Goal: Information Seeking & Learning: Learn about a topic

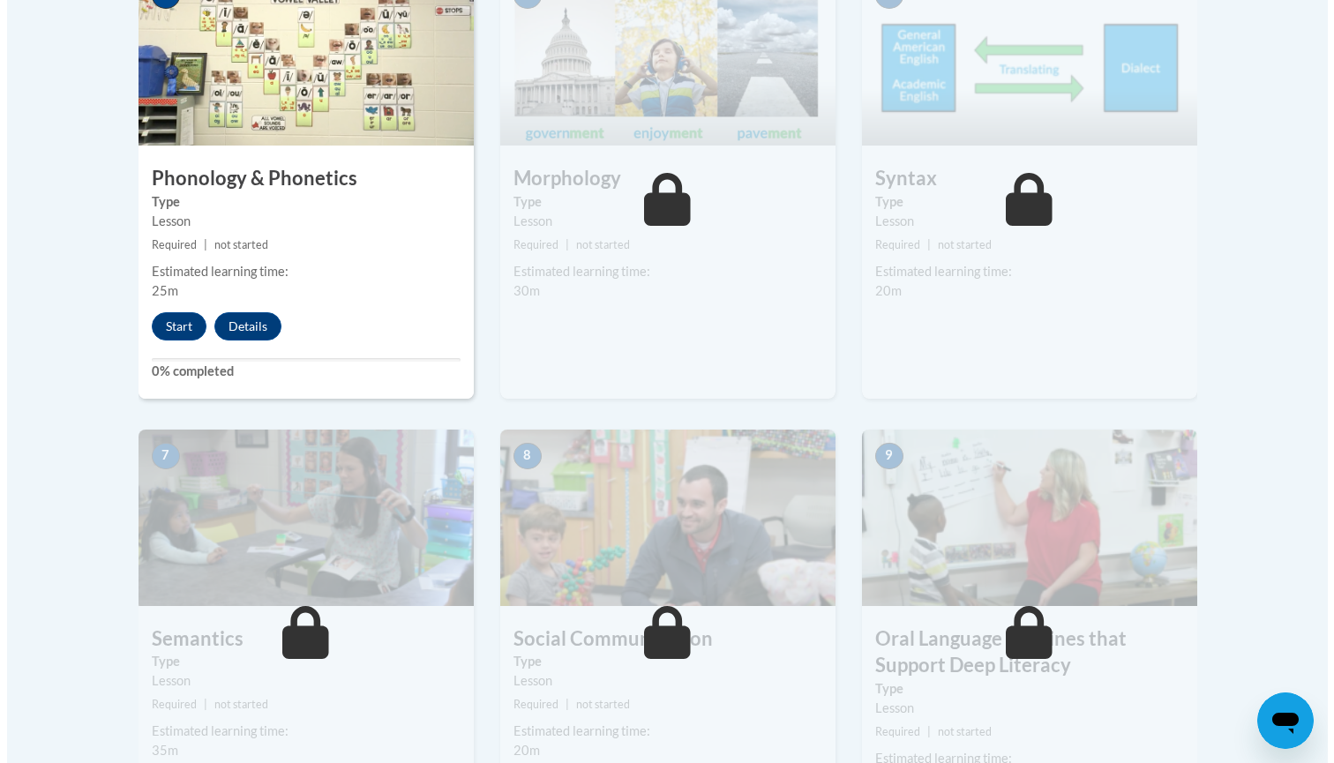
scroll to position [1164, 0]
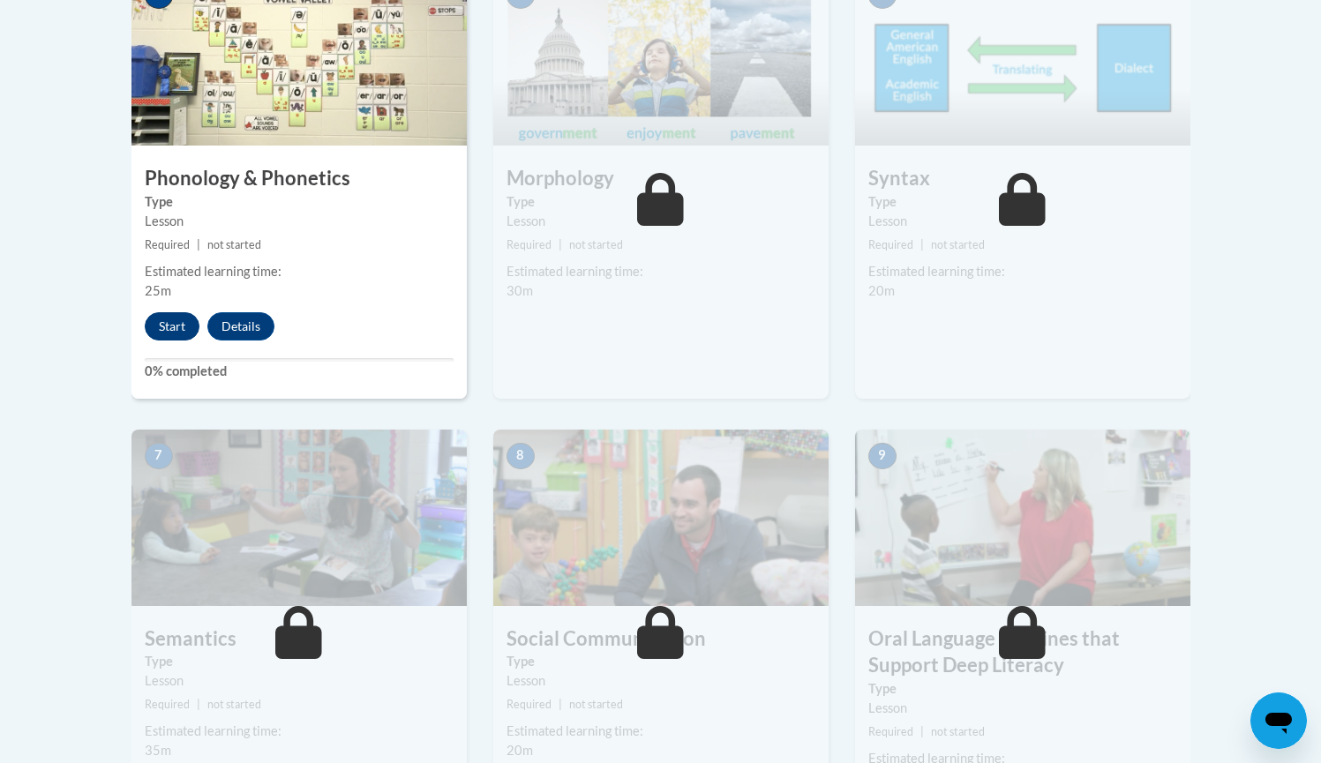
click at [162, 312] on button "Start" at bounding box center [172, 326] width 55 height 28
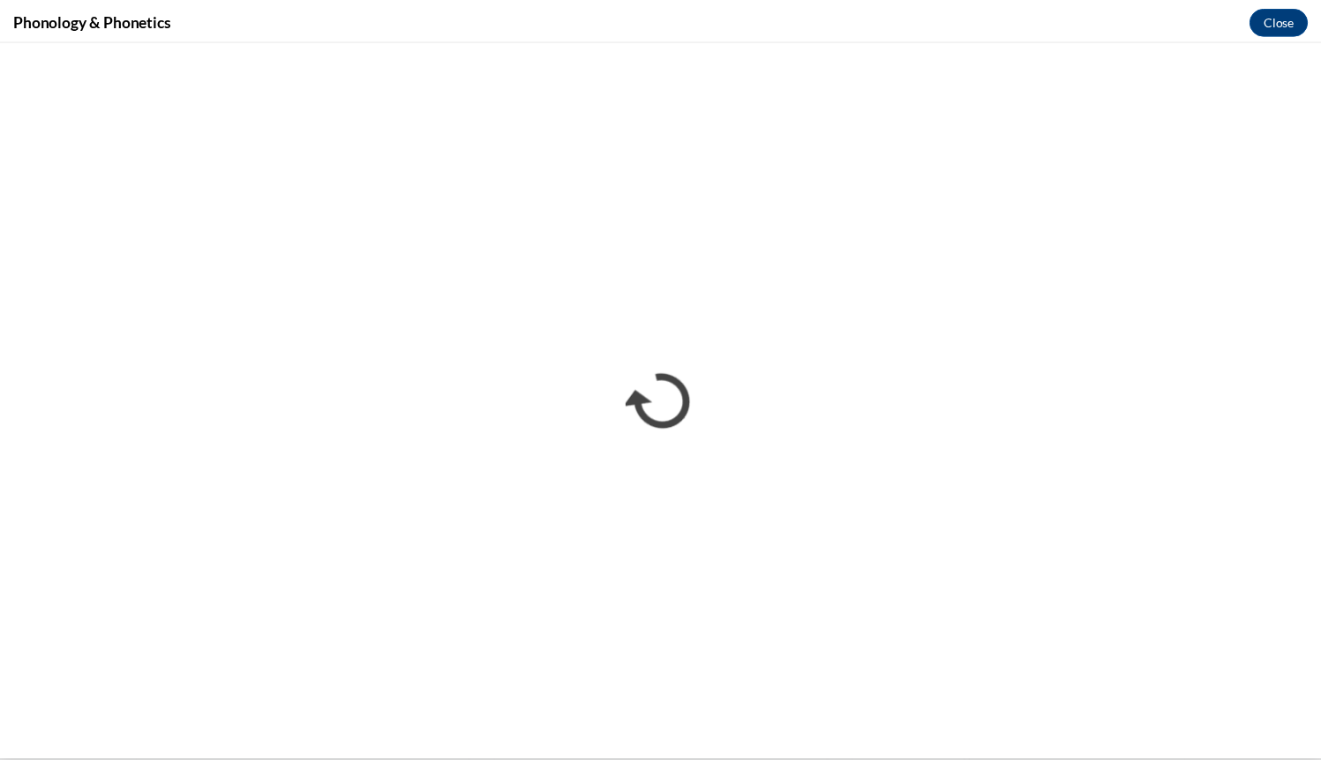
scroll to position [0, 0]
click at [1291, 19] on button "Close" at bounding box center [1291, 19] width 59 height 28
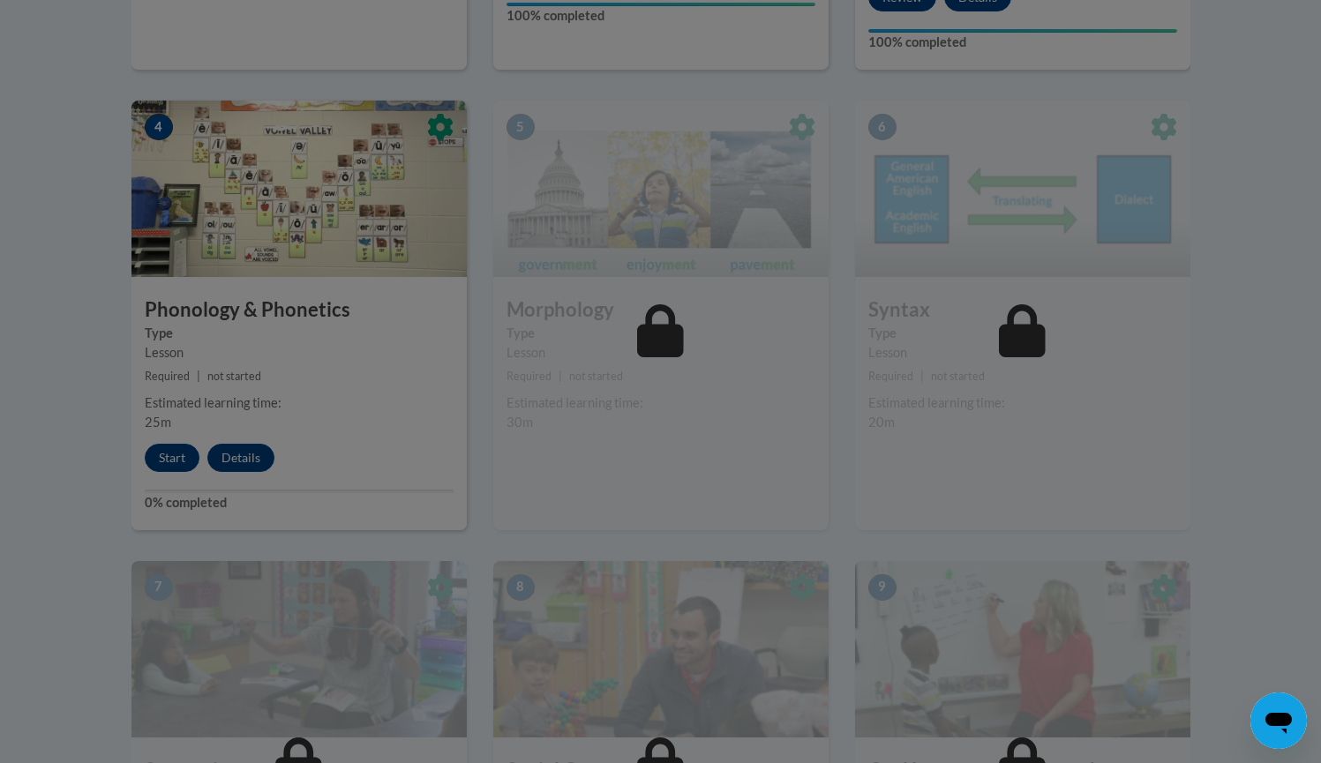
scroll to position [1033, 0]
click at [511, 340] on div at bounding box center [660, 381] width 1321 height 763
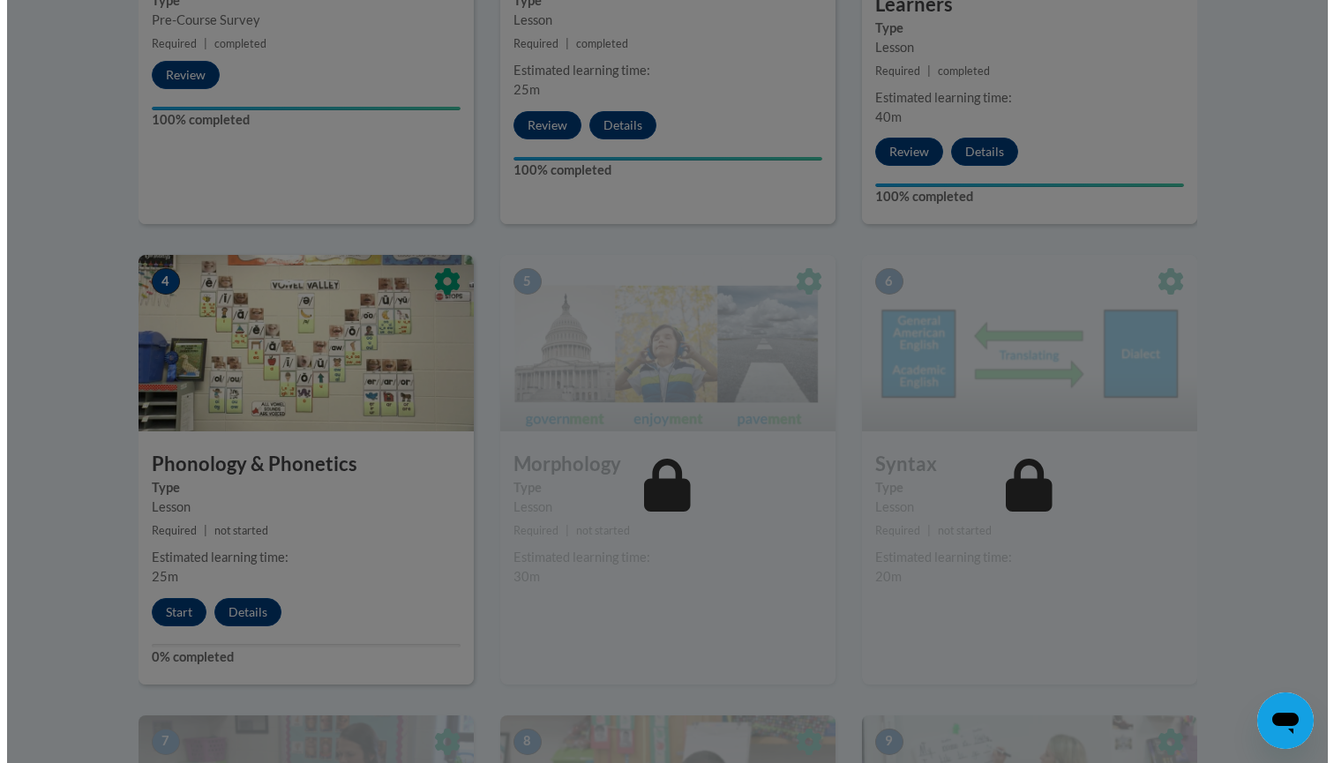
scroll to position [897, 0]
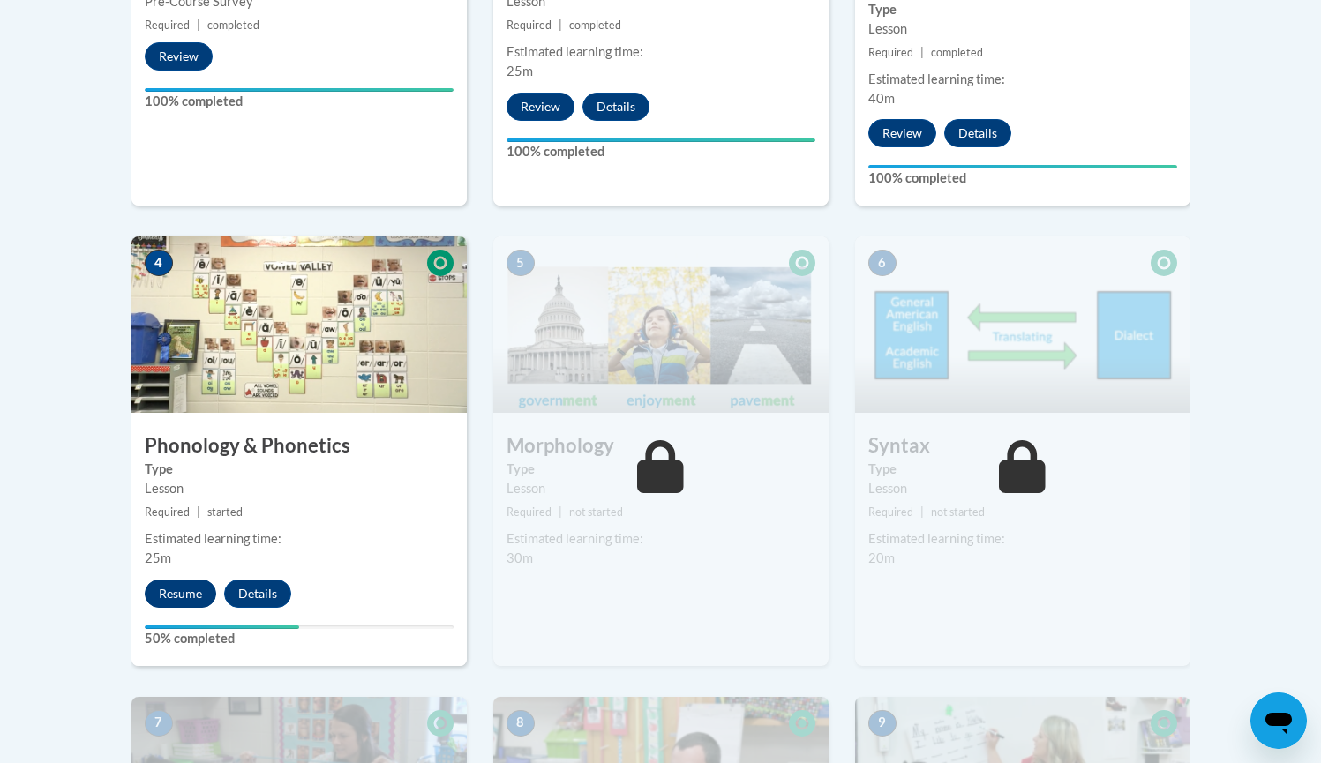
click at [196, 581] on button "Resume" at bounding box center [180, 594] width 71 height 28
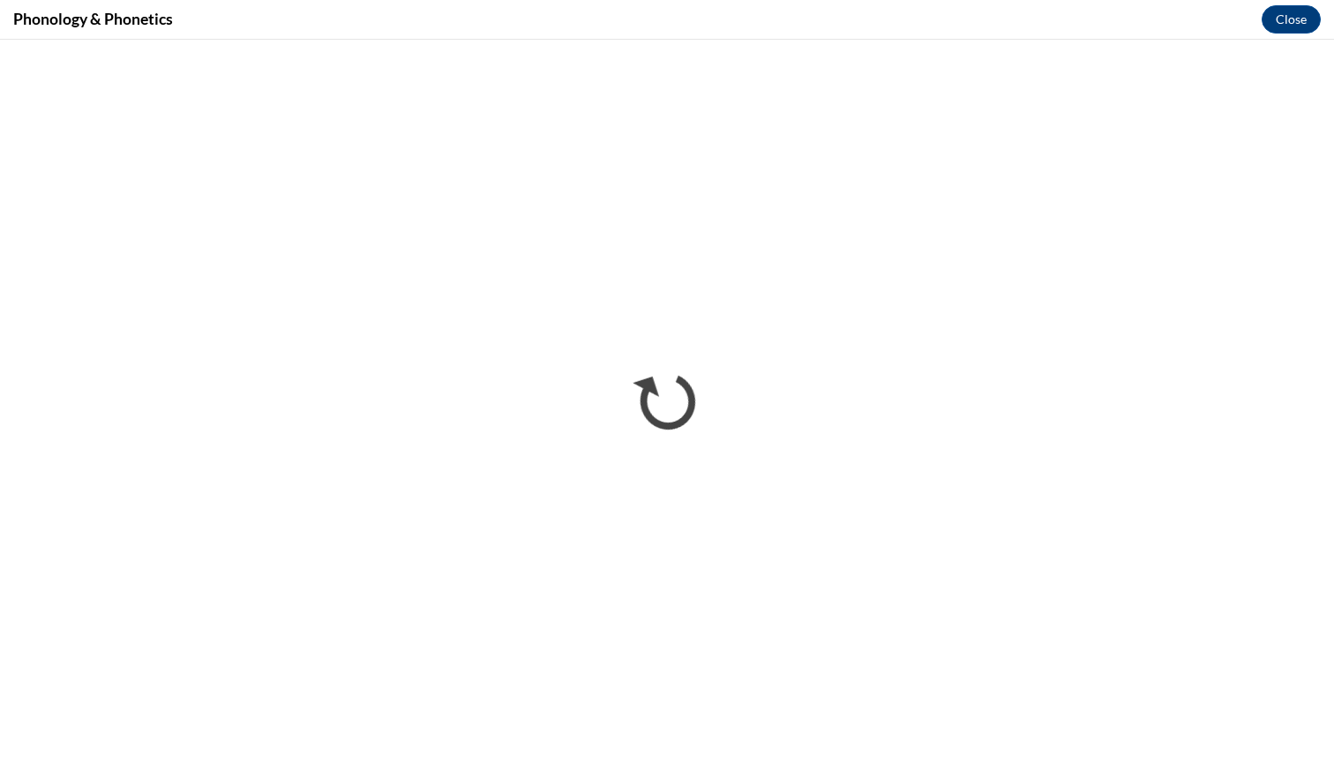
scroll to position [0, 0]
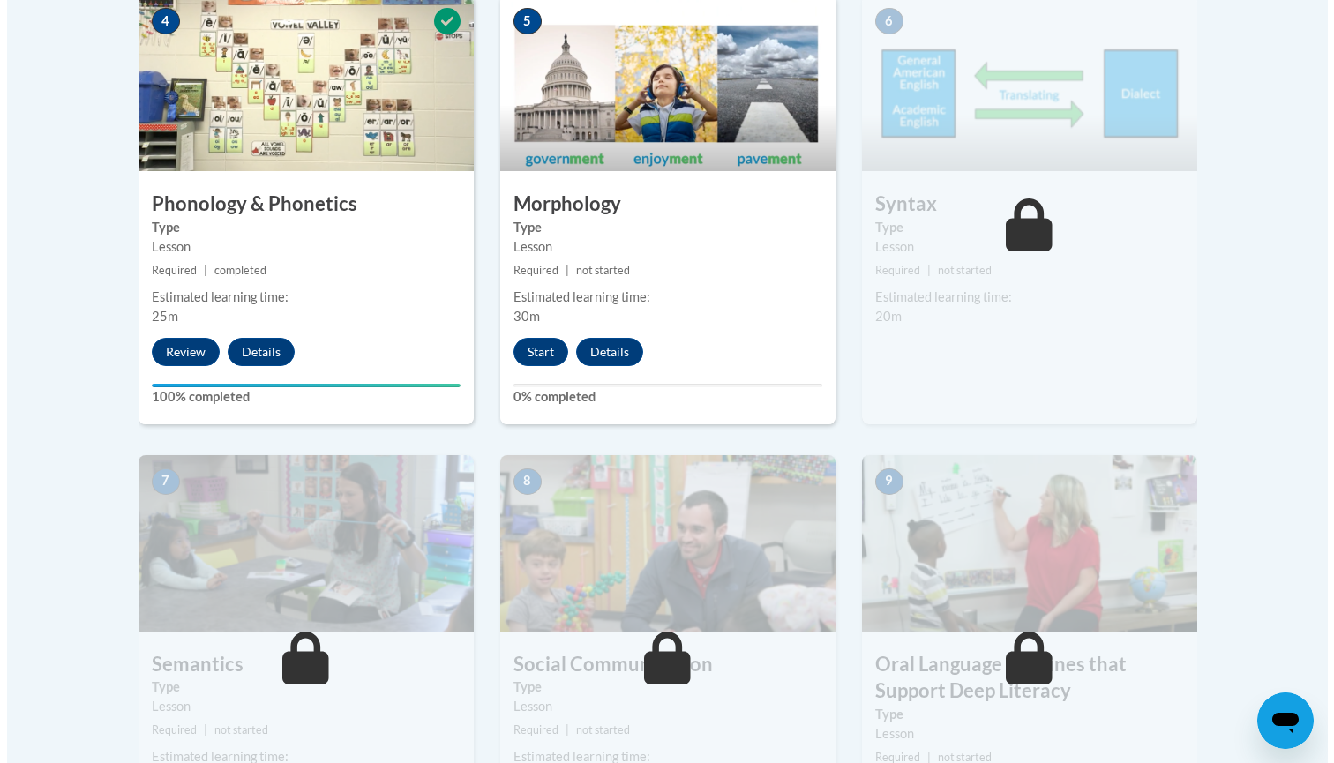
scroll to position [1138, 0]
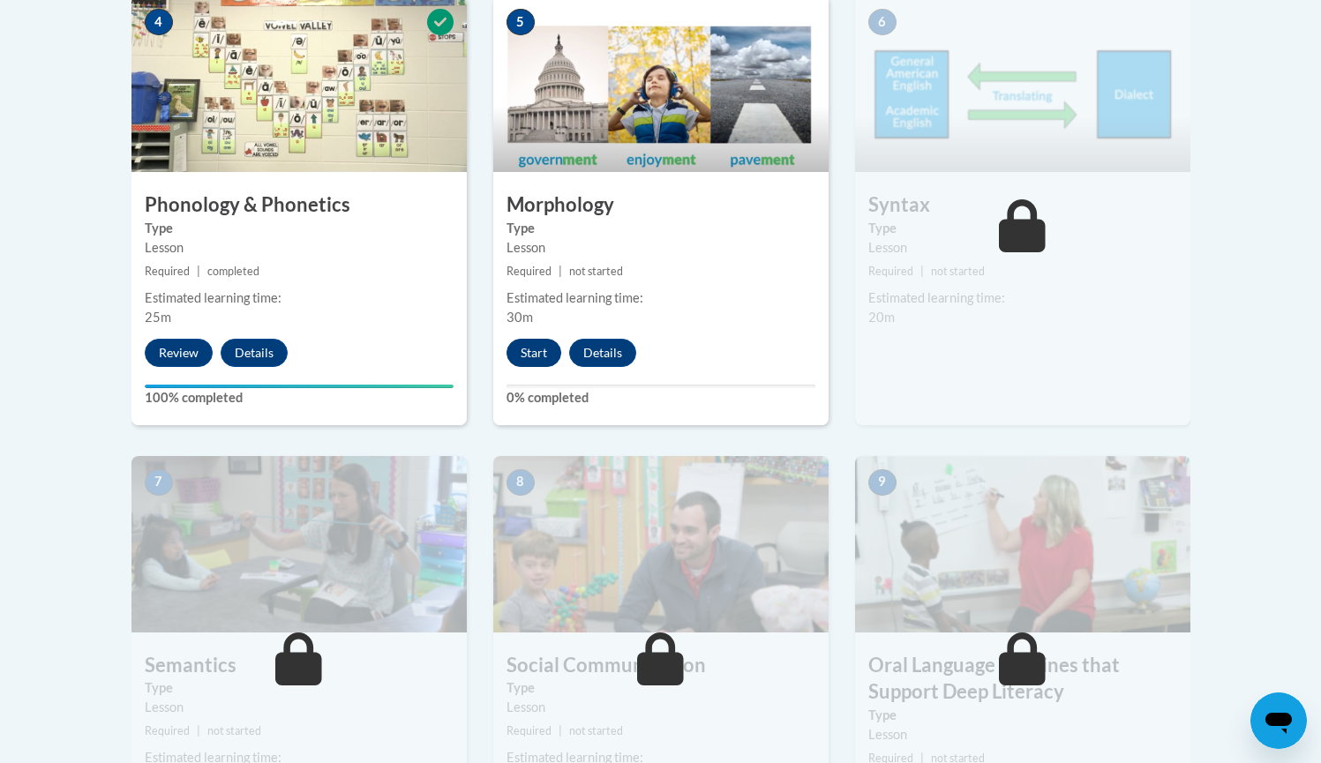
click at [530, 348] on button "Start" at bounding box center [534, 353] width 55 height 28
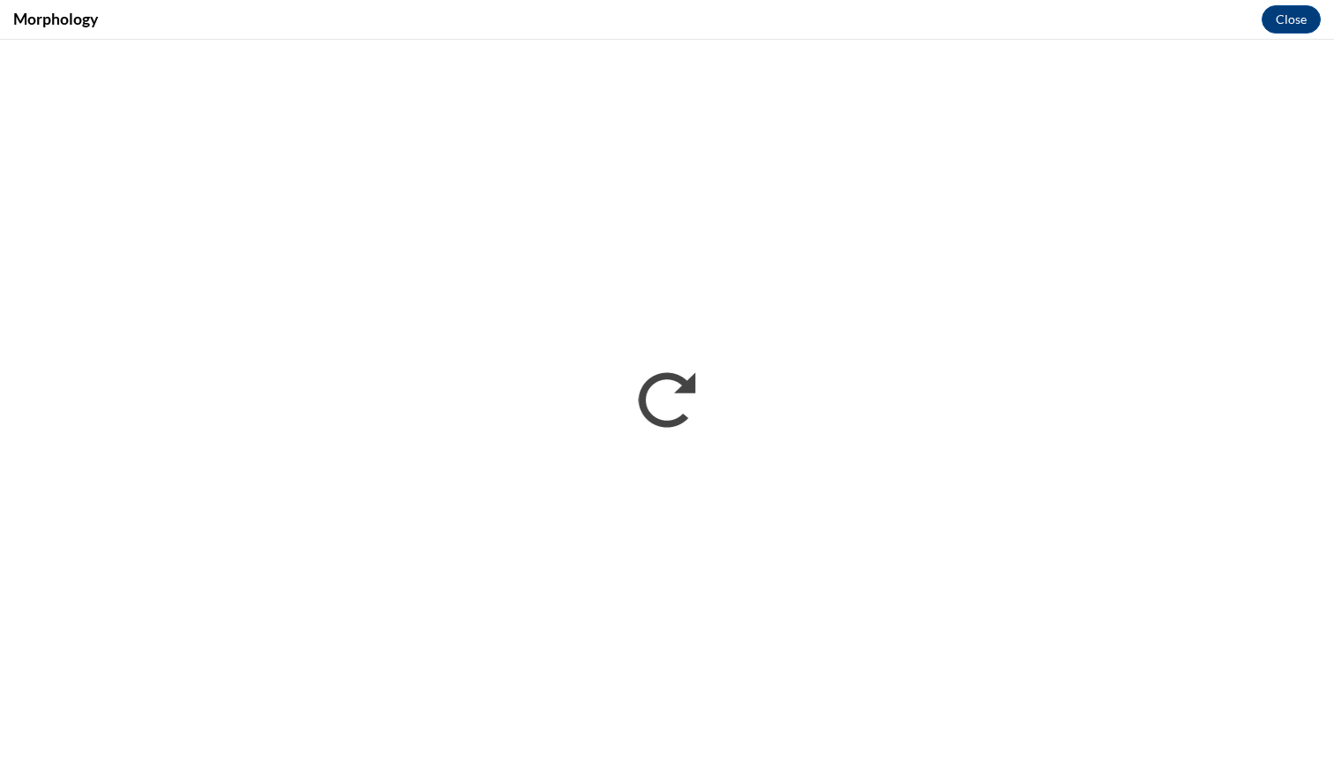
scroll to position [0, 0]
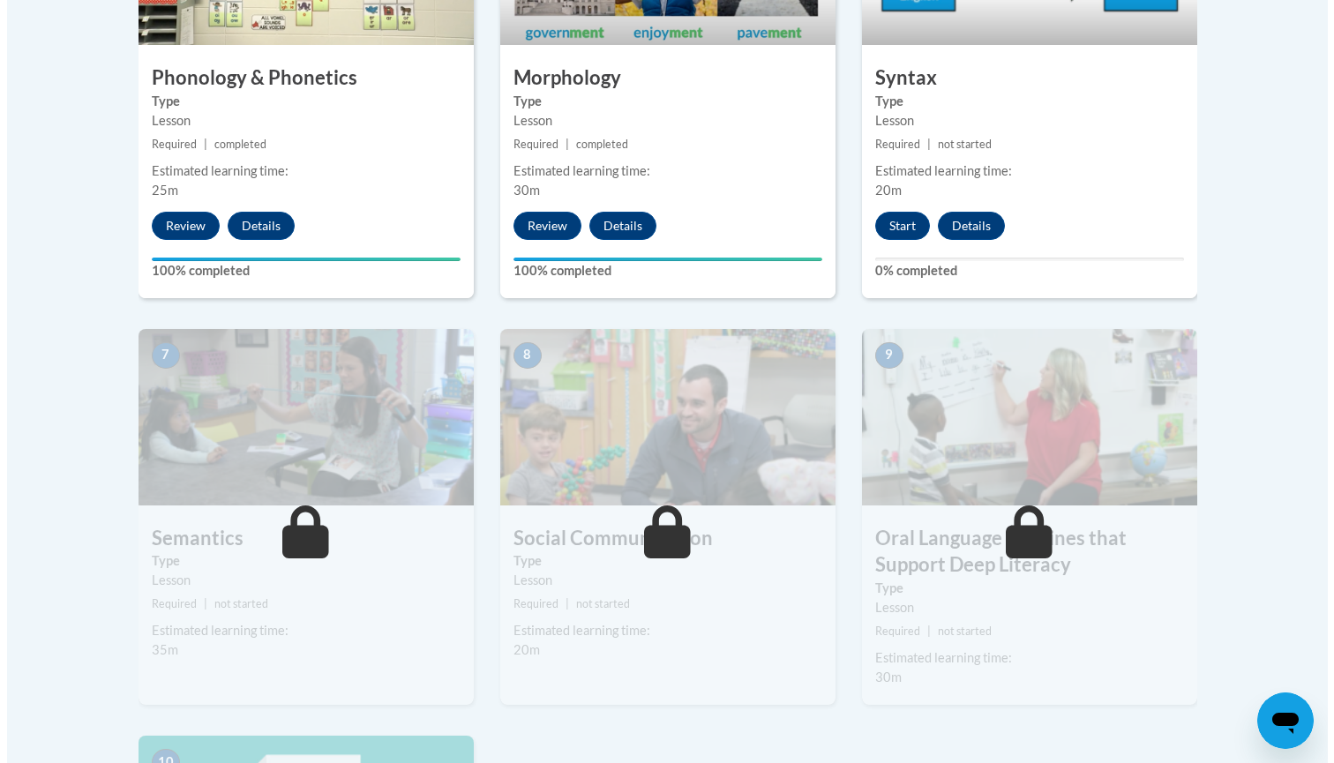
scroll to position [1265, 0]
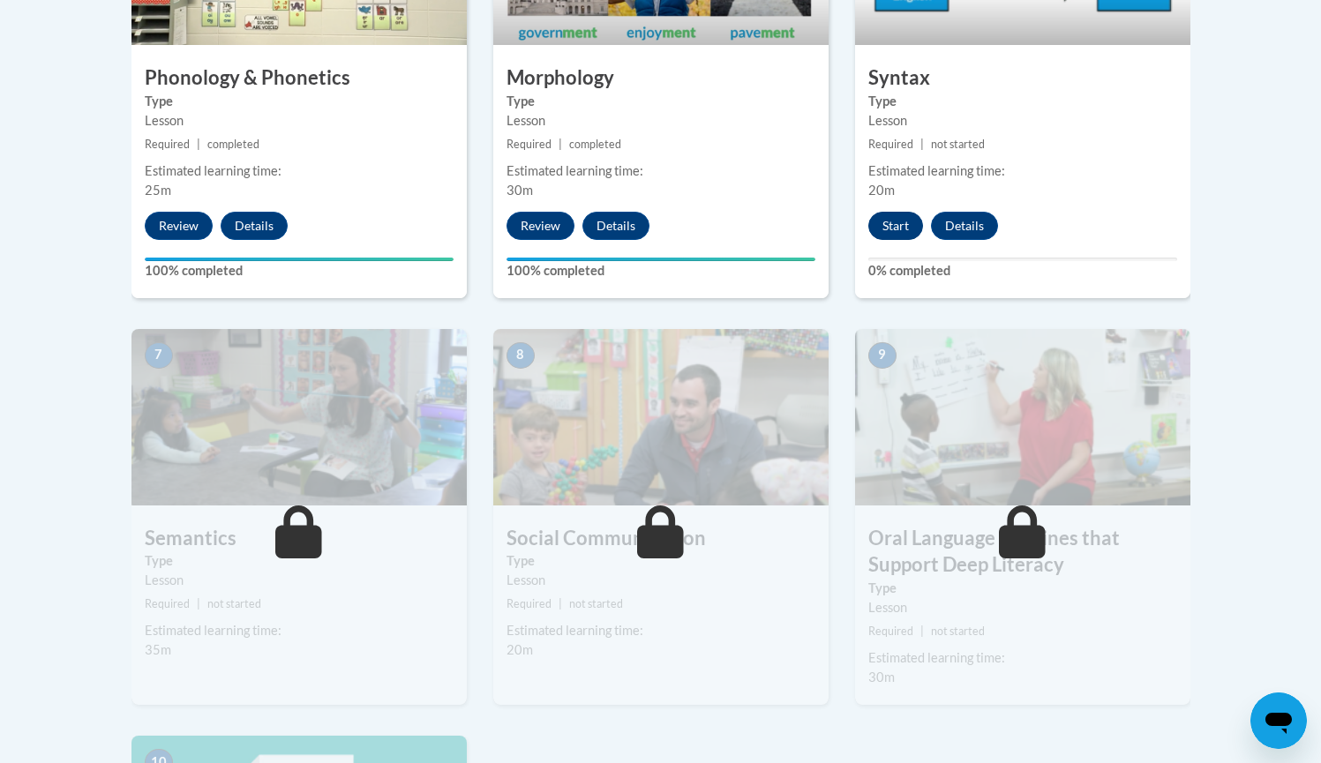
click at [898, 232] on button "Start" at bounding box center [895, 226] width 55 height 28
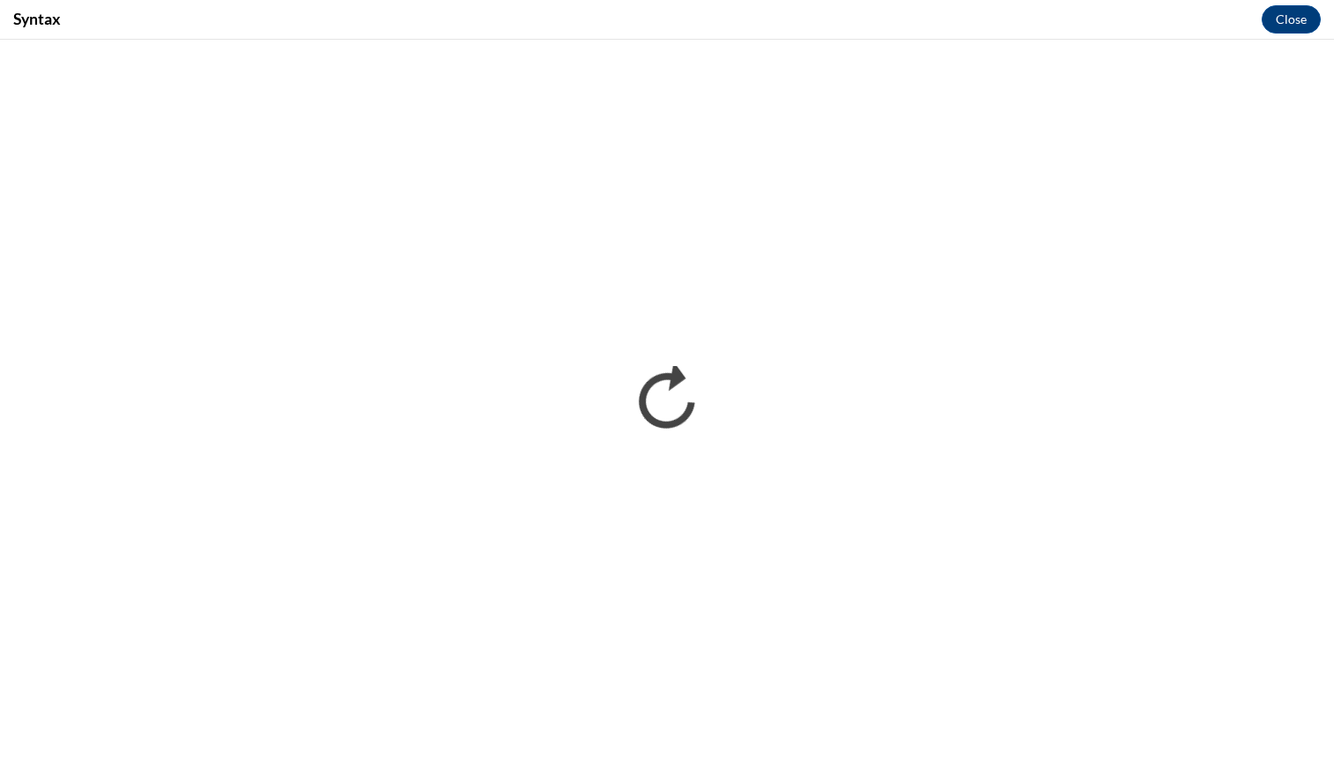
scroll to position [0, 0]
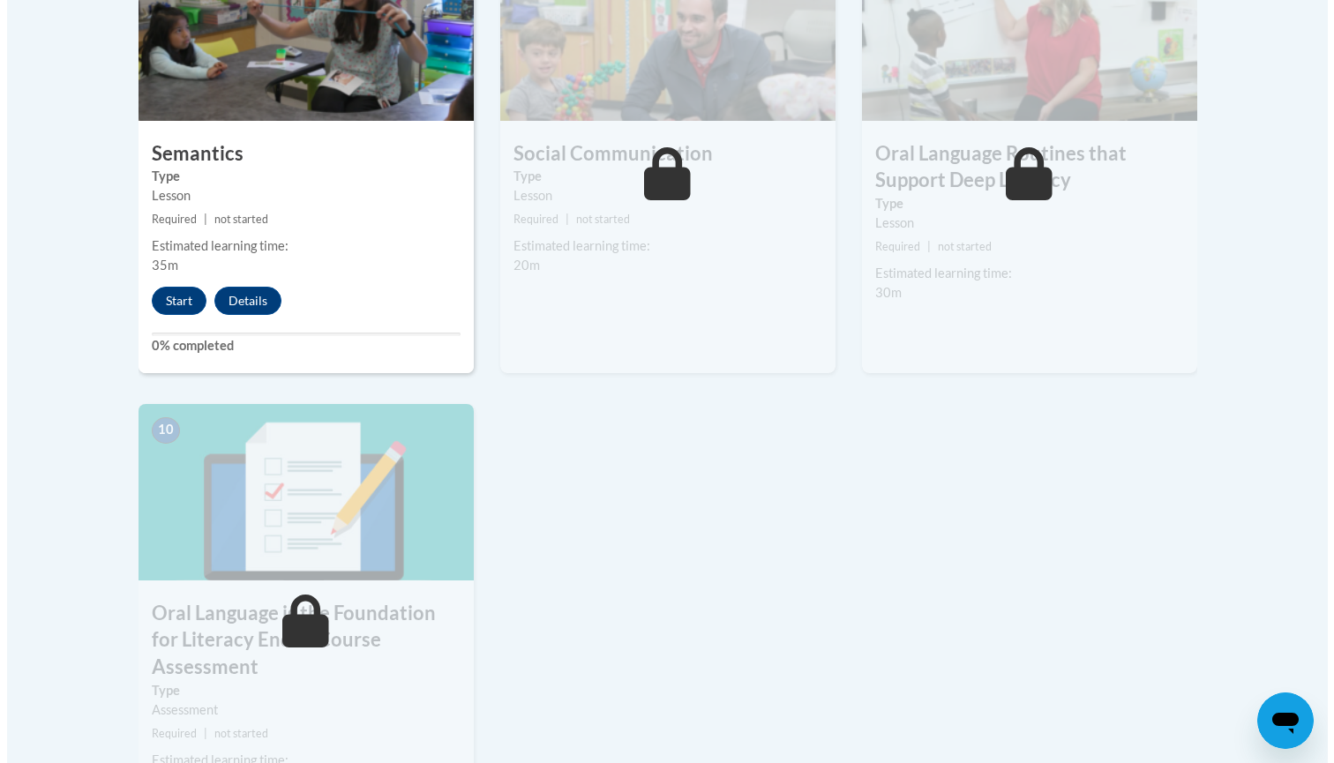
scroll to position [1652, 0]
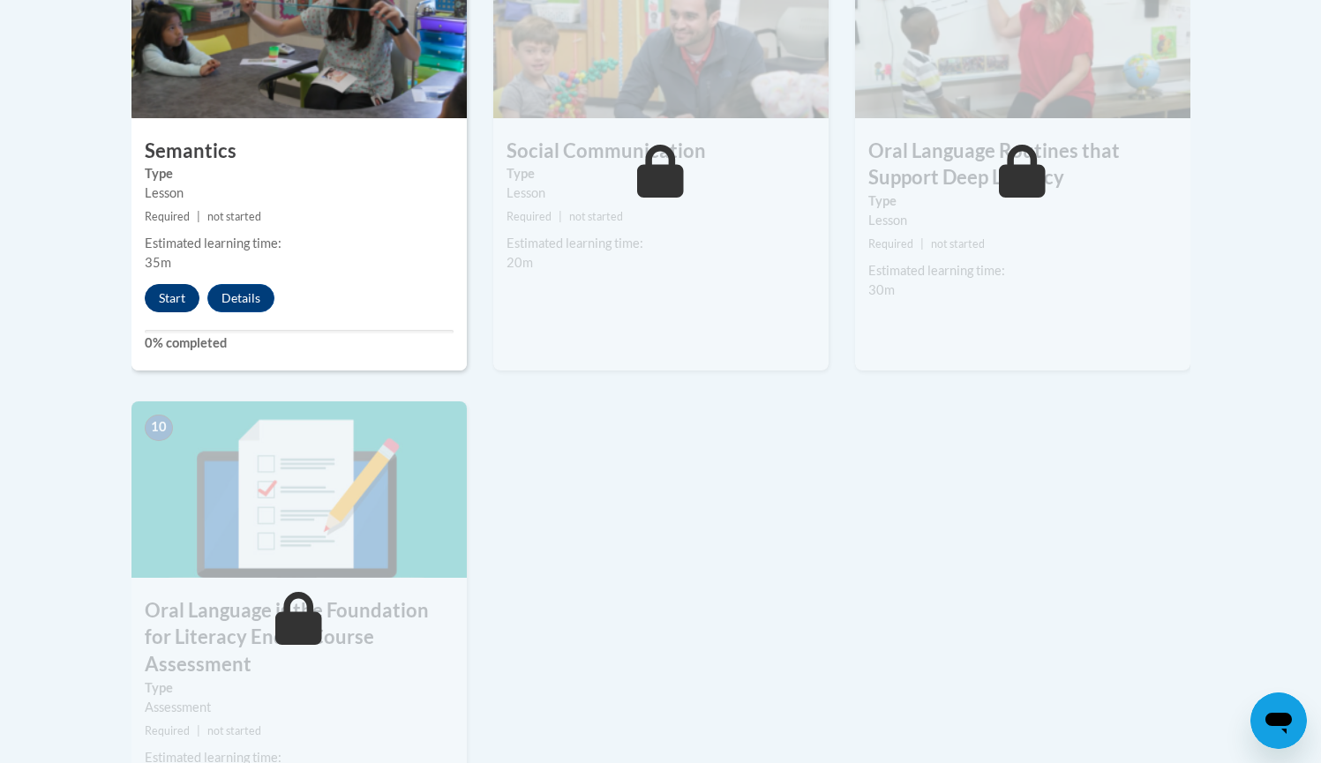
click at [188, 297] on button "Start" at bounding box center [172, 298] width 55 height 28
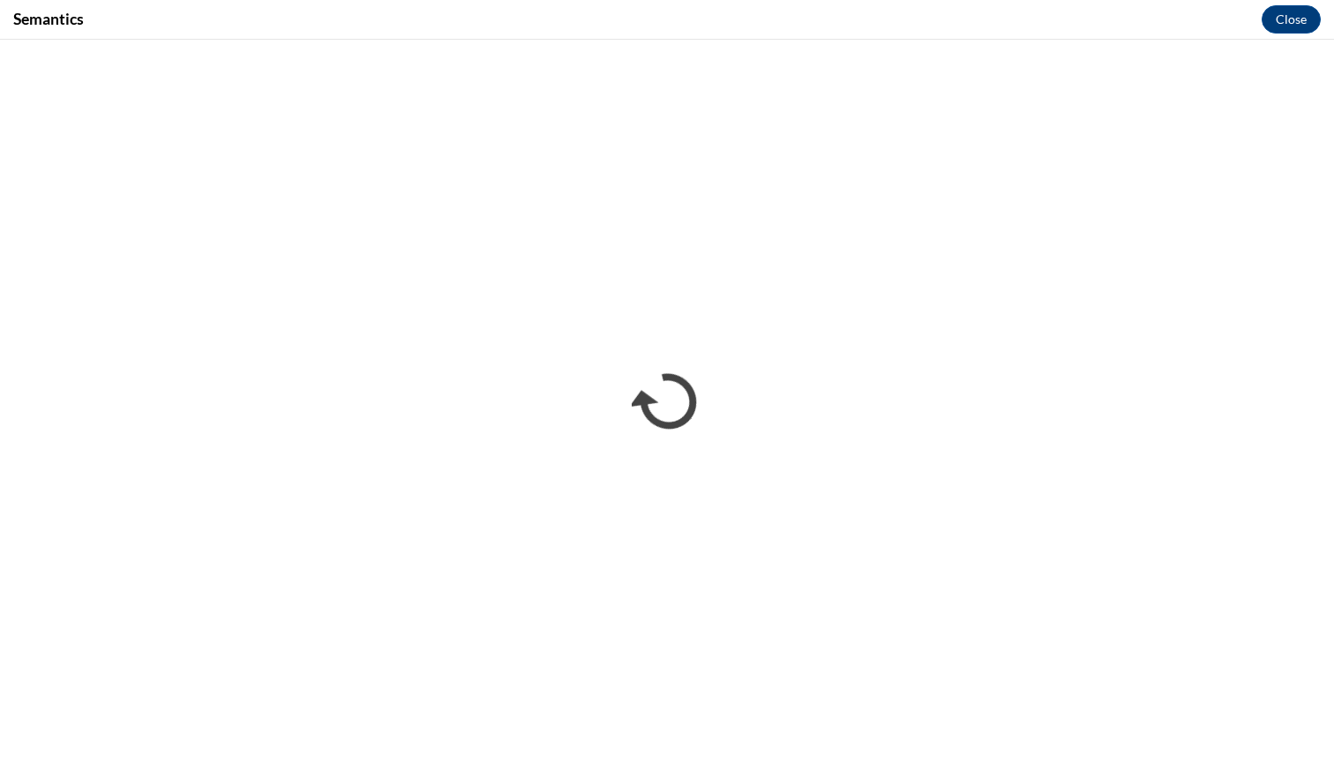
scroll to position [0, 0]
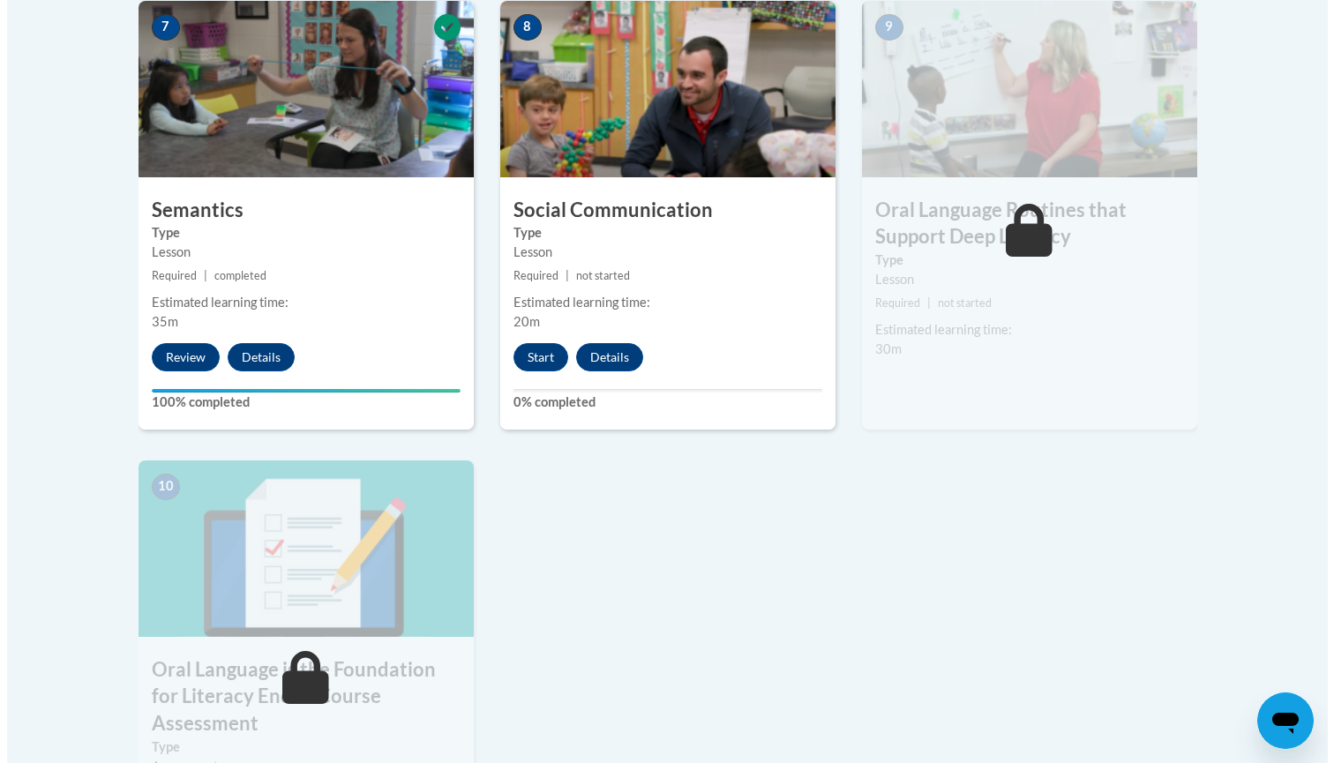
scroll to position [1595, 0]
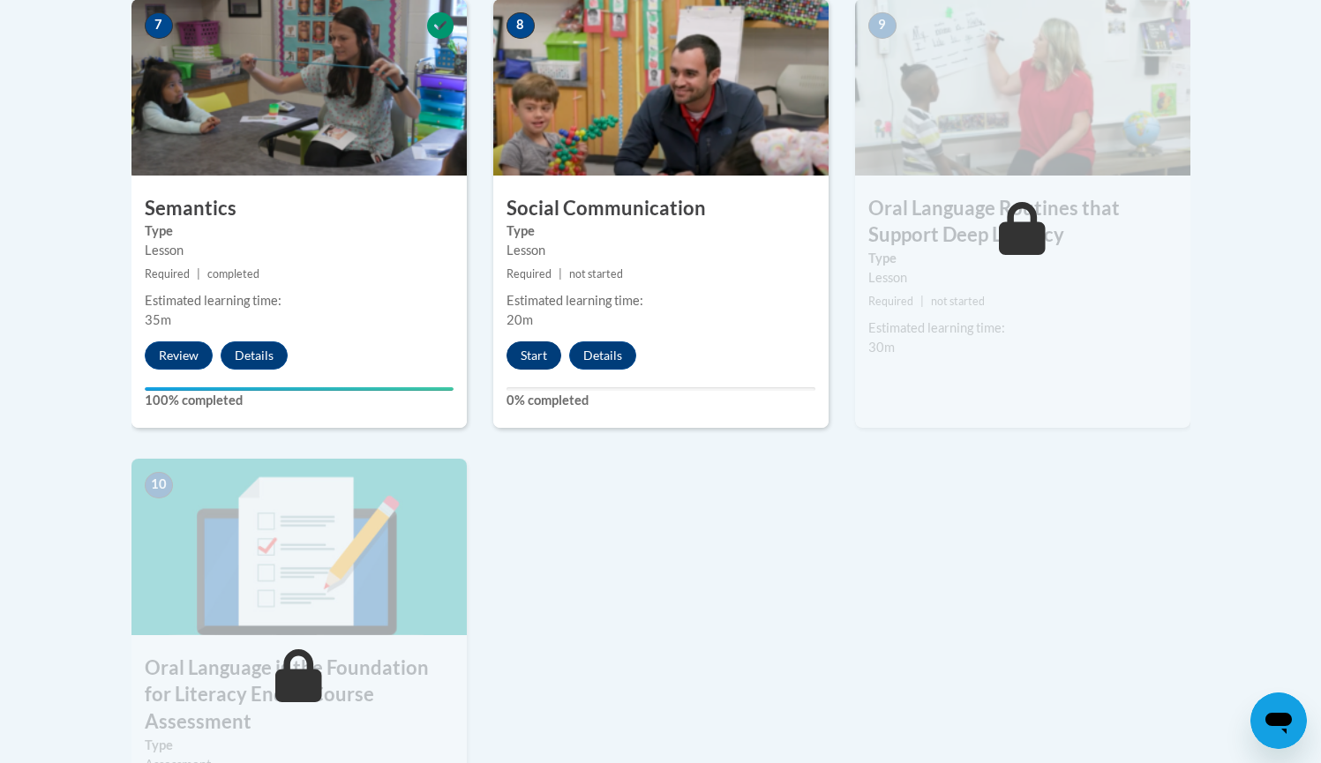
click at [531, 352] on button "Start" at bounding box center [534, 356] width 55 height 28
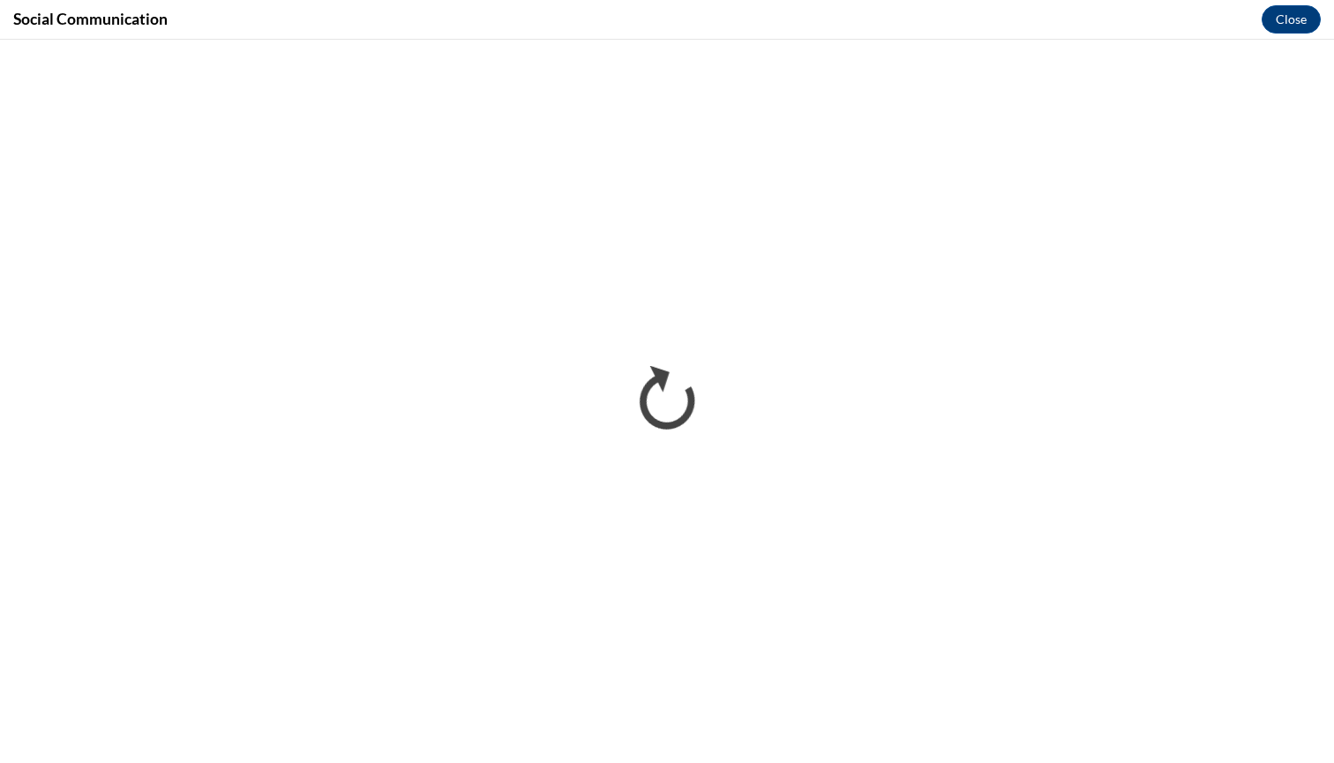
scroll to position [0, 0]
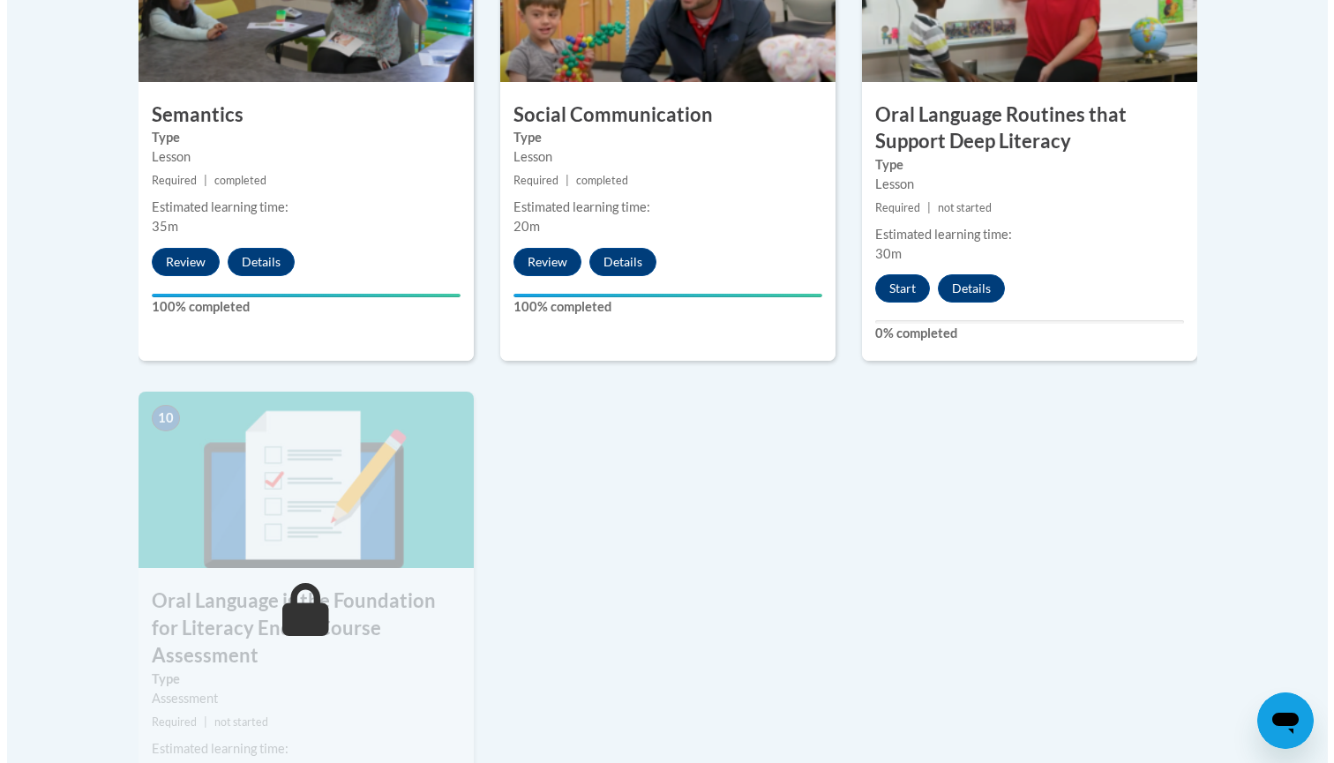
scroll to position [1696, 0]
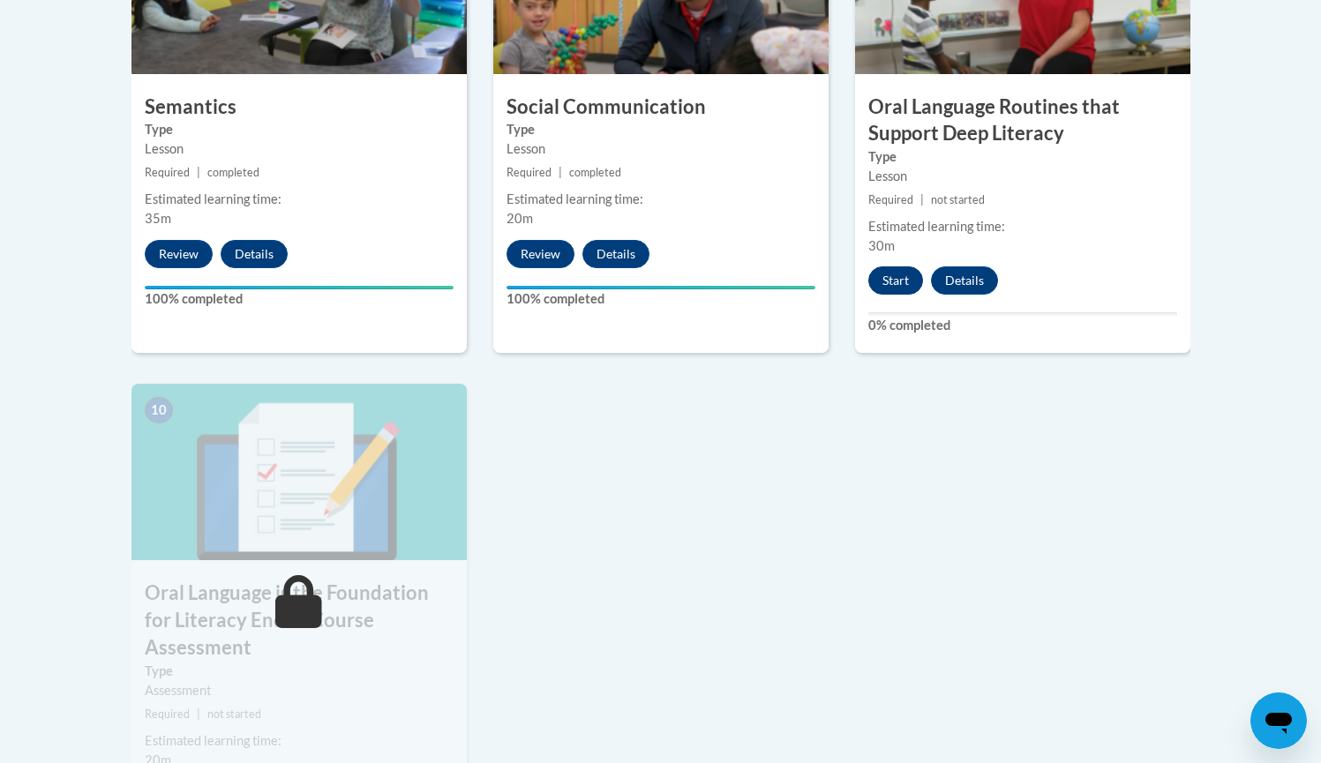
click at [889, 269] on button "Start" at bounding box center [895, 281] width 55 height 28
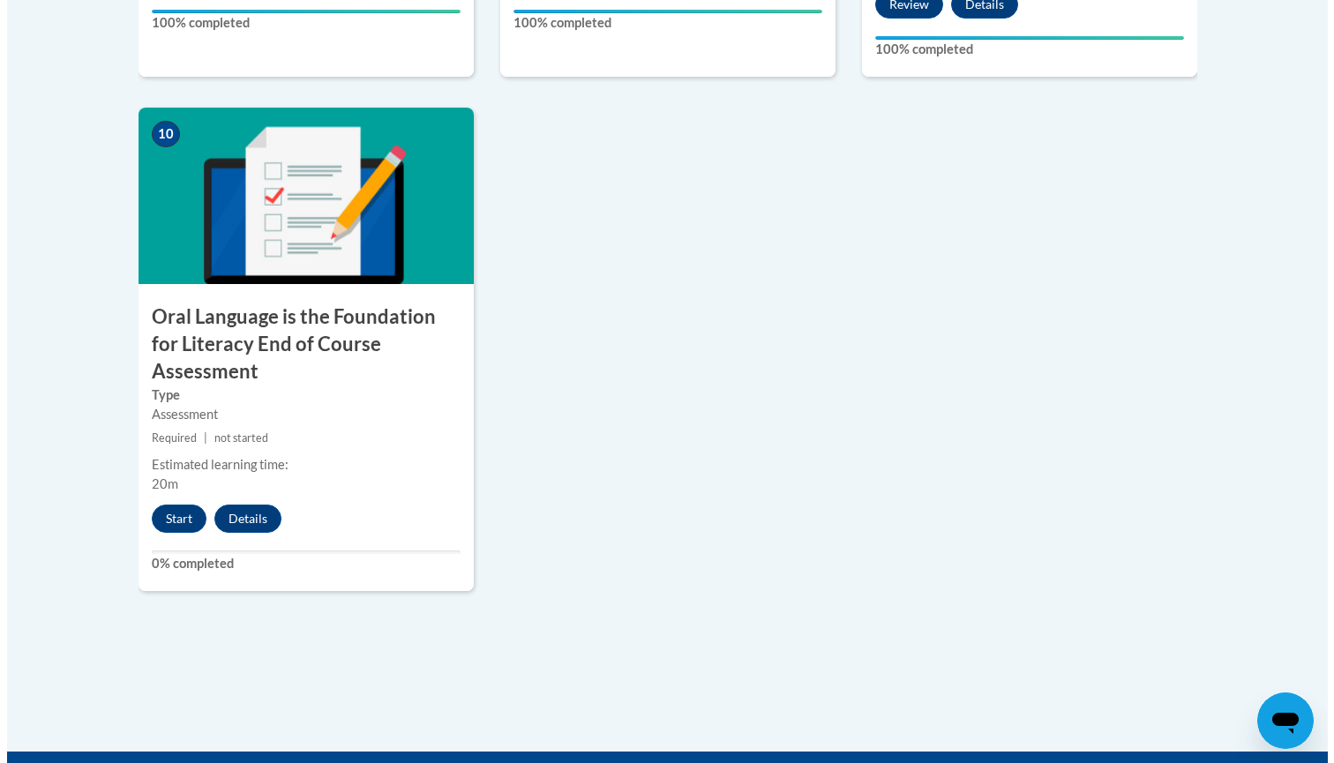
scroll to position [2001, 0]
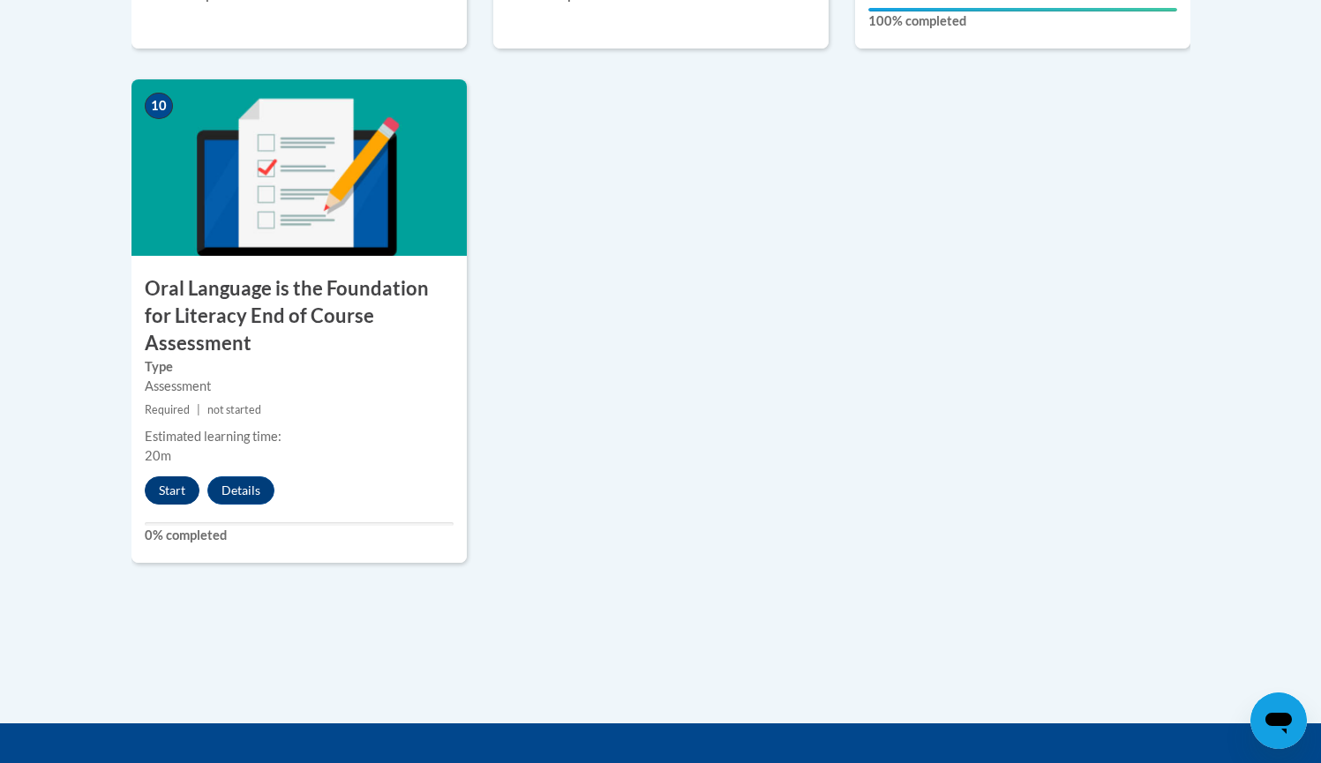
click at [184, 477] on button "Start" at bounding box center [172, 491] width 55 height 28
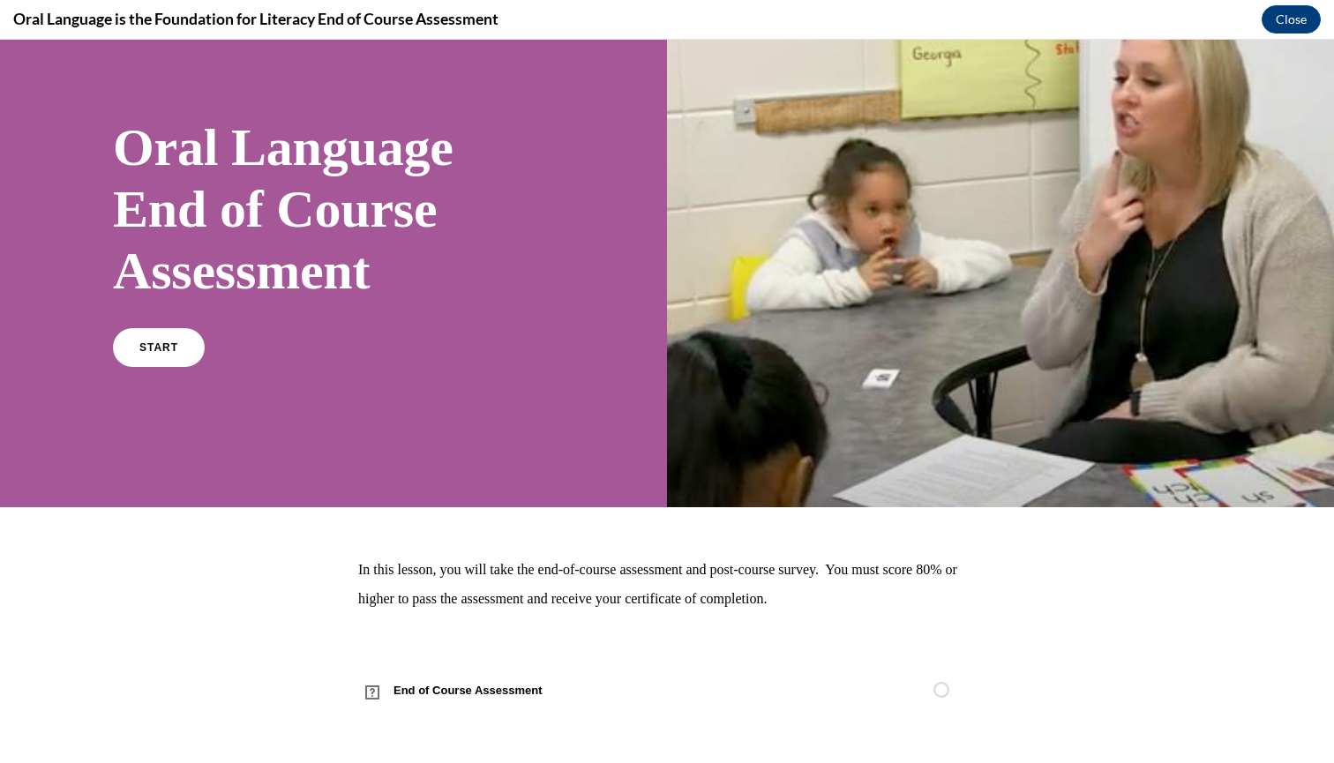
scroll to position [66, 0]
click at [149, 349] on span "START" at bounding box center [159, 348] width 41 height 13
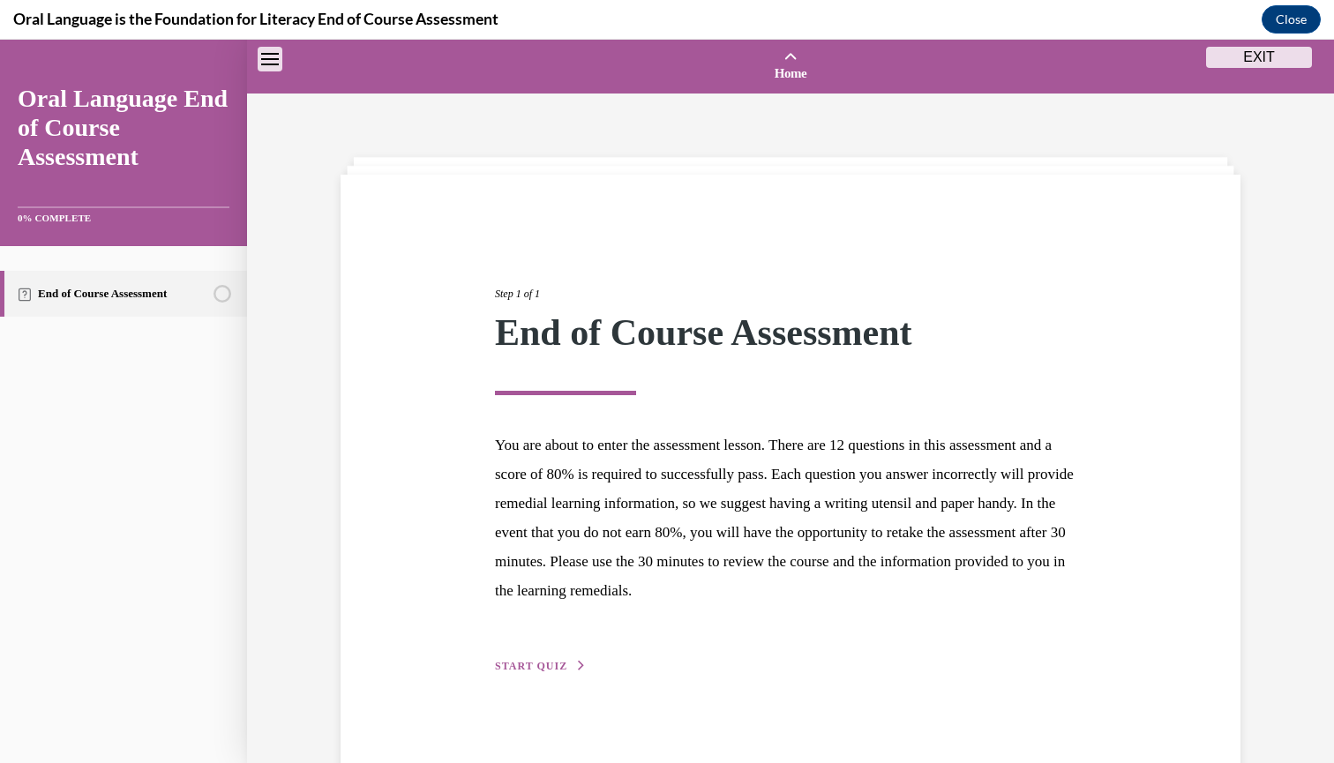
scroll to position [55, 0]
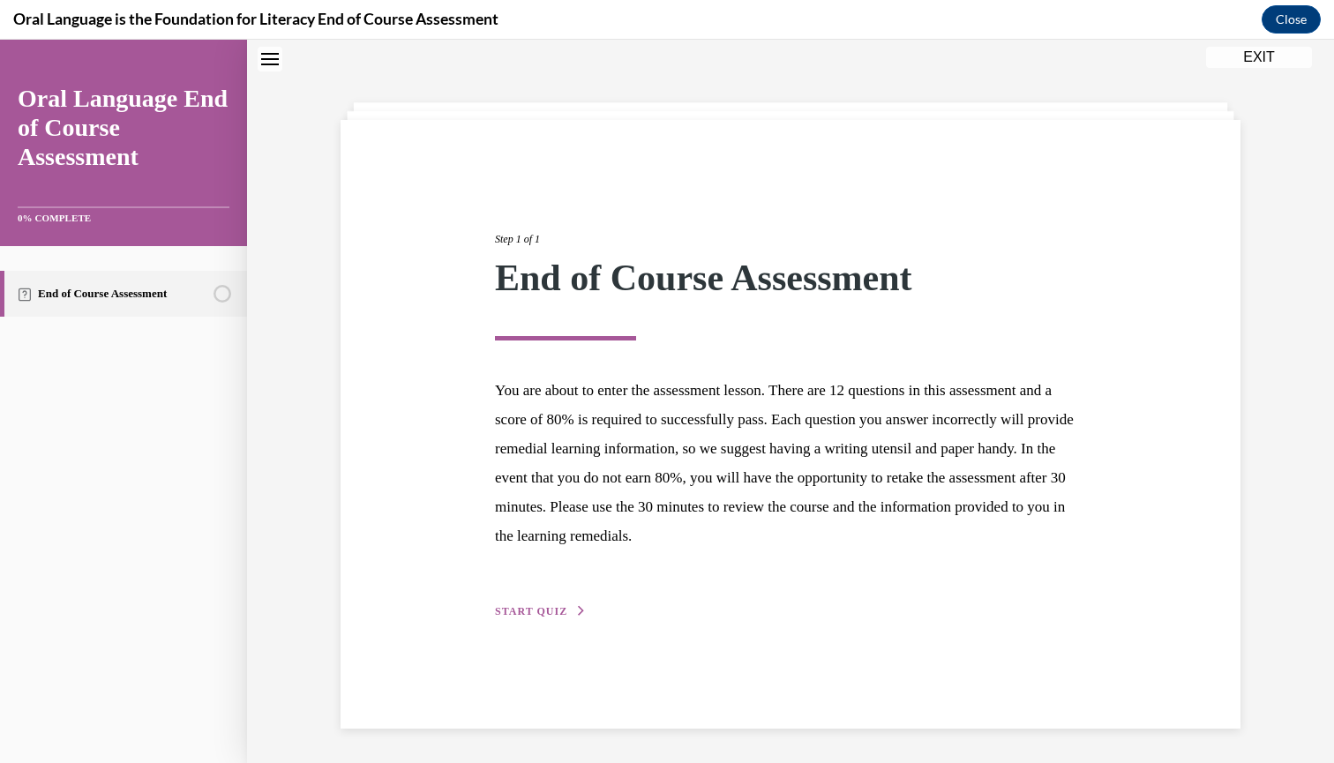
click at [518, 619] on button "START QUIZ" at bounding box center [541, 612] width 92 height 16
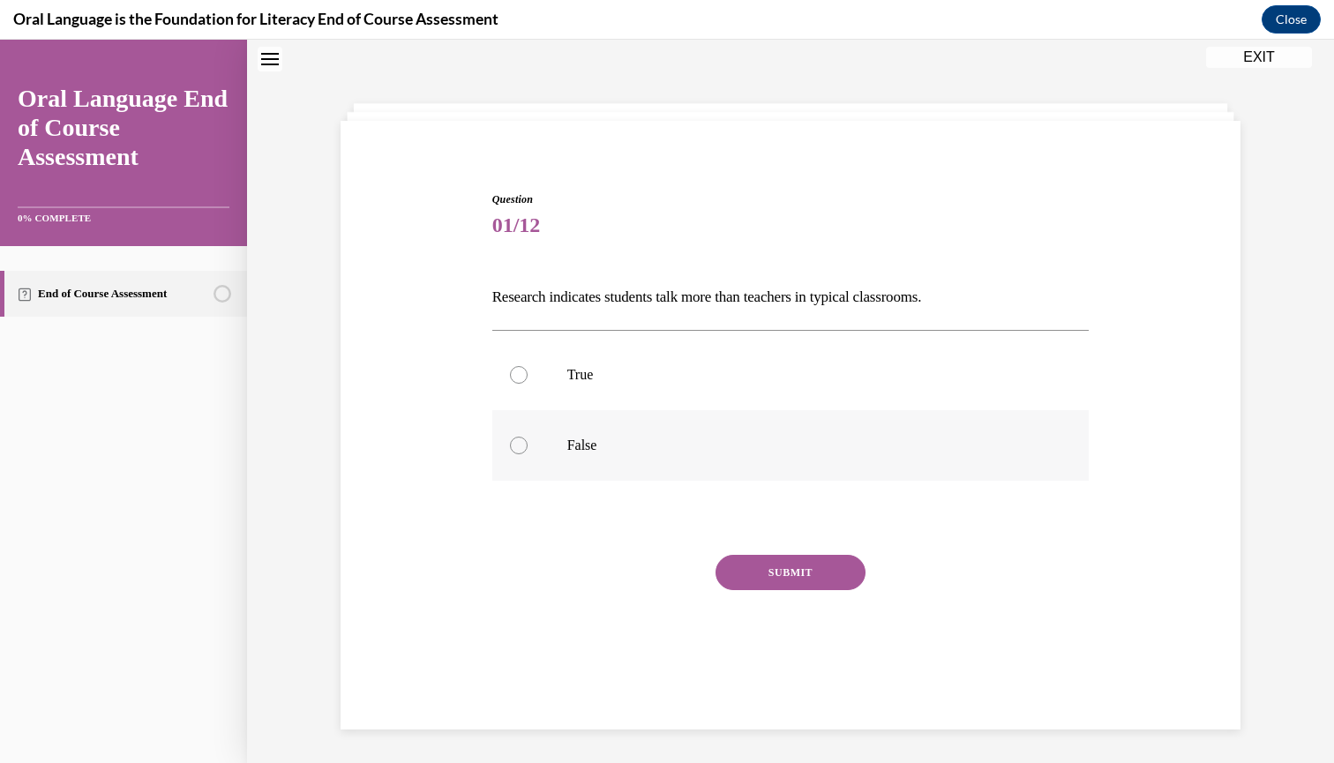
click at [767, 463] on label "False" at bounding box center [790, 445] width 597 height 71
click at [528, 455] on input "False" at bounding box center [519, 446] width 18 height 18
radio input "true"
click at [755, 582] on button "SUBMIT" at bounding box center [791, 572] width 150 height 35
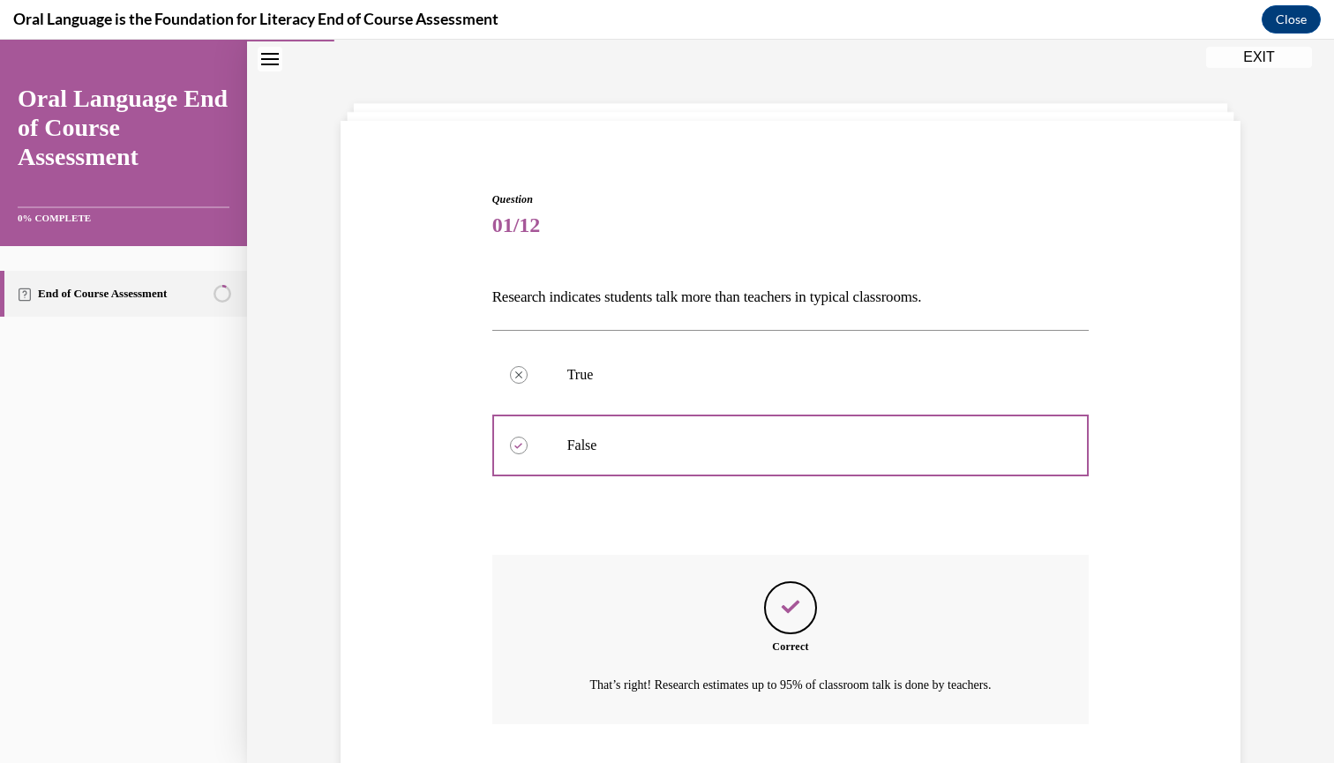
scroll to position [147, 0]
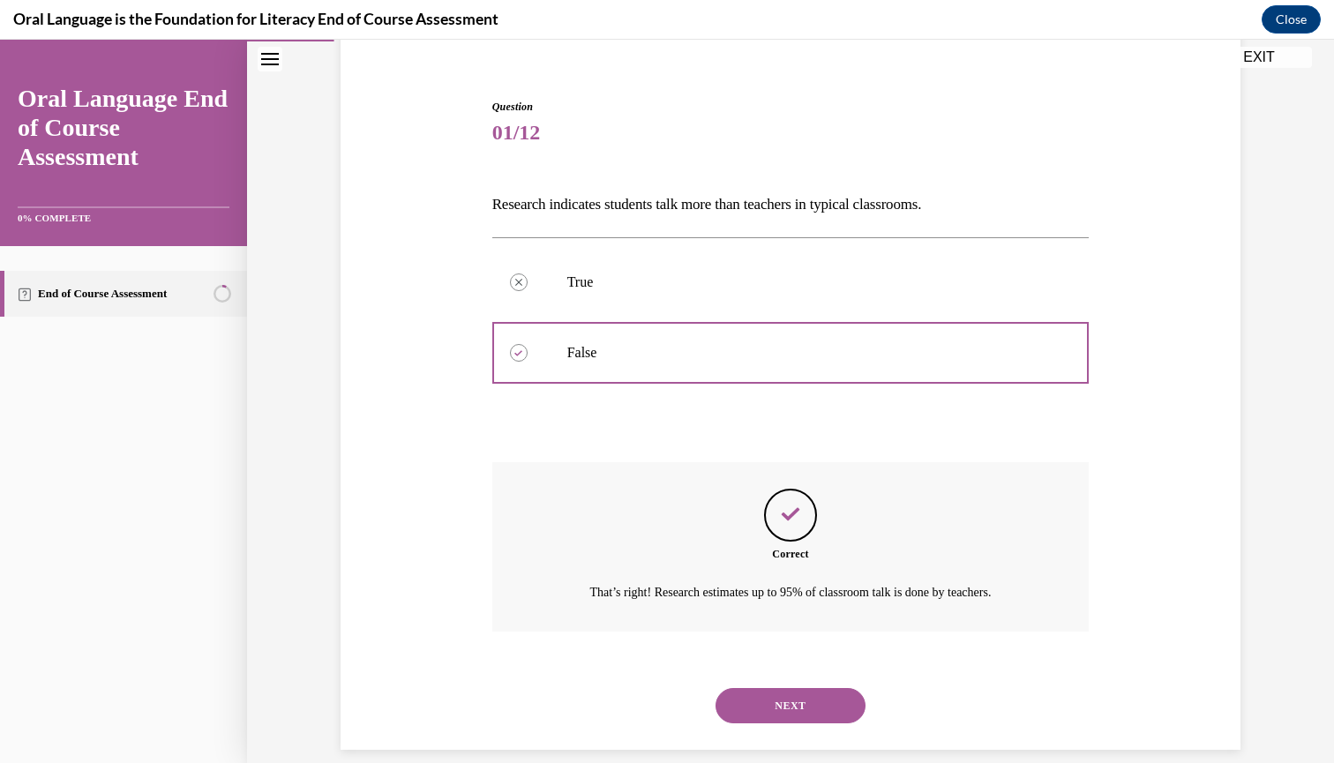
click at [740, 692] on button "NEXT" at bounding box center [791, 705] width 150 height 35
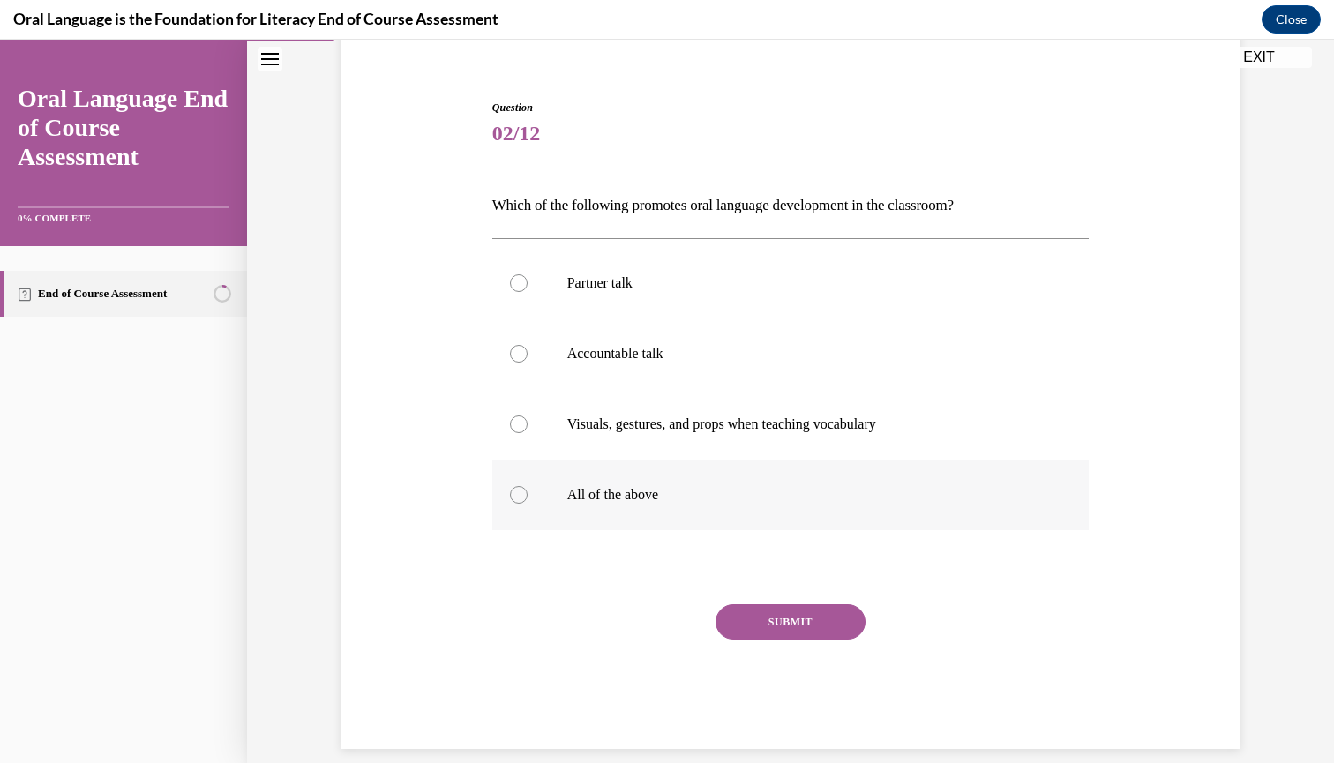
click at [626, 506] on label "All of the above" at bounding box center [790, 495] width 597 height 71
click at [528, 504] on input "All of the above" at bounding box center [519, 495] width 18 height 18
radio input "true"
click at [766, 625] on button "SUBMIT" at bounding box center [791, 622] width 150 height 35
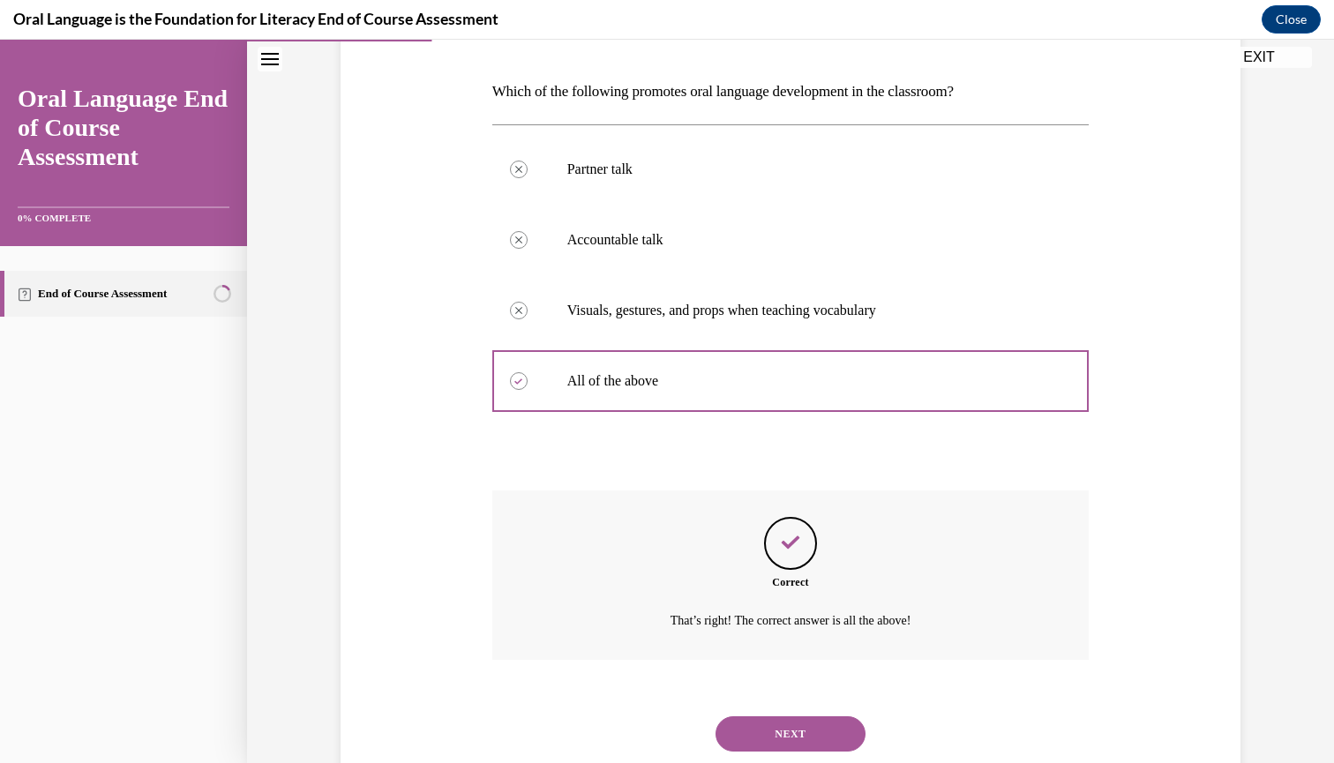
scroll to position [288, 0]
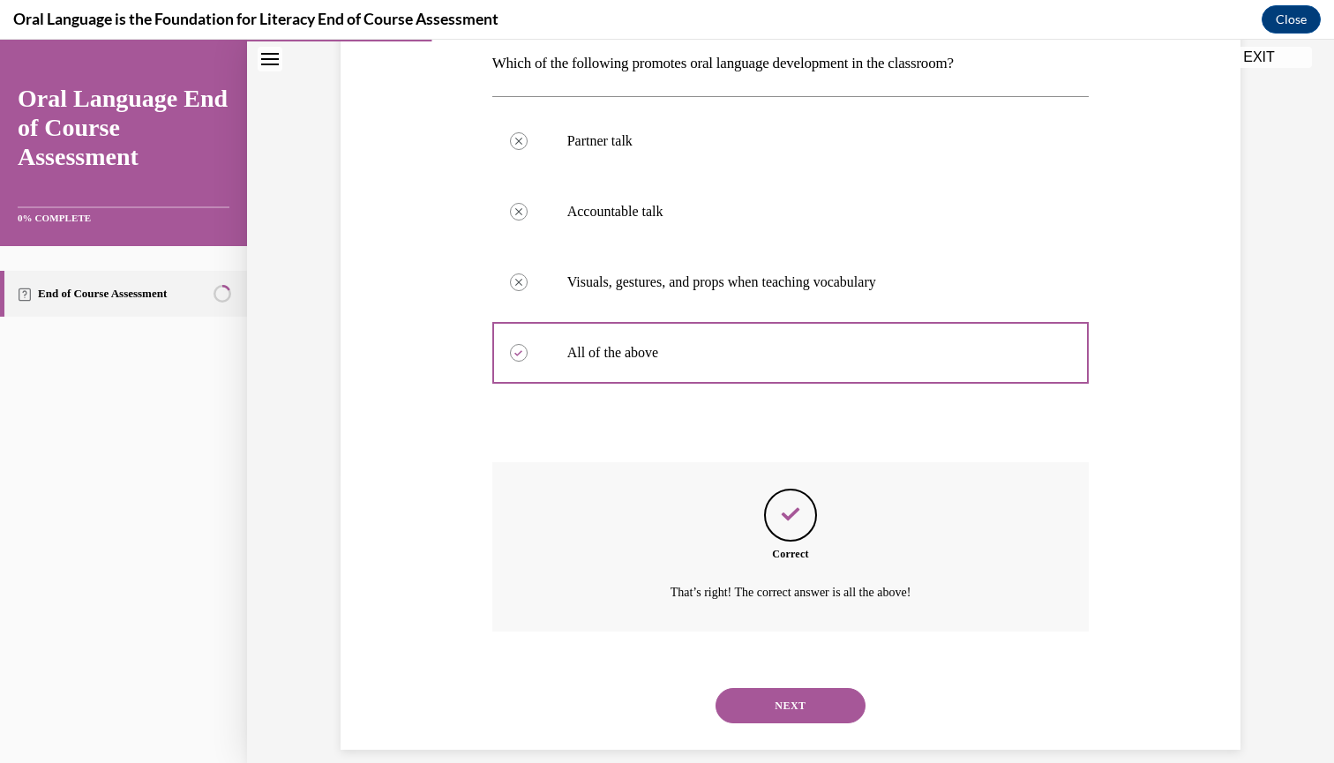
click at [742, 688] on button "NEXT" at bounding box center [791, 705] width 150 height 35
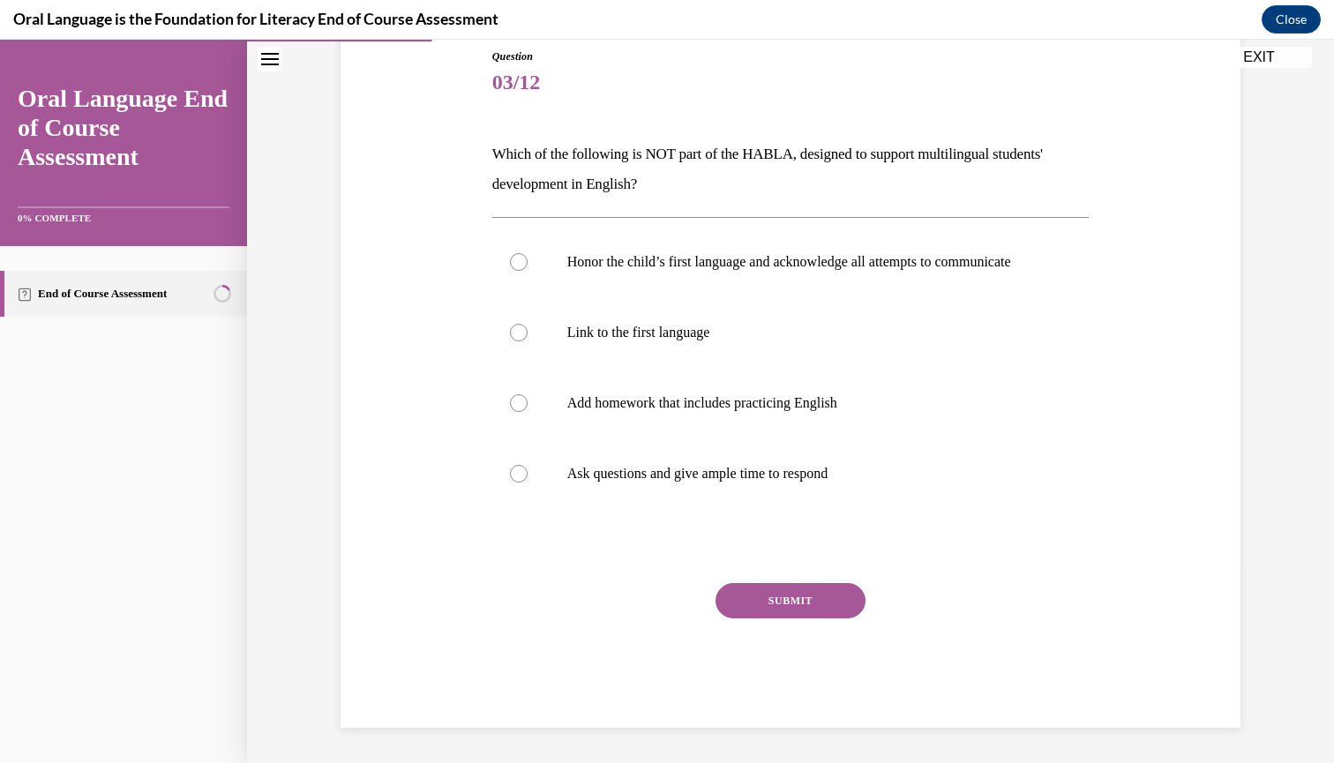
scroll to position [188, 0]
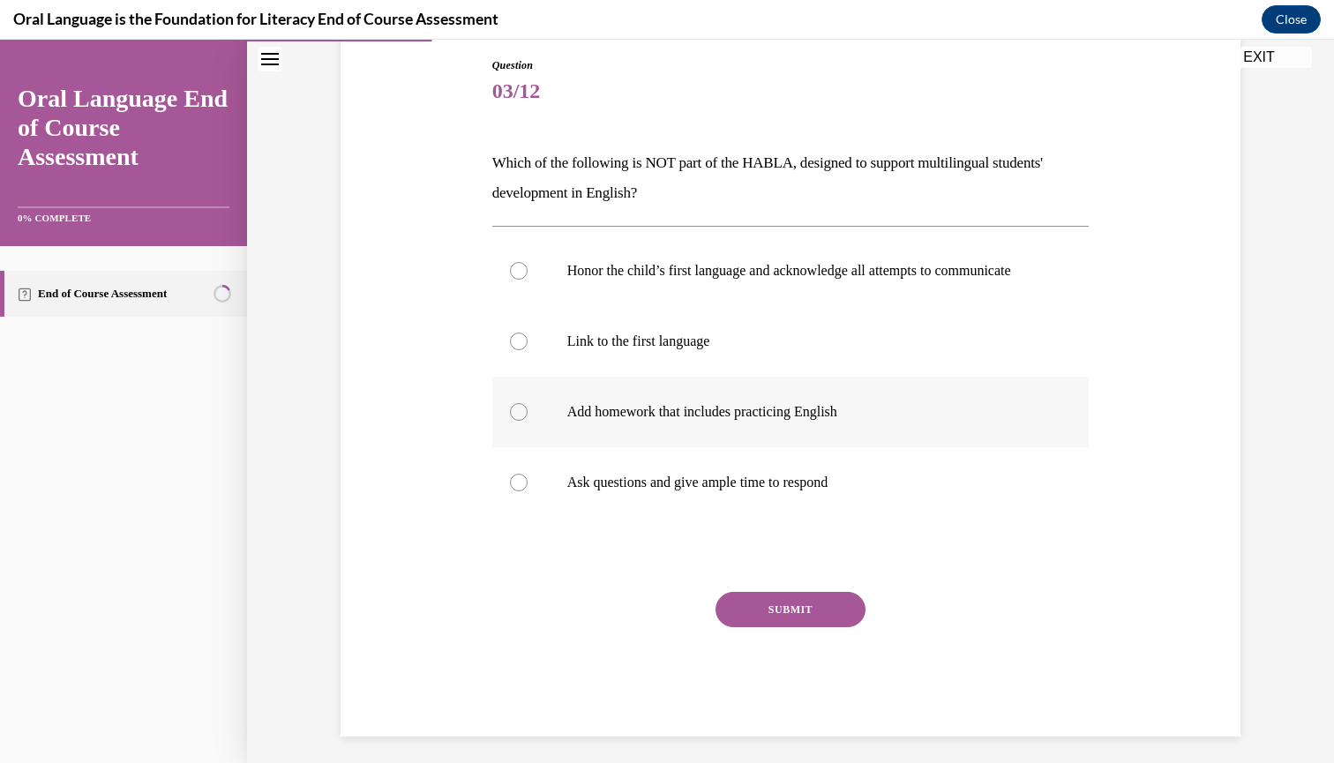
click at [619, 417] on label "Add homework that includes practicing English" at bounding box center [790, 412] width 597 height 71
click at [528, 417] on input "Add homework that includes practicing English" at bounding box center [519, 412] width 18 height 18
radio input "true"
click at [774, 627] on button "SUBMIT" at bounding box center [791, 609] width 150 height 35
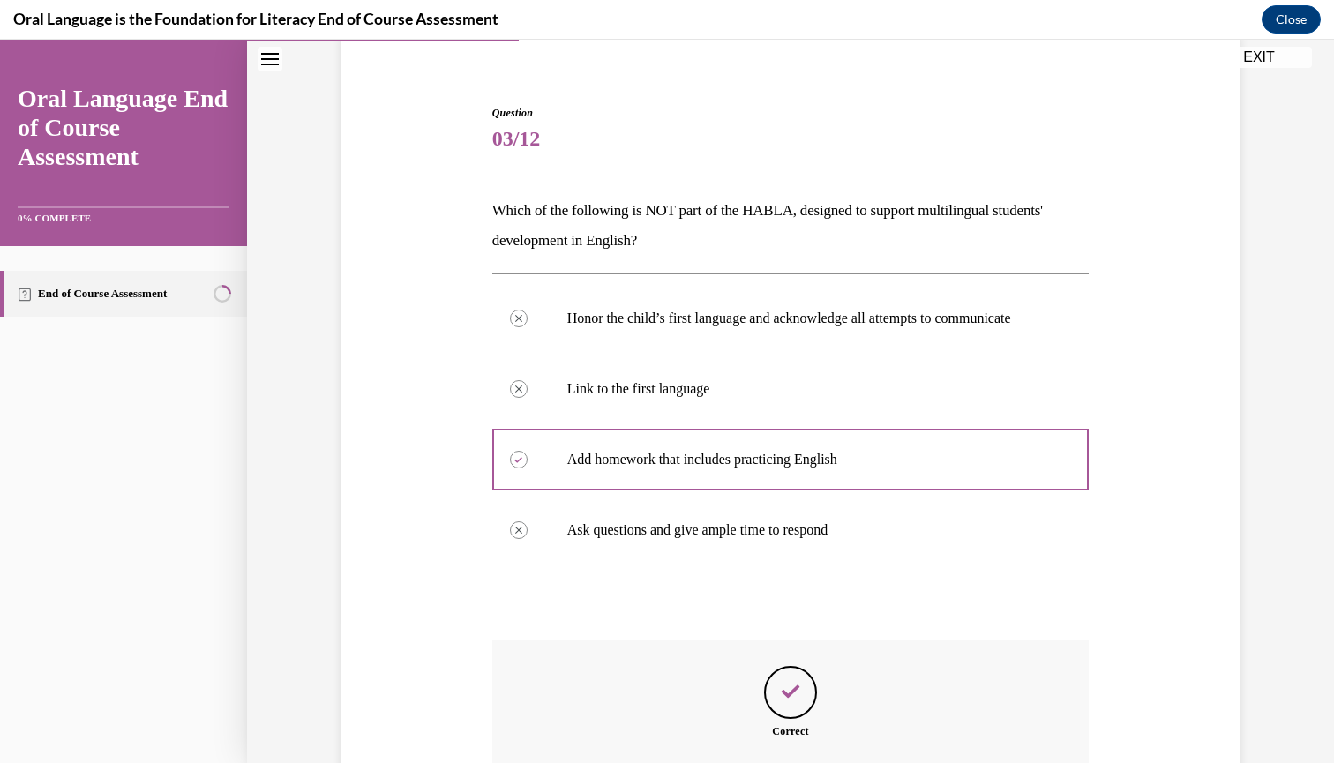
scroll to position [376, 0]
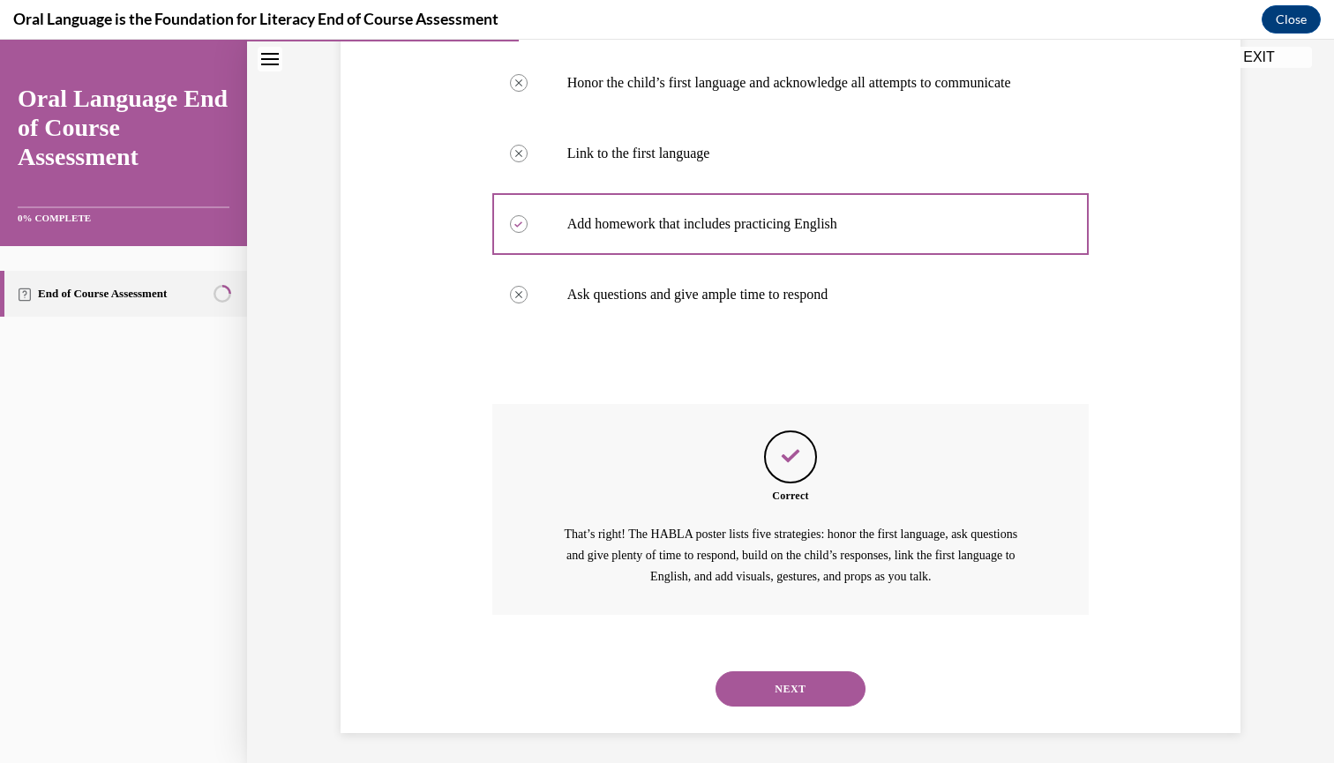
click at [803, 694] on button "NEXT" at bounding box center [791, 689] width 150 height 35
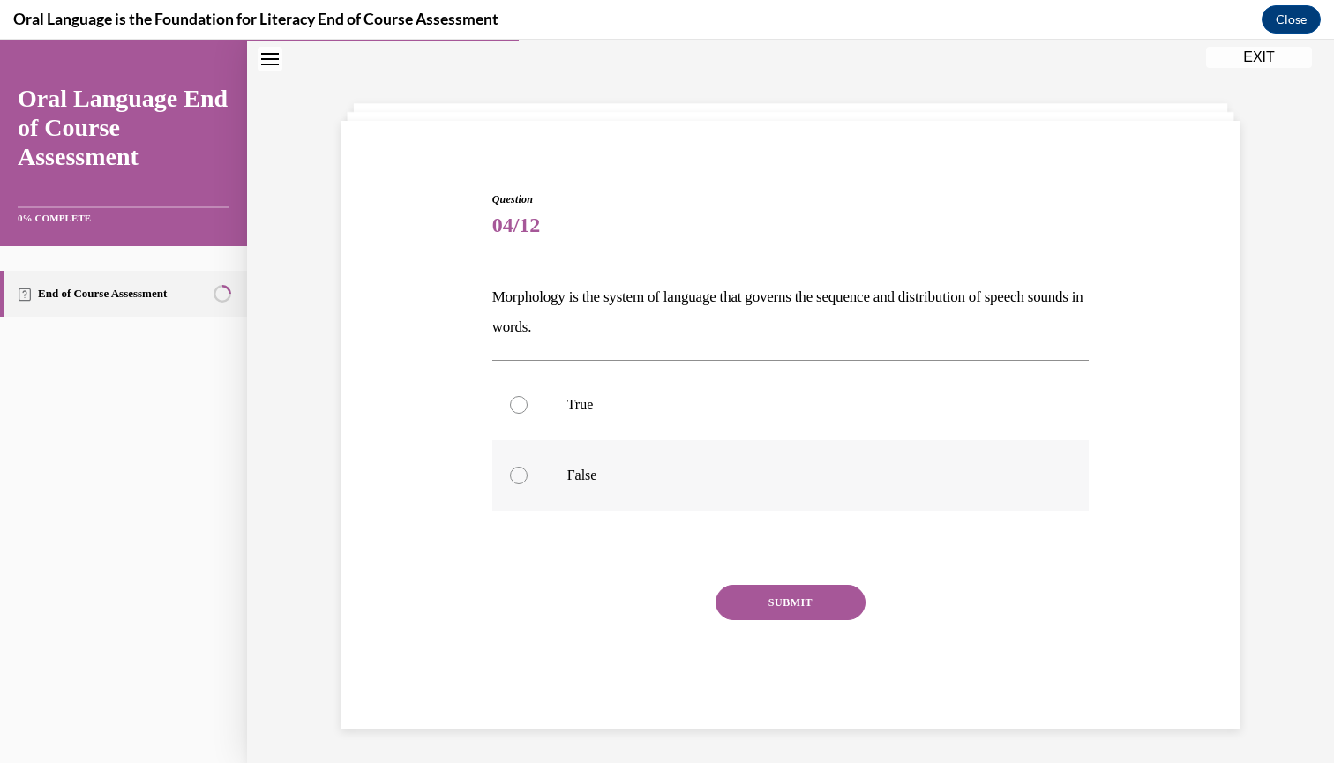
click at [597, 471] on p "False" at bounding box center [806, 476] width 478 height 18
click at [528, 471] on input "False" at bounding box center [519, 476] width 18 height 18
radio input "true"
click at [756, 610] on button "SUBMIT" at bounding box center [791, 602] width 150 height 35
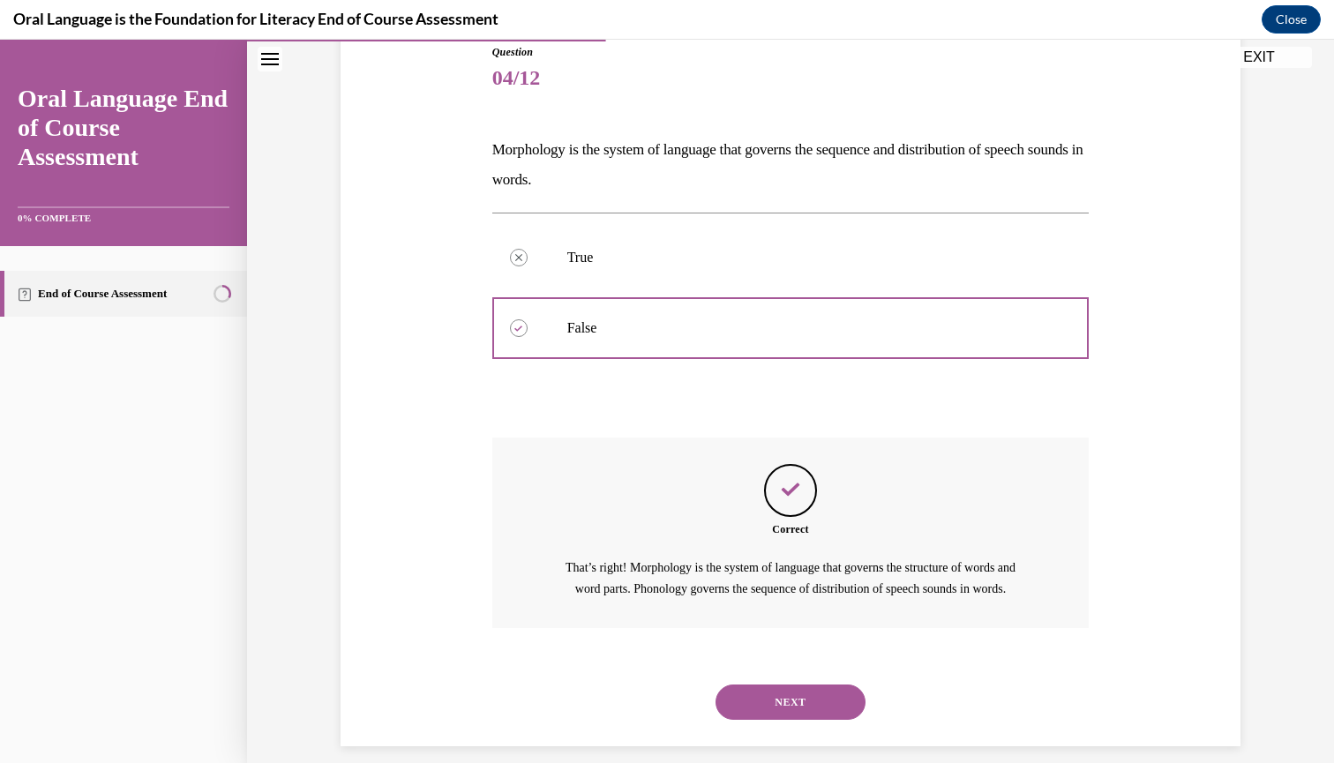
scroll to position [217, 0]
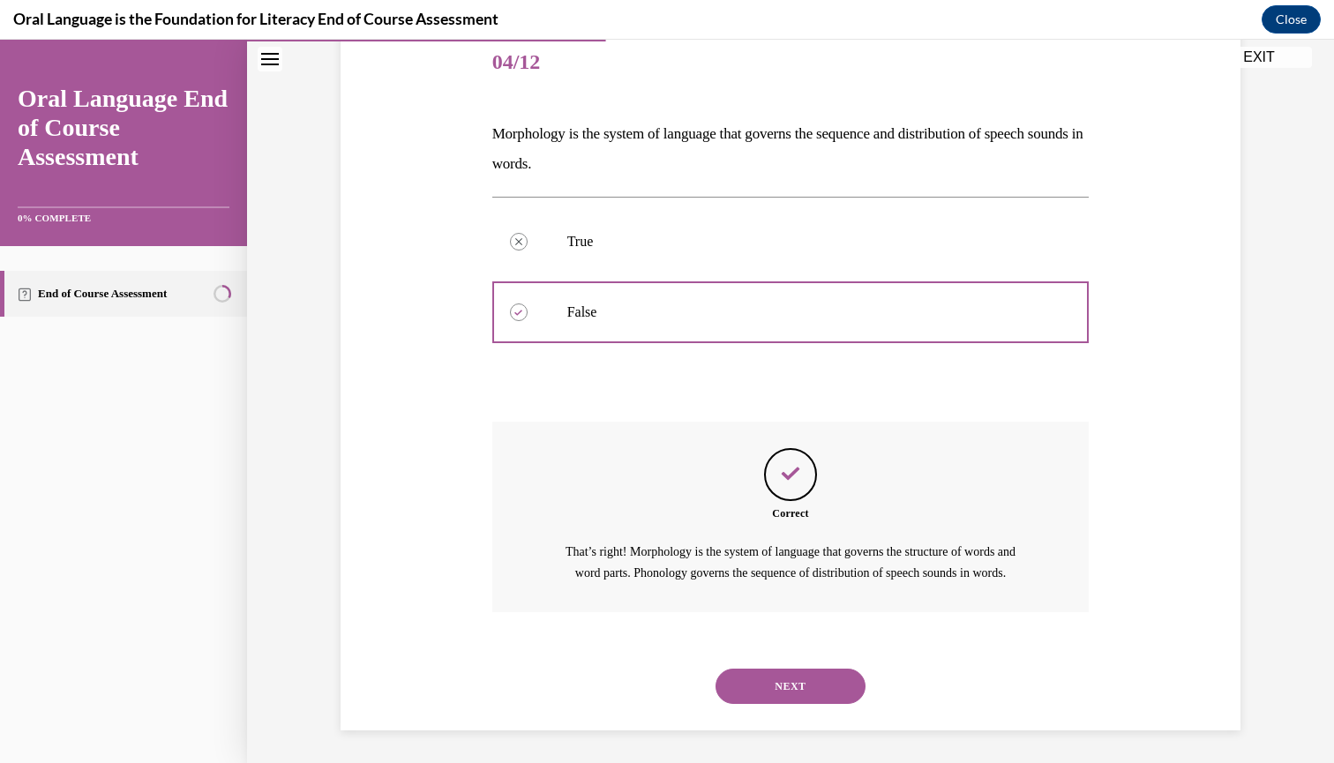
click at [763, 684] on button "NEXT" at bounding box center [791, 686] width 150 height 35
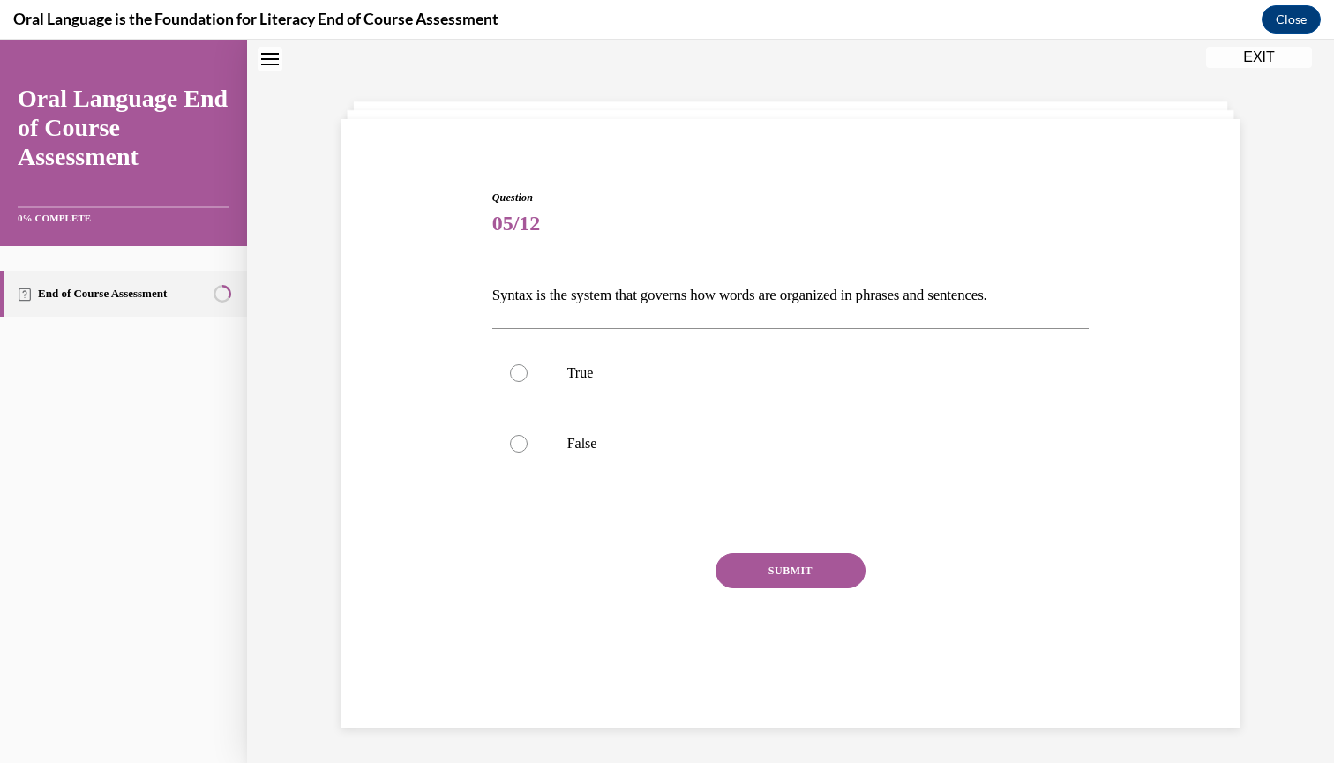
scroll to position [54, 0]
click at [509, 363] on label "True" at bounding box center [790, 375] width 597 height 71
click at [510, 366] on input "True" at bounding box center [519, 375] width 18 height 18
radio input "true"
click at [755, 574] on button "SUBMIT" at bounding box center [791, 572] width 150 height 35
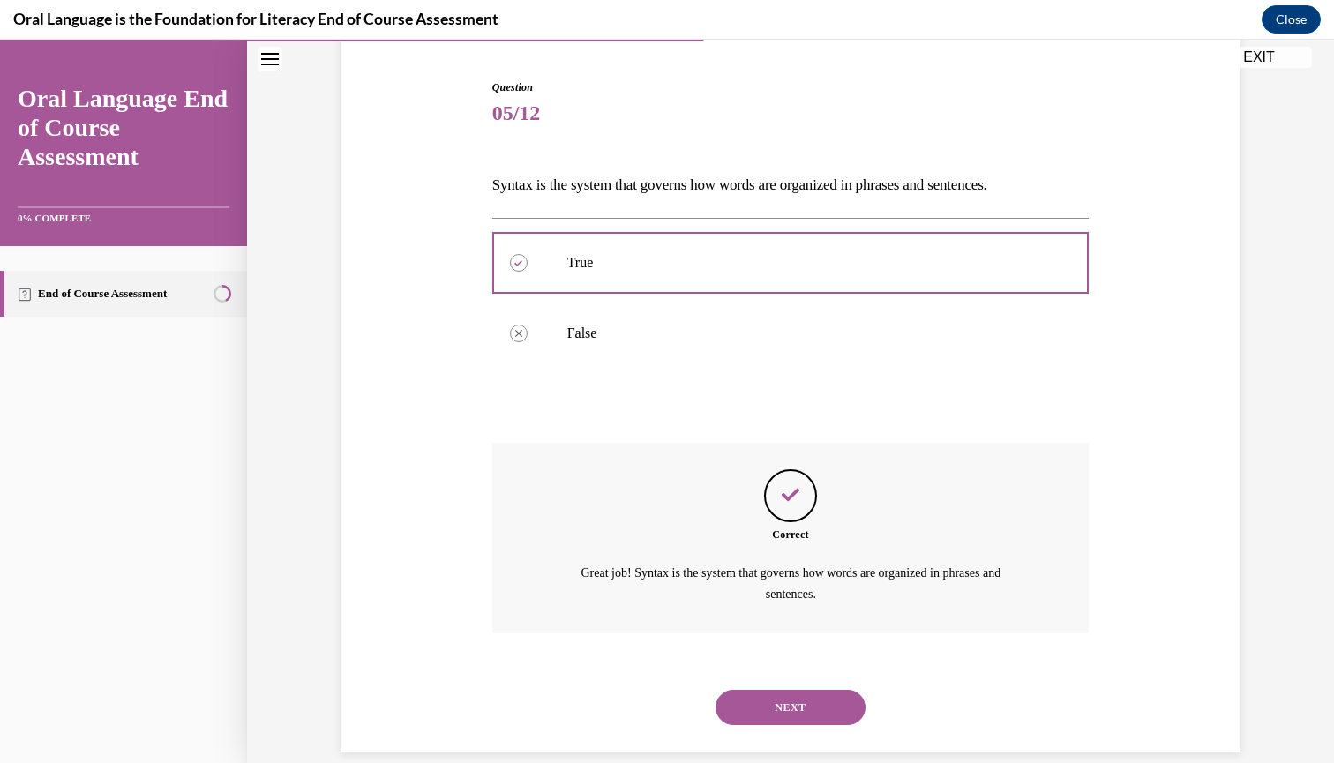
scroll to position [167, 0]
click at [760, 689] on button "NEXT" at bounding box center [791, 706] width 150 height 35
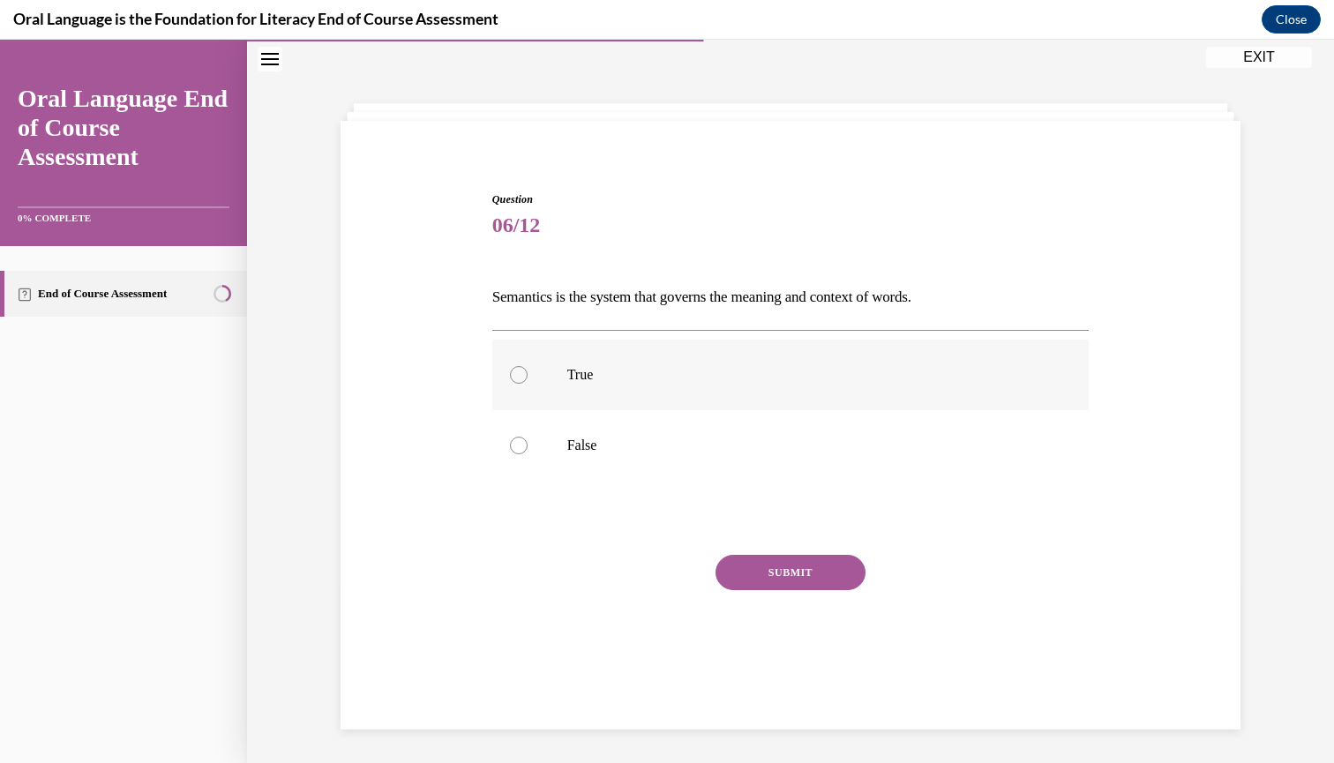
click at [646, 357] on label "True" at bounding box center [790, 375] width 597 height 71
click at [528, 366] on input "True" at bounding box center [519, 375] width 18 height 18
radio input "true"
click at [781, 583] on button "SUBMIT" at bounding box center [791, 572] width 150 height 35
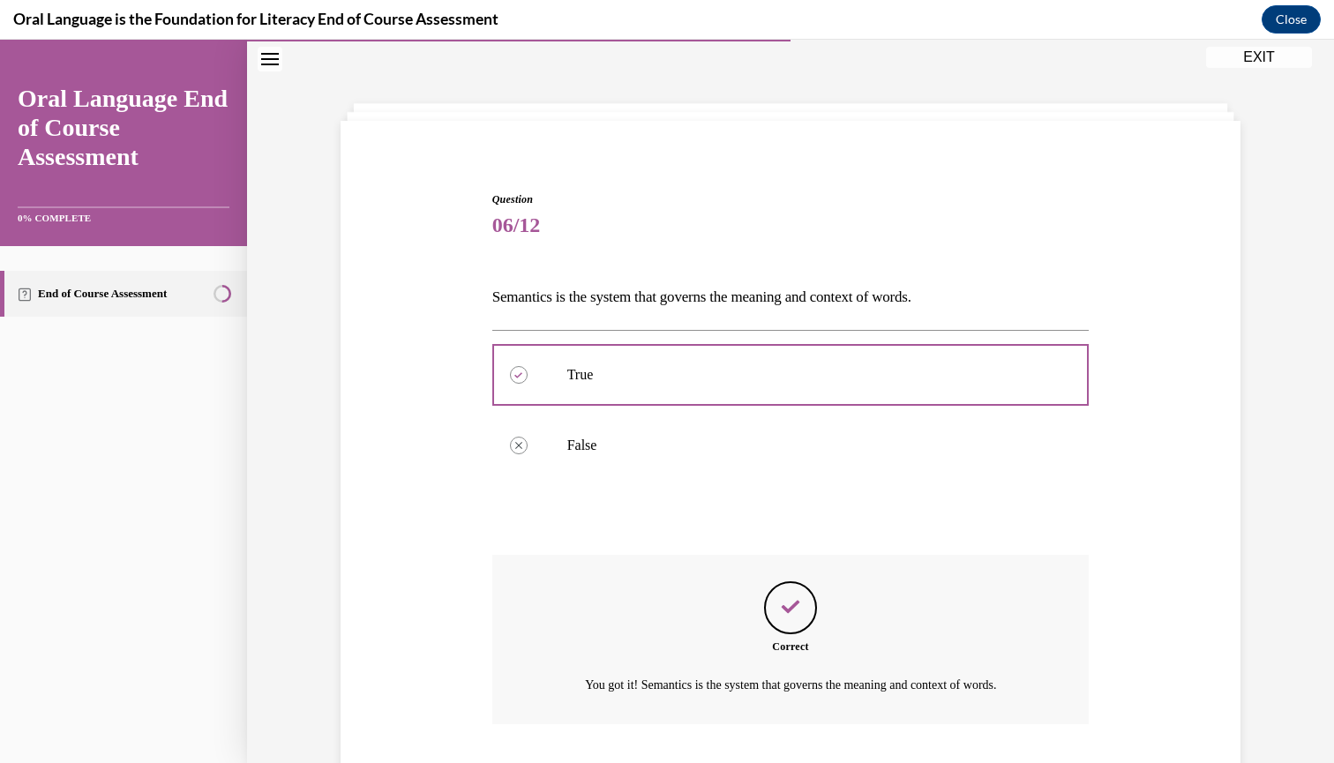
scroll to position [147, 0]
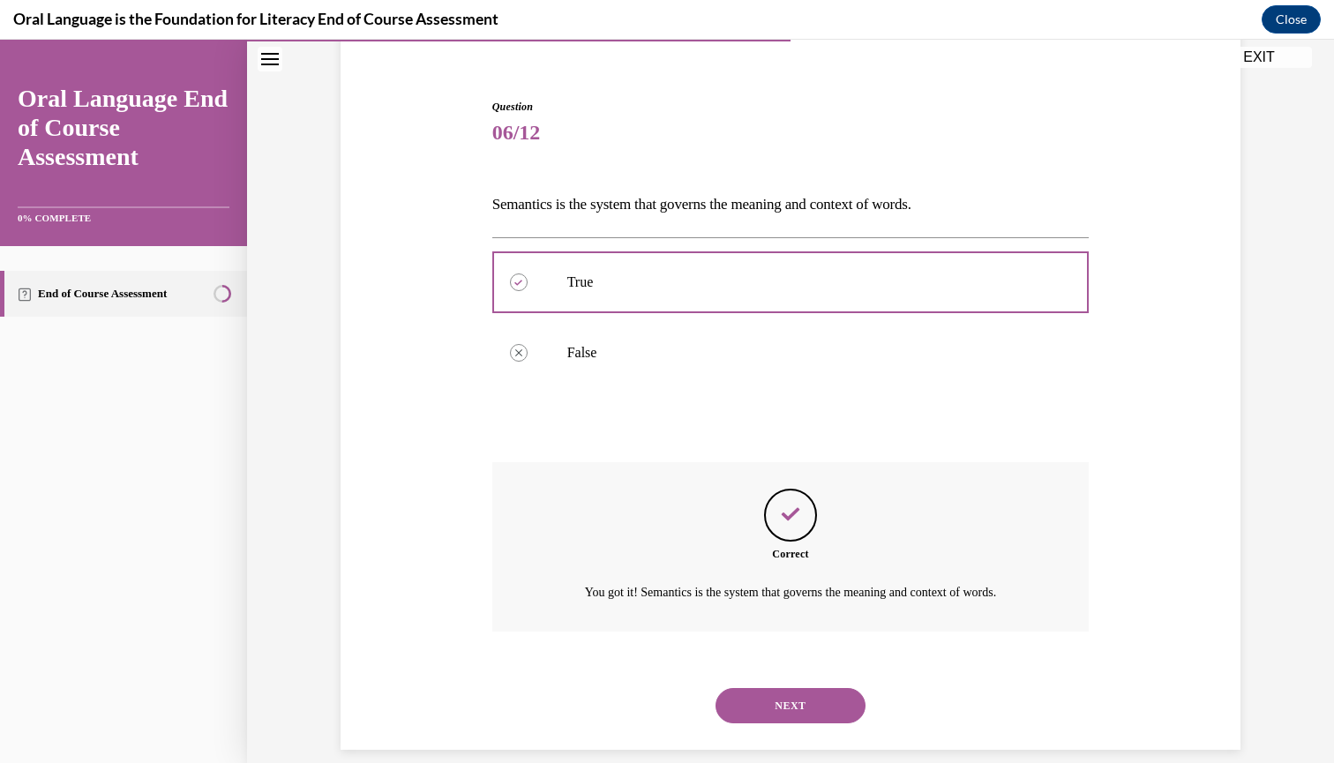
click at [790, 688] on button "NEXT" at bounding box center [791, 705] width 150 height 35
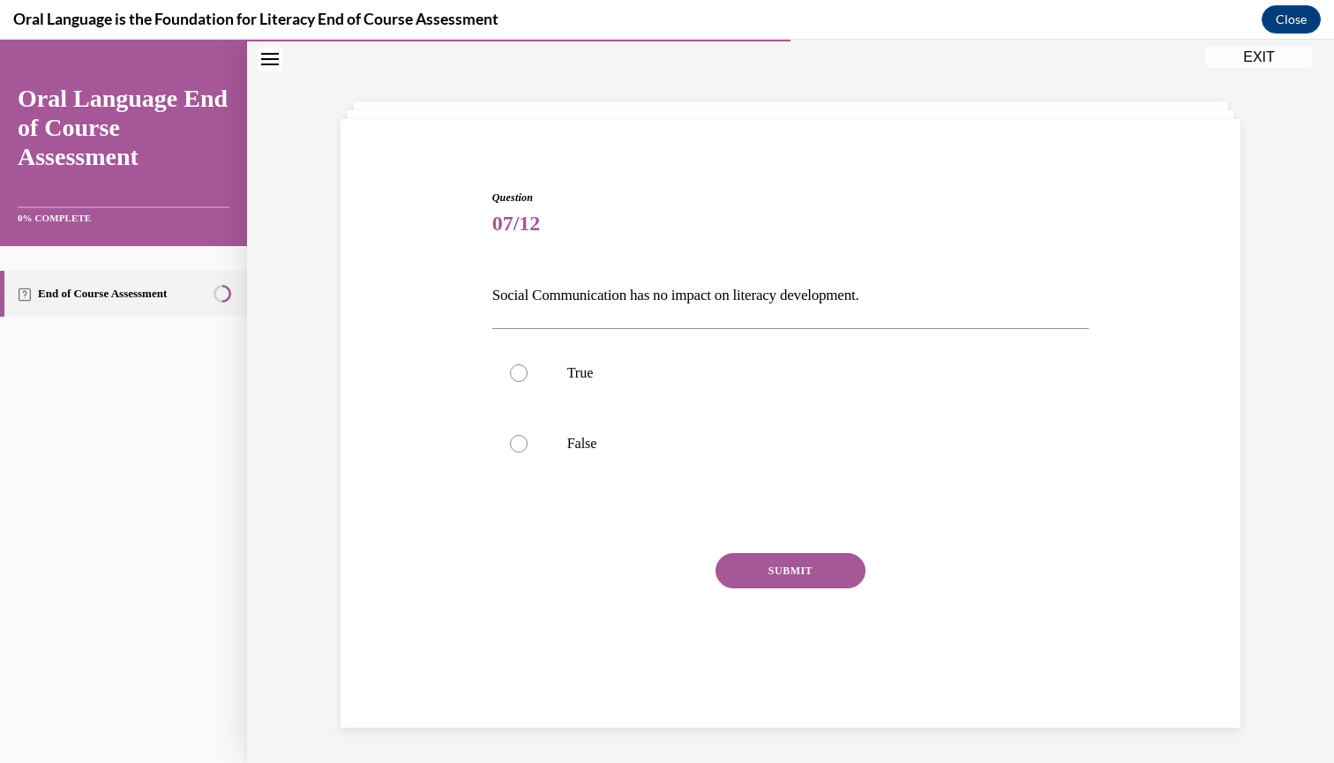
scroll to position [54, 0]
click at [733, 457] on label "False" at bounding box center [790, 445] width 597 height 71
click at [528, 455] on input "False" at bounding box center [519, 446] width 18 height 18
radio input "true"
click at [759, 575] on button "SUBMIT" at bounding box center [791, 572] width 150 height 35
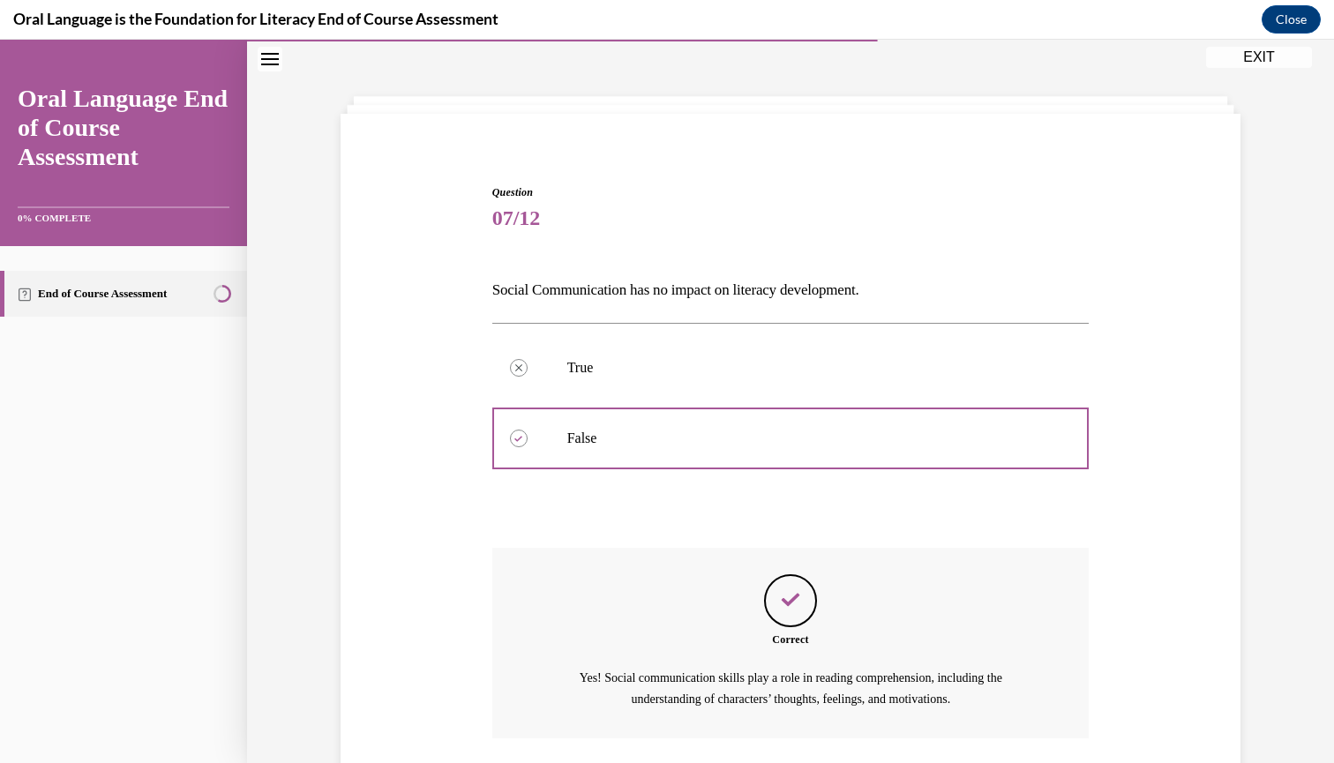
scroll to position [167, 0]
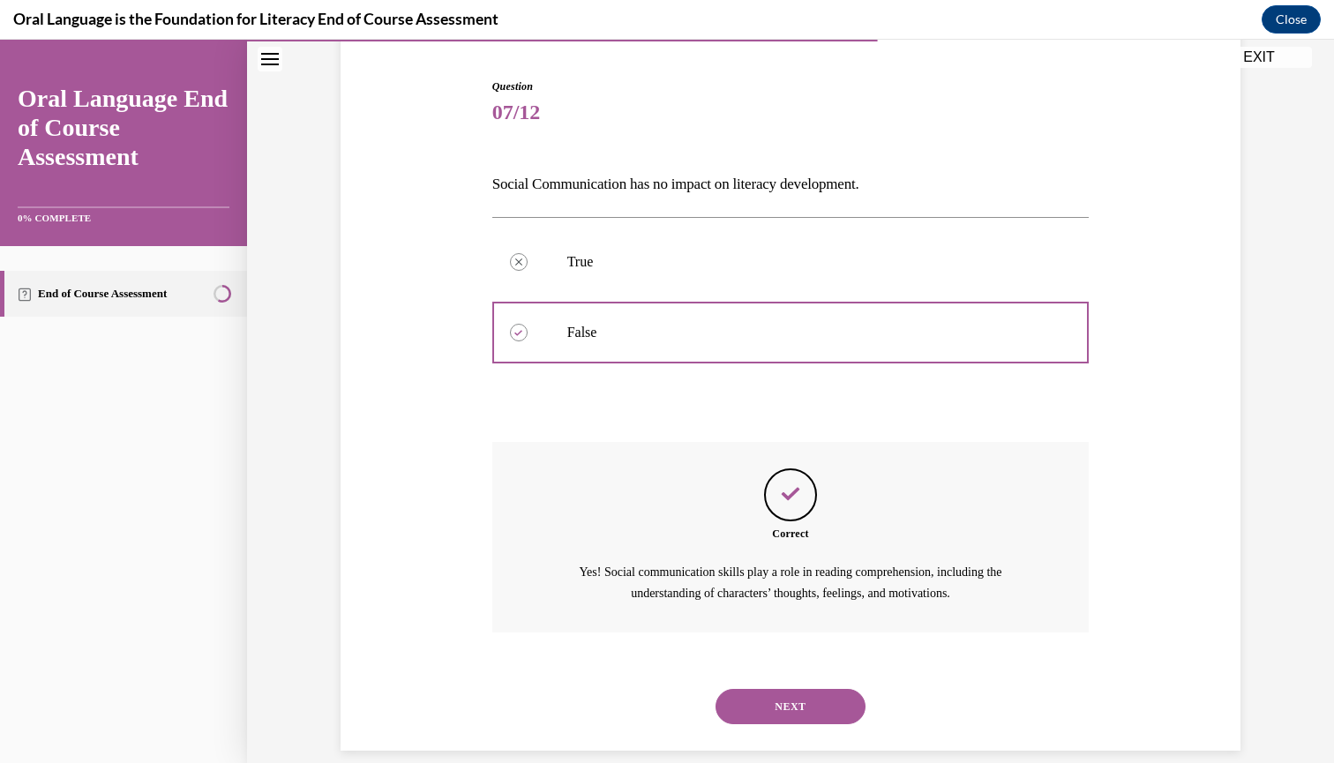
click at [772, 689] on button "NEXT" at bounding box center [791, 706] width 150 height 35
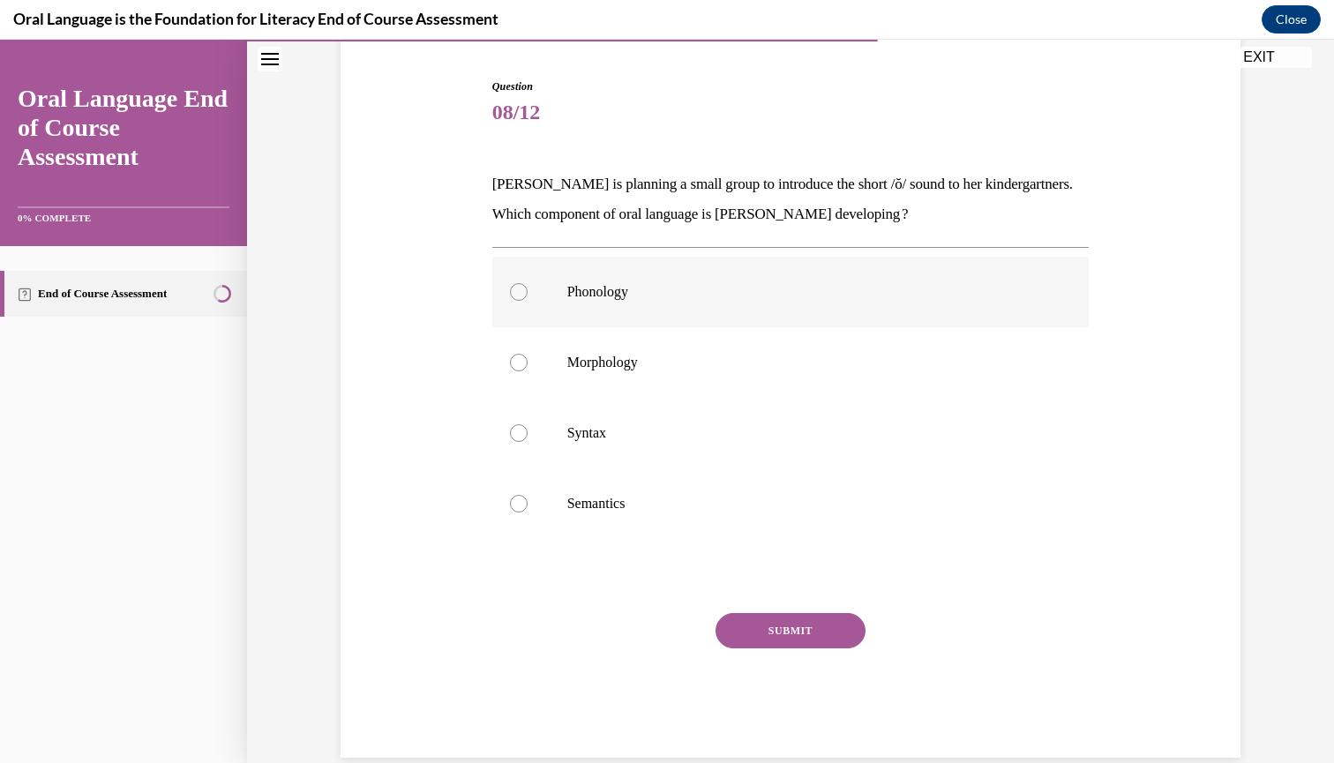
click at [609, 300] on p "Phonology" at bounding box center [806, 292] width 478 height 18
click at [528, 300] on input "Phonology" at bounding box center [519, 292] width 18 height 18
radio input "true"
click at [808, 619] on button "SUBMIT" at bounding box center [791, 630] width 150 height 35
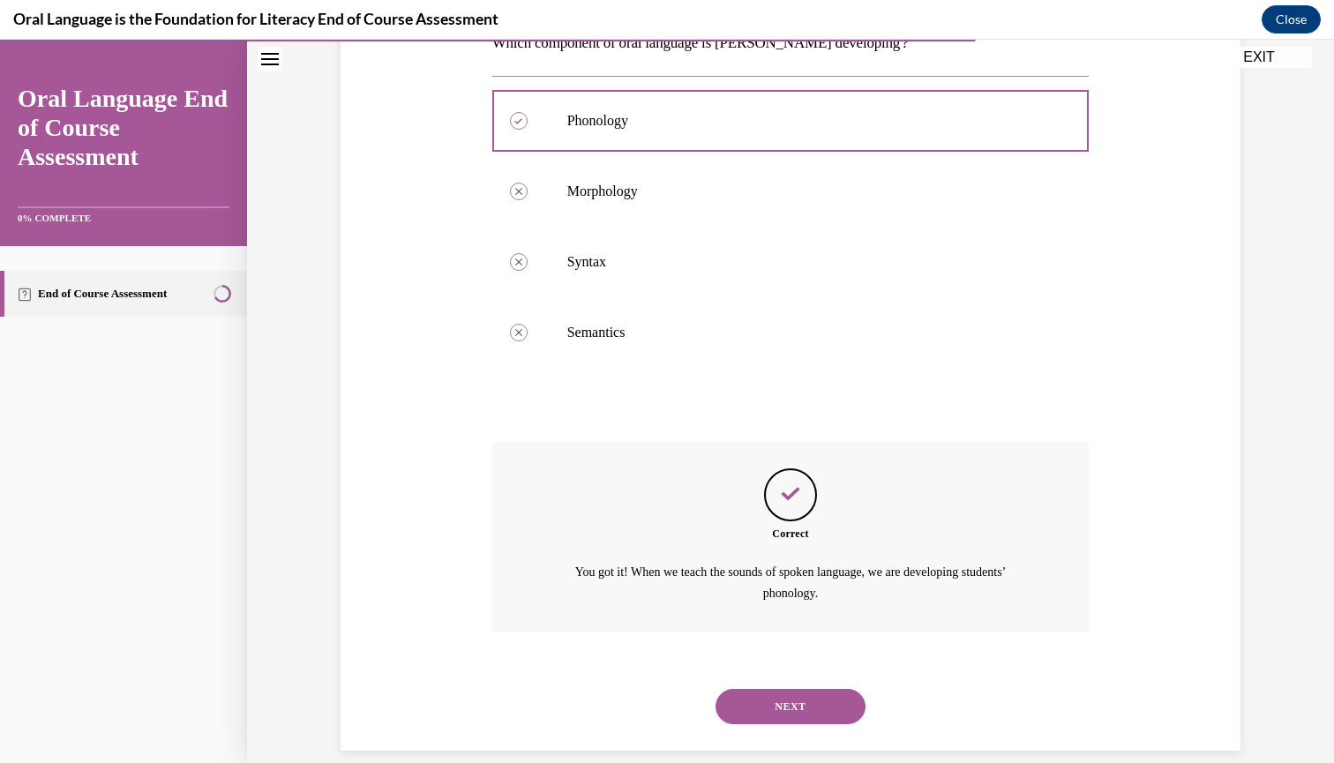
click at [799, 691] on button "NEXT" at bounding box center [791, 706] width 150 height 35
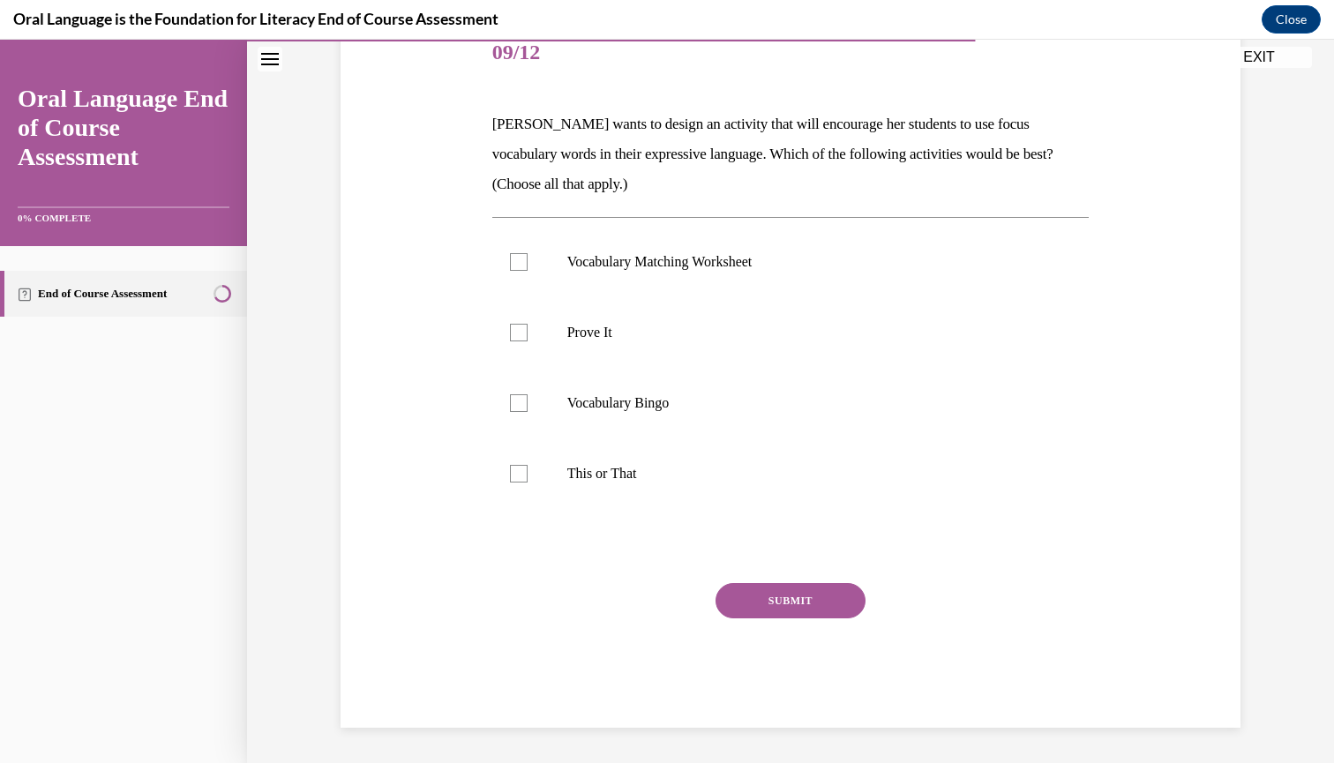
scroll to position [197, 0]
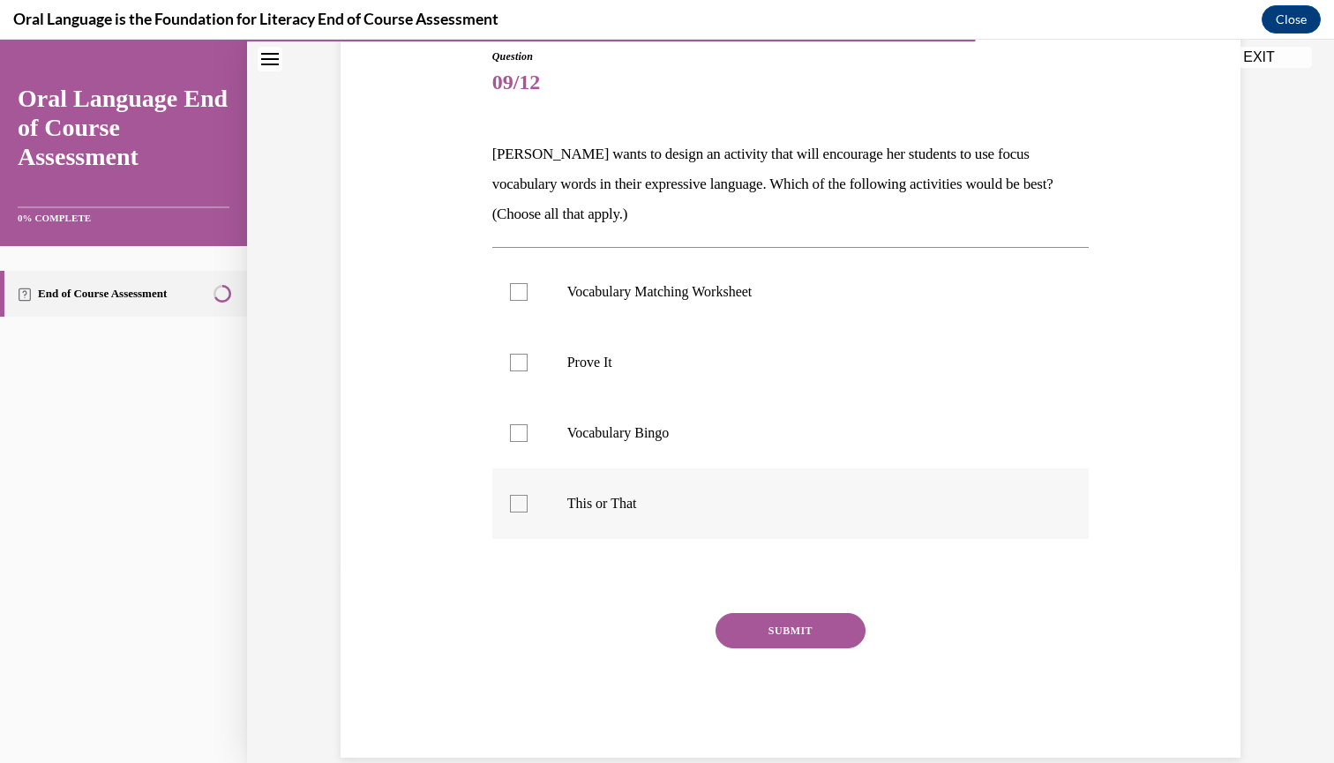
click at [636, 500] on p "This or That" at bounding box center [806, 504] width 478 height 18
click at [528, 500] on input "This or That" at bounding box center [519, 504] width 18 height 18
checkbox input "true"
click at [763, 631] on button "SUBMIT" at bounding box center [791, 630] width 150 height 35
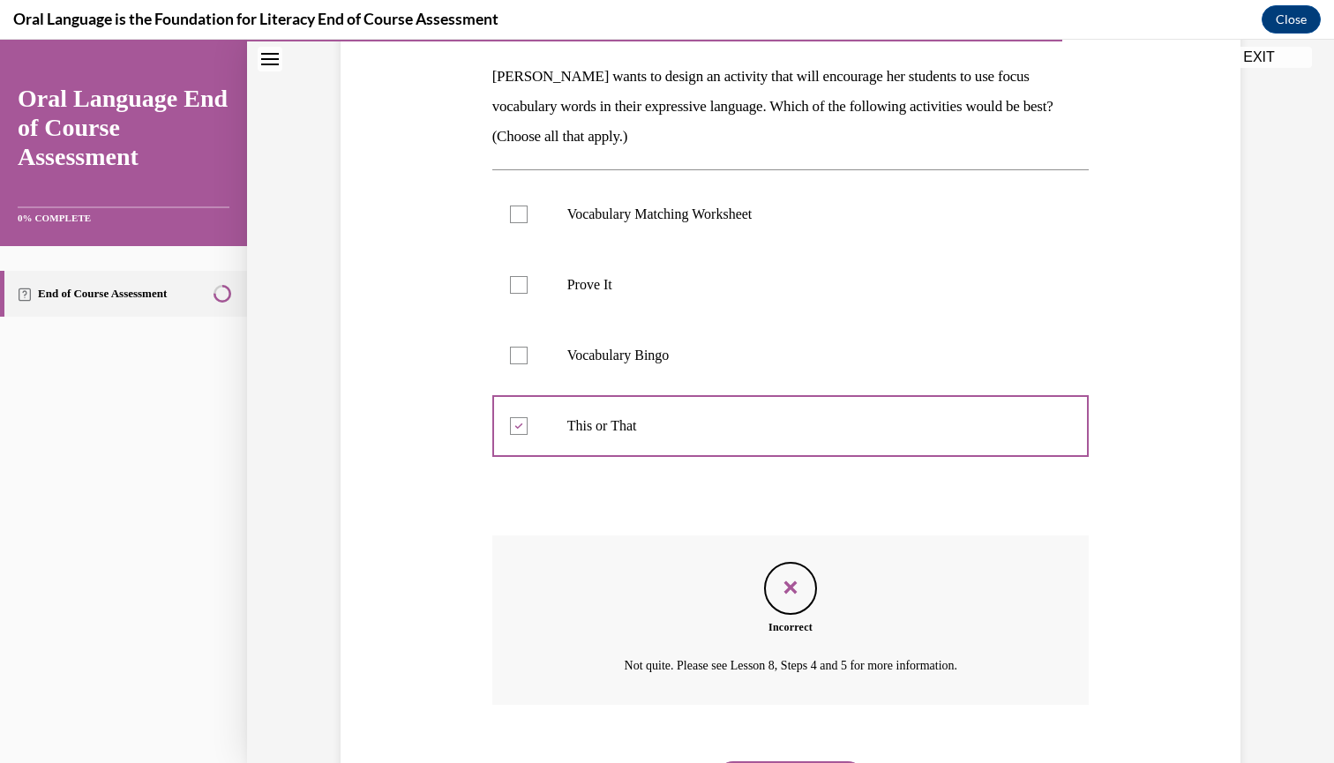
scroll to position [348, 0]
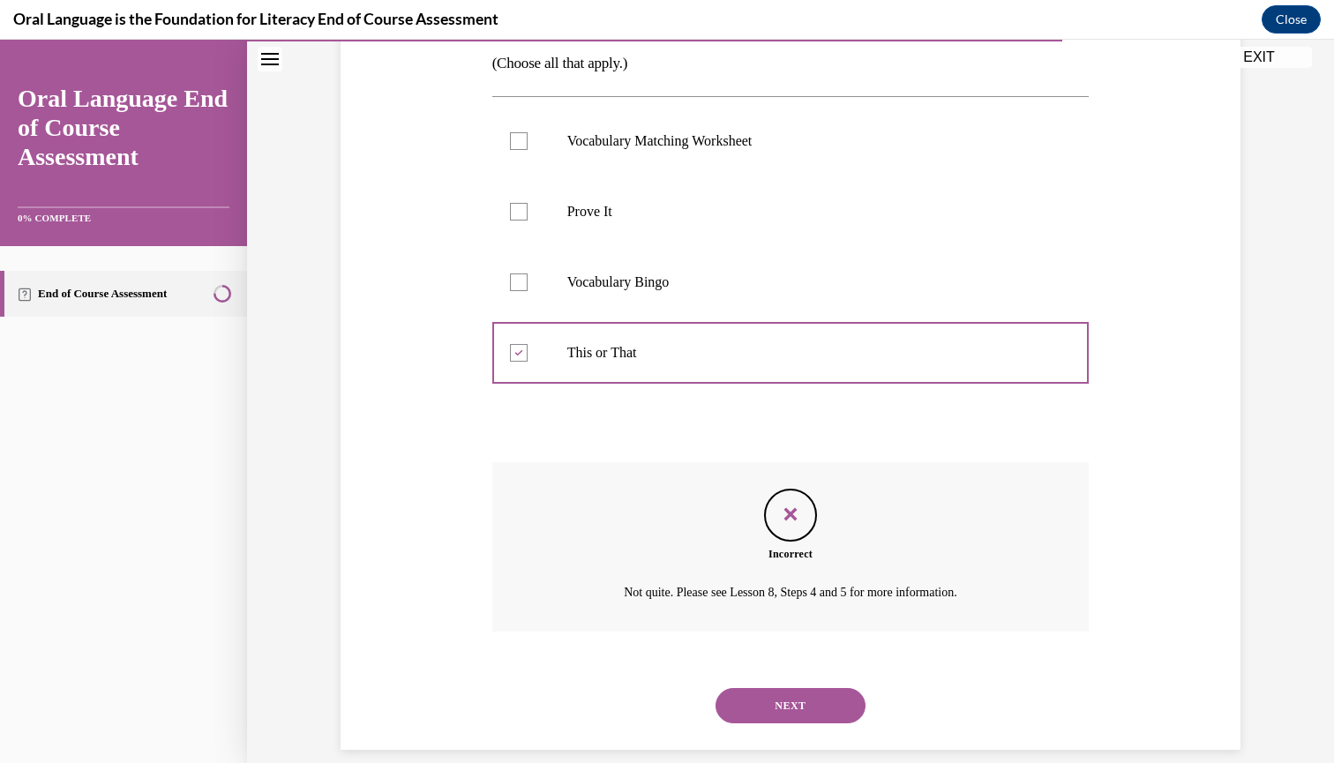
click at [749, 688] on button "NEXT" at bounding box center [791, 705] width 150 height 35
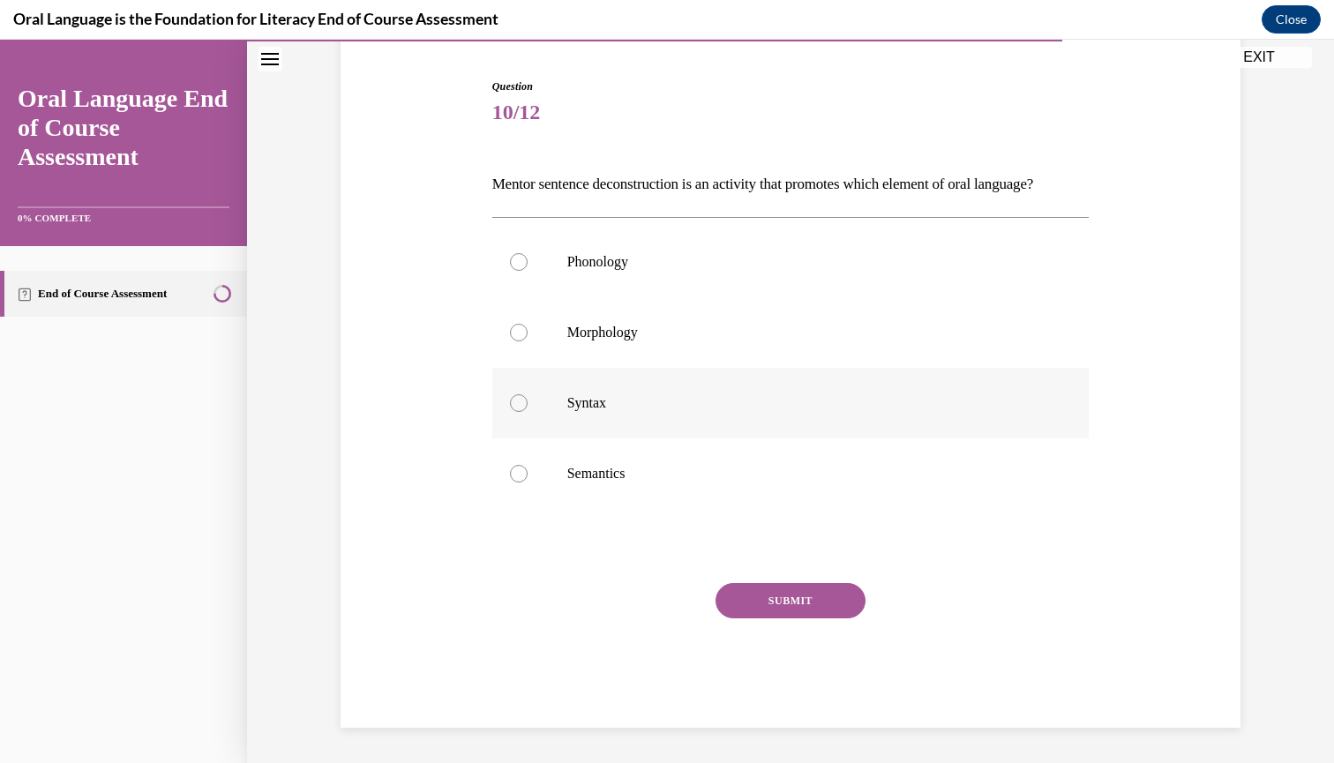
click at [552, 435] on label "Syntax" at bounding box center [790, 403] width 597 height 71
click at [528, 412] on input "Syntax" at bounding box center [519, 403] width 18 height 18
radio input "true"
click at [766, 619] on button "SUBMIT" at bounding box center [791, 600] width 150 height 35
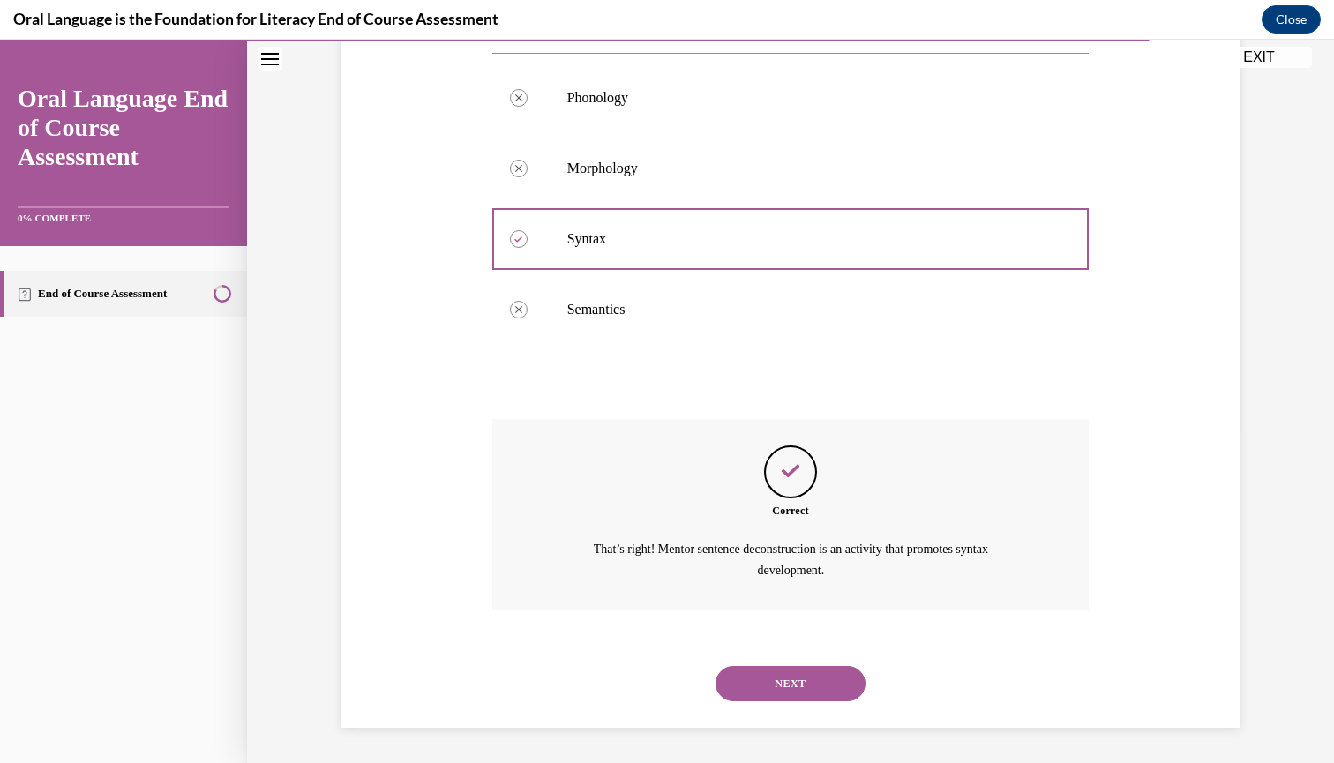
scroll to position [338, 0]
click at [781, 682] on button "NEXT" at bounding box center [791, 683] width 150 height 35
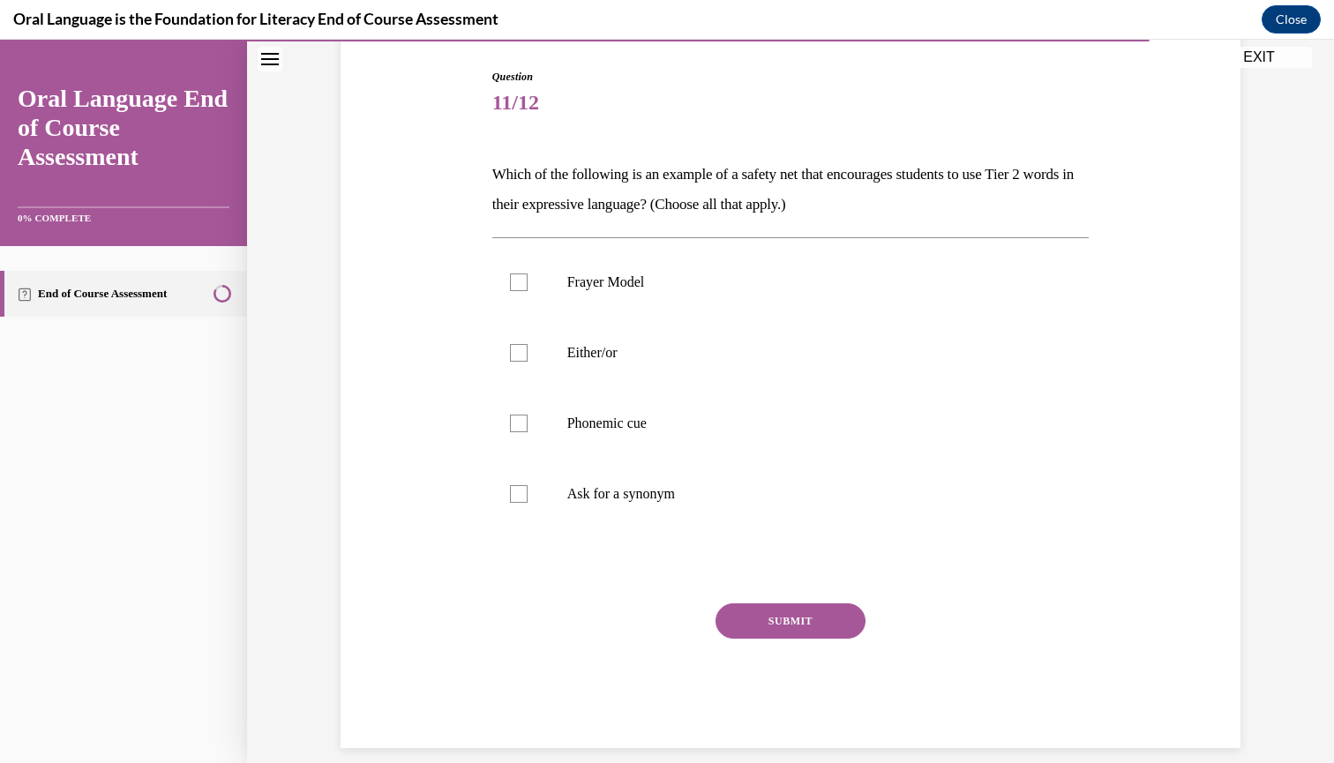
scroll to position [176, 0]
click at [552, 293] on label "Frayer Model" at bounding box center [790, 283] width 597 height 71
click at [528, 292] on input "Frayer Model" at bounding box center [519, 283] width 18 height 18
checkbox input "true"
click at [642, 495] on p "Ask for a synonym" at bounding box center [806, 495] width 478 height 18
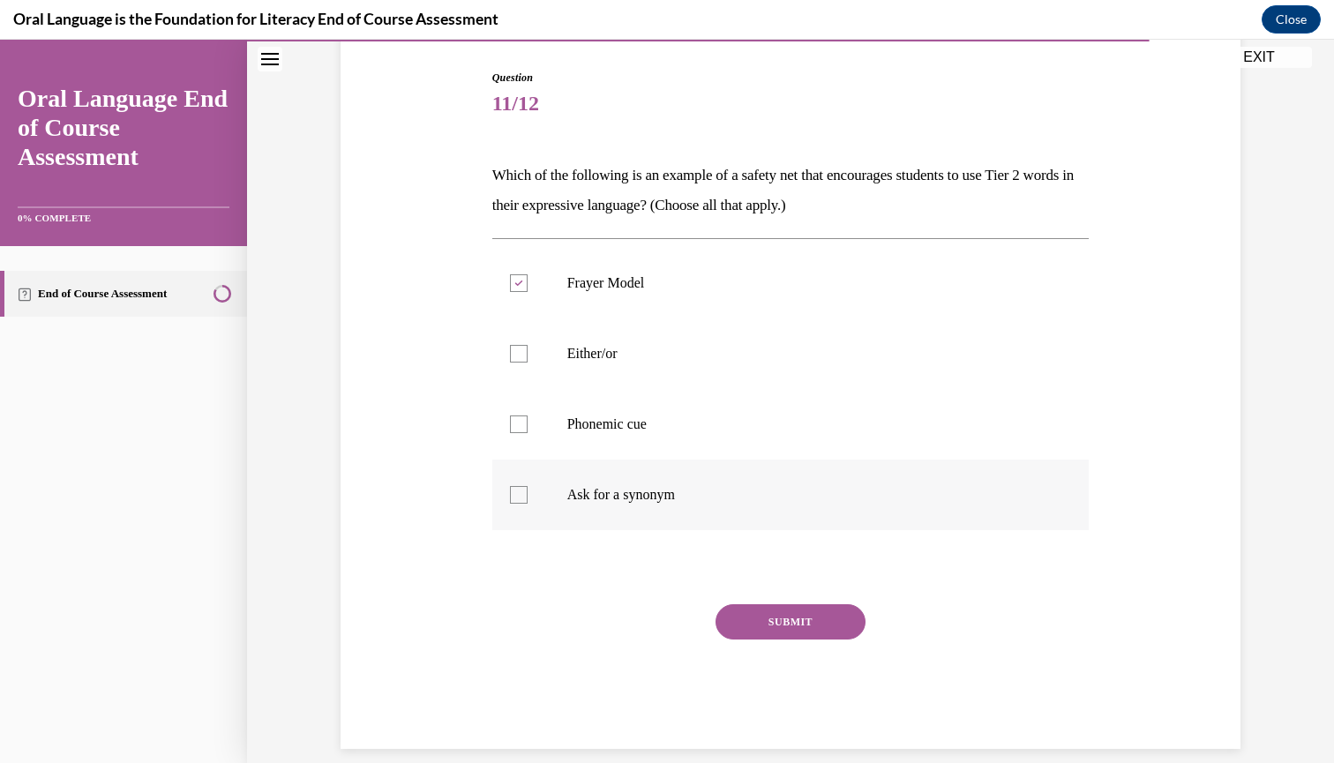
click at [528, 495] on input "Ask for a synonym" at bounding box center [519, 495] width 18 height 18
checkbox input "true"
click at [743, 631] on button "SUBMIT" at bounding box center [791, 622] width 150 height 35
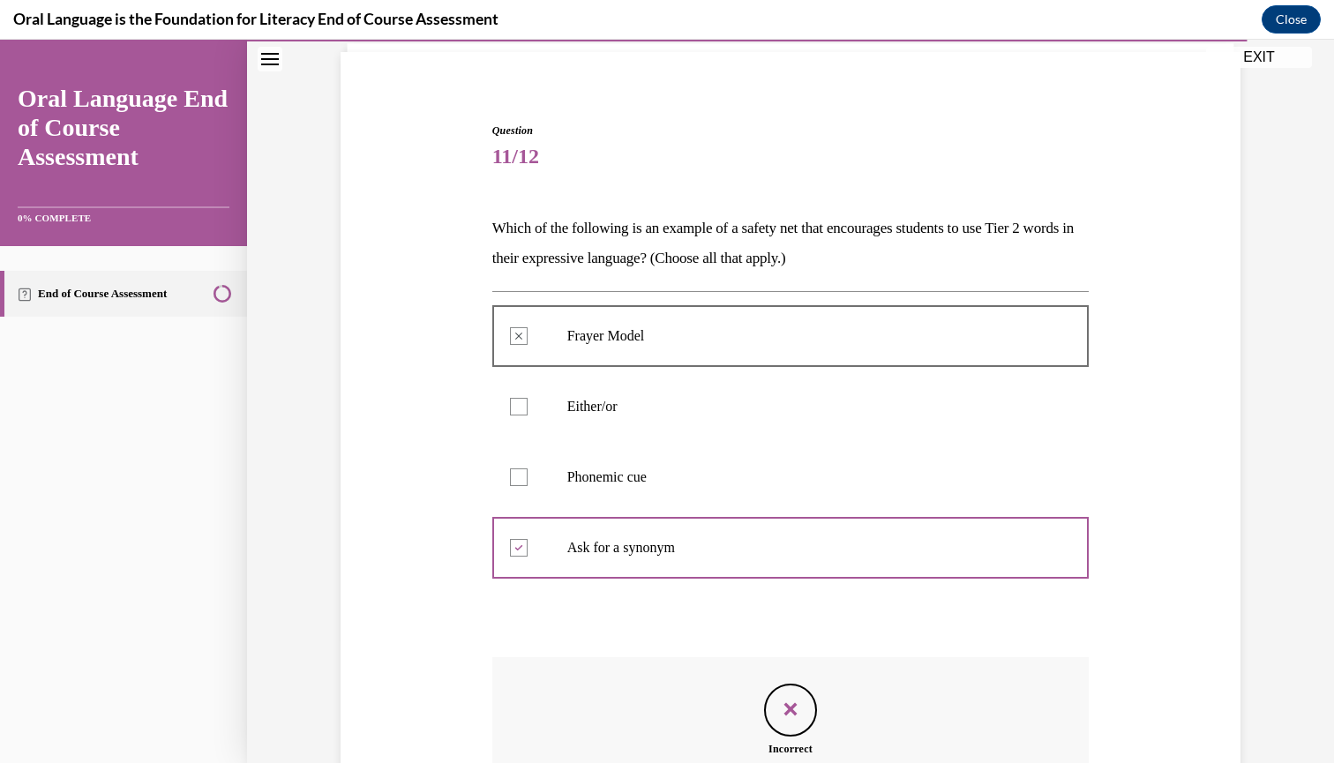
scroll to position [318, 0]
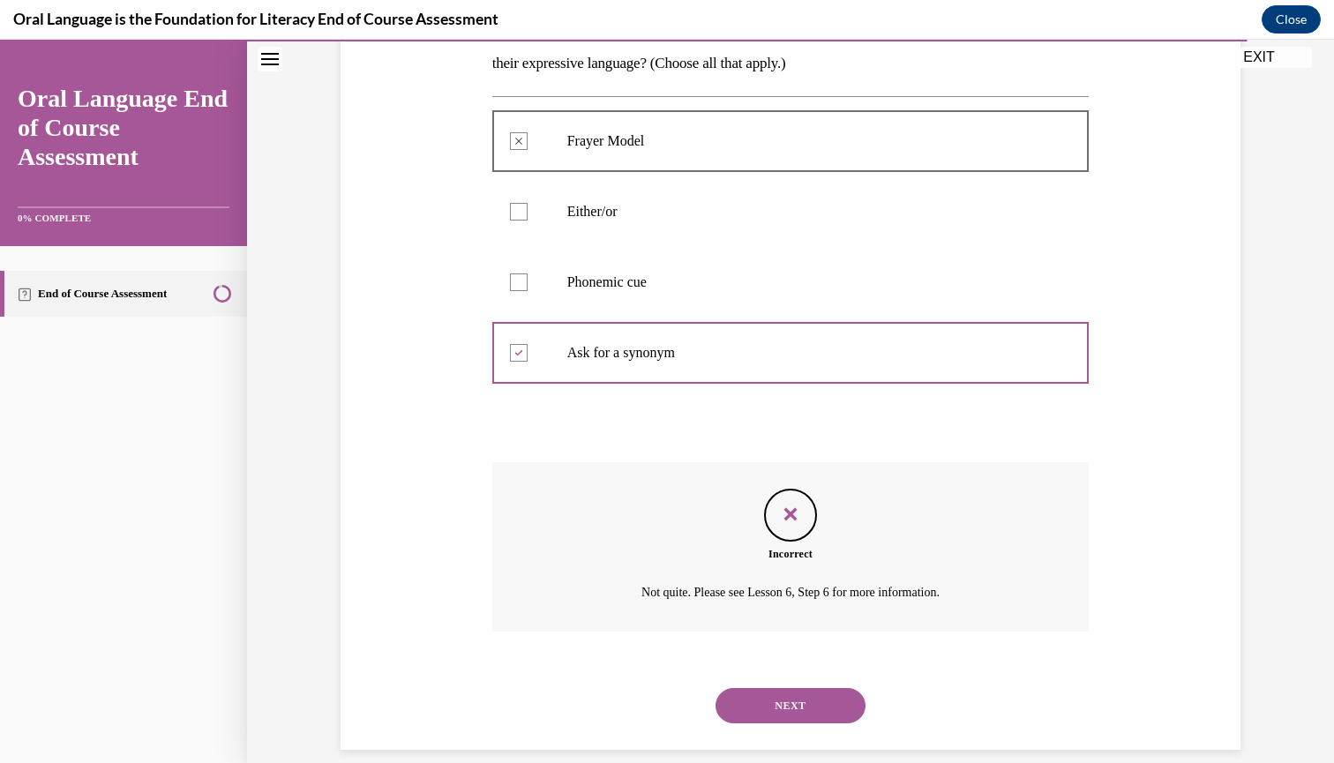
click at [738, 688] on button "NEXT" at bounding box center [791, 705] width 150 height 35
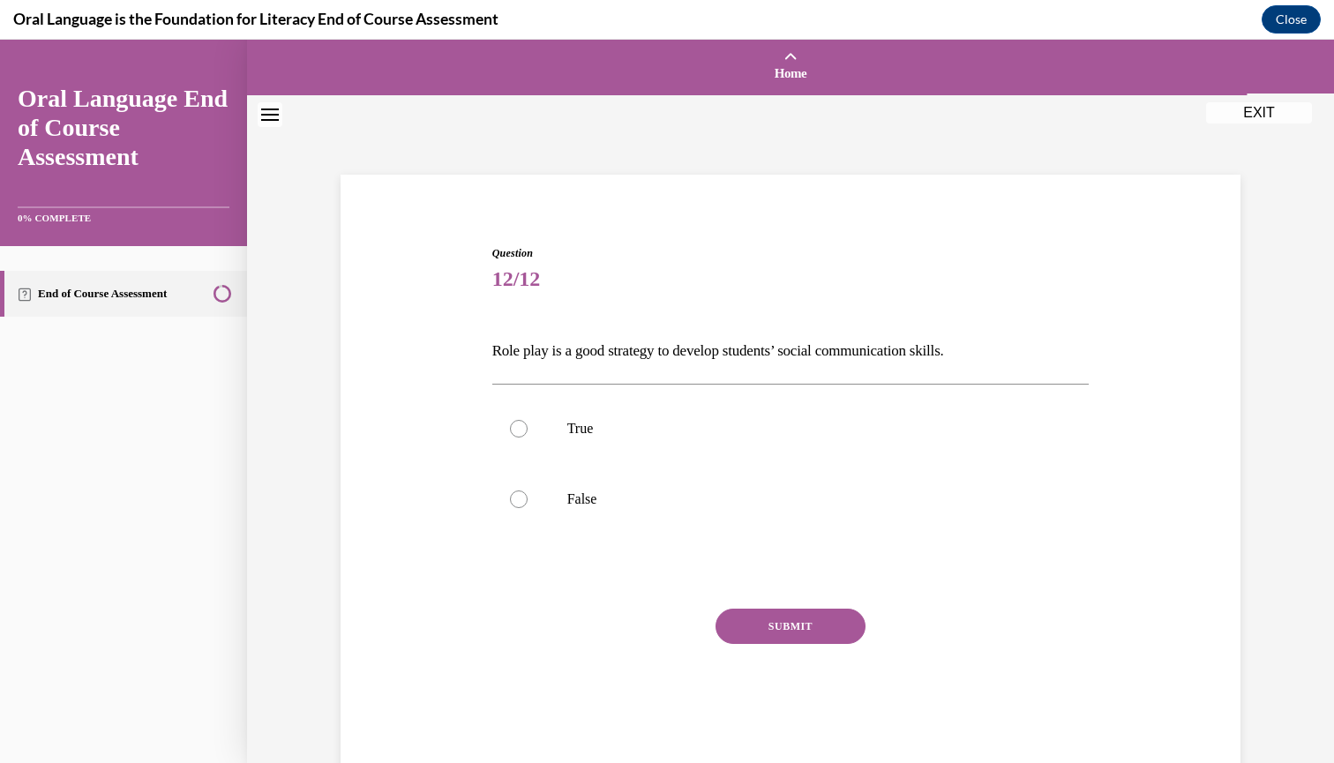
scroll to position [0, 0]
click at [545, 445] on label "True" at bounding box center [790, 429] width 597 height 71
click at [528, 438] on input "True" at bounding box center [519, 429] width 18 height 18
radio input "true"
click at [757, 618] on button "SUBMIT" at bounding box center [791, 626] width 150 height 35
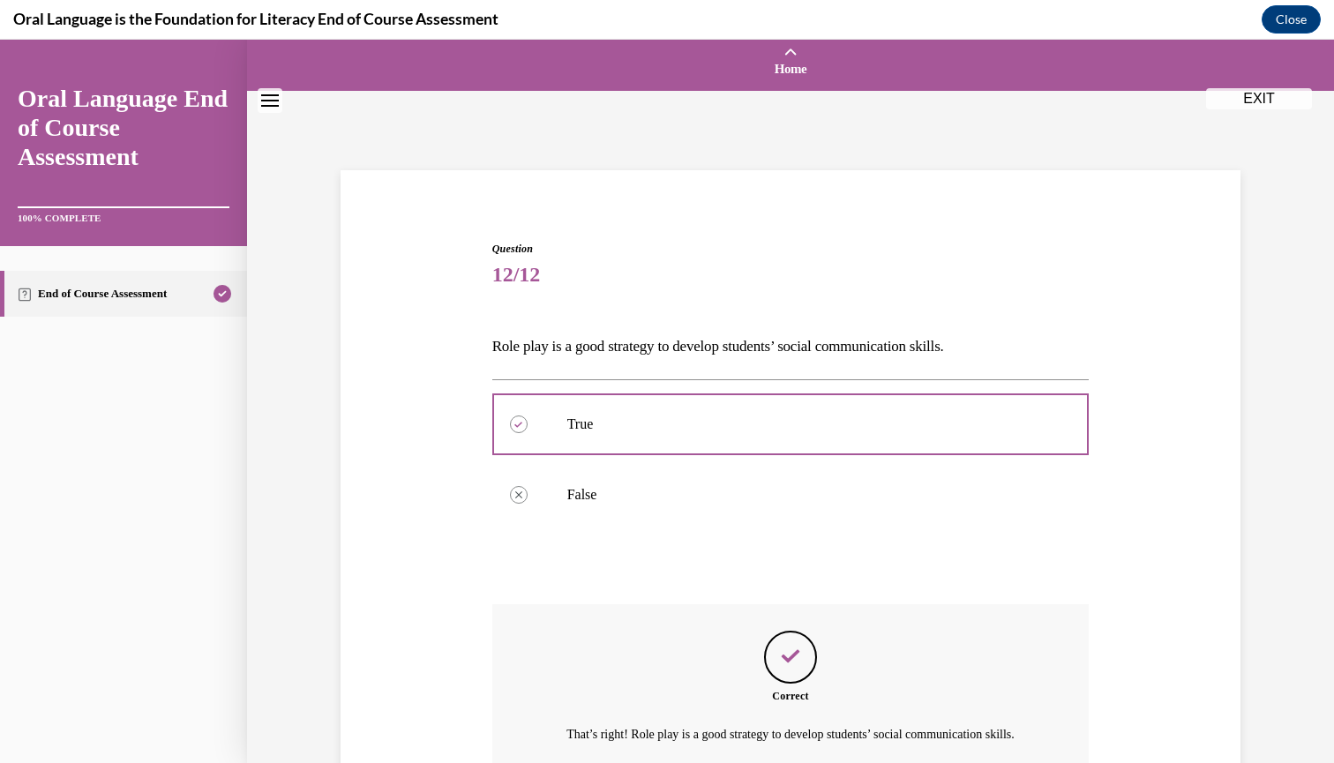
scroll to position [167, 0]
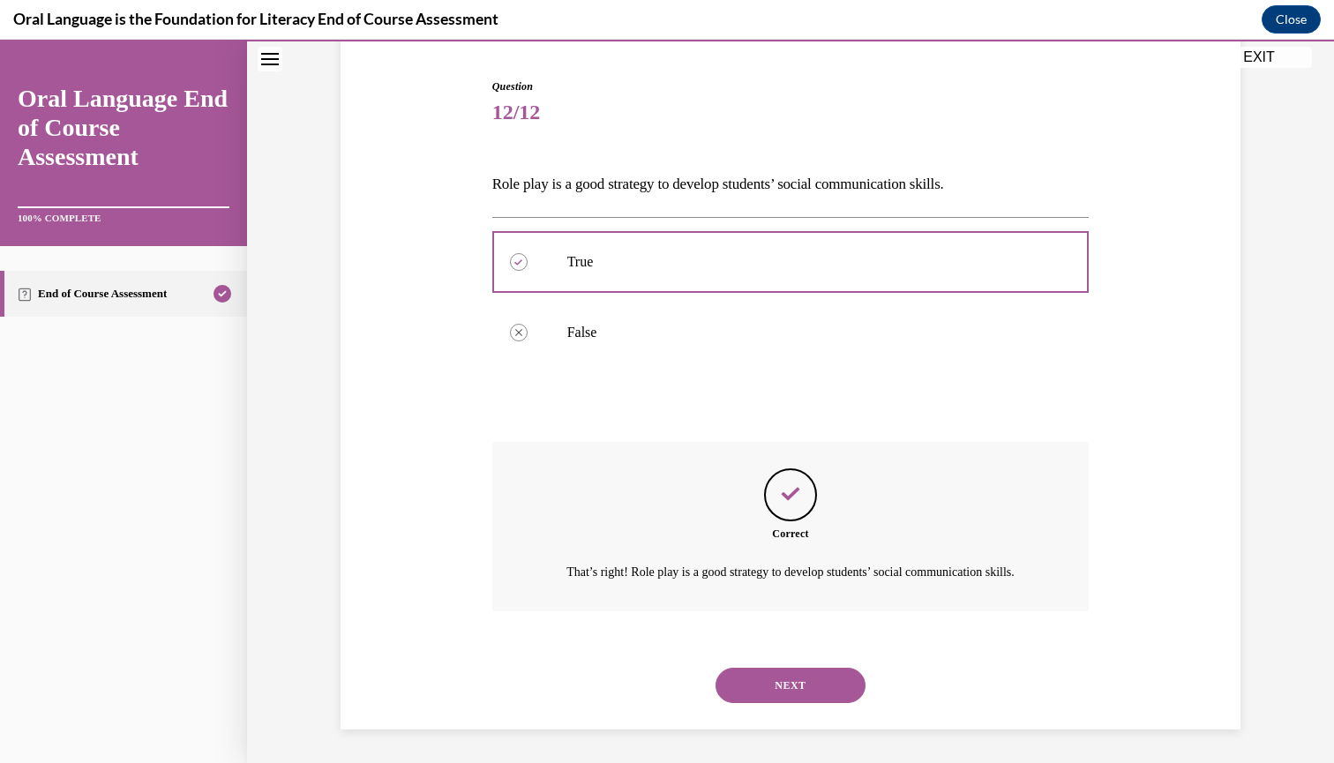
click at [764, 694] on button "NEXT" at bounding box center [791, 685] width 150 height 35
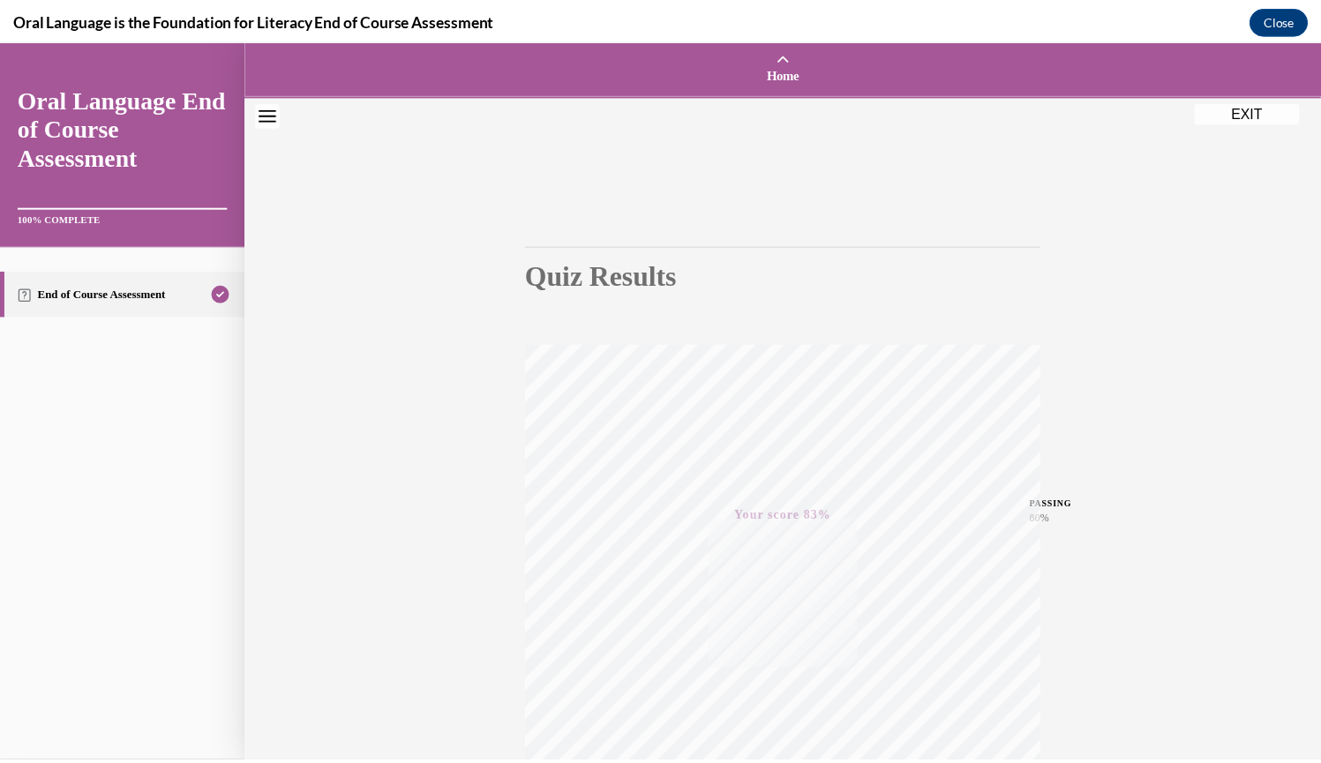
scroll to position [0, 0]
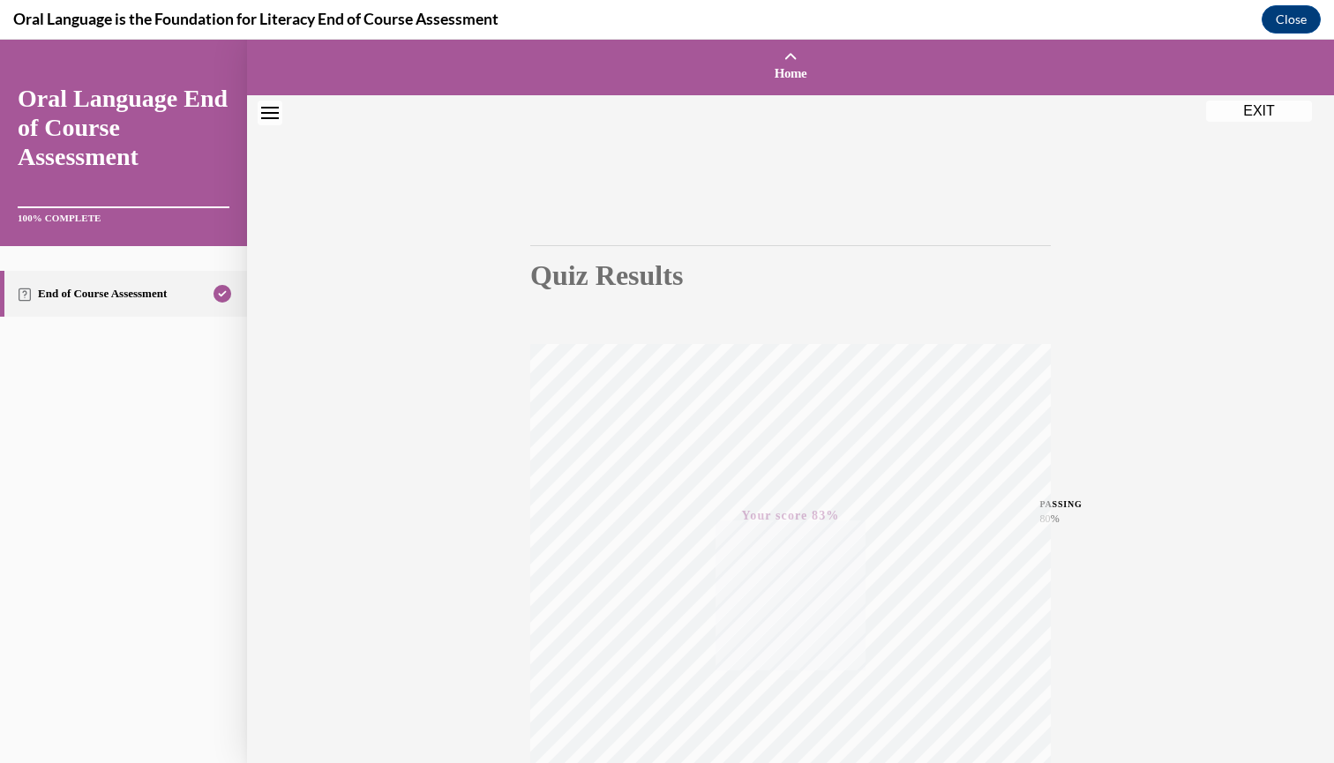
click at [1234, 115] on button "EXIT" at bounding box center [1259, 111] width 106 height 21
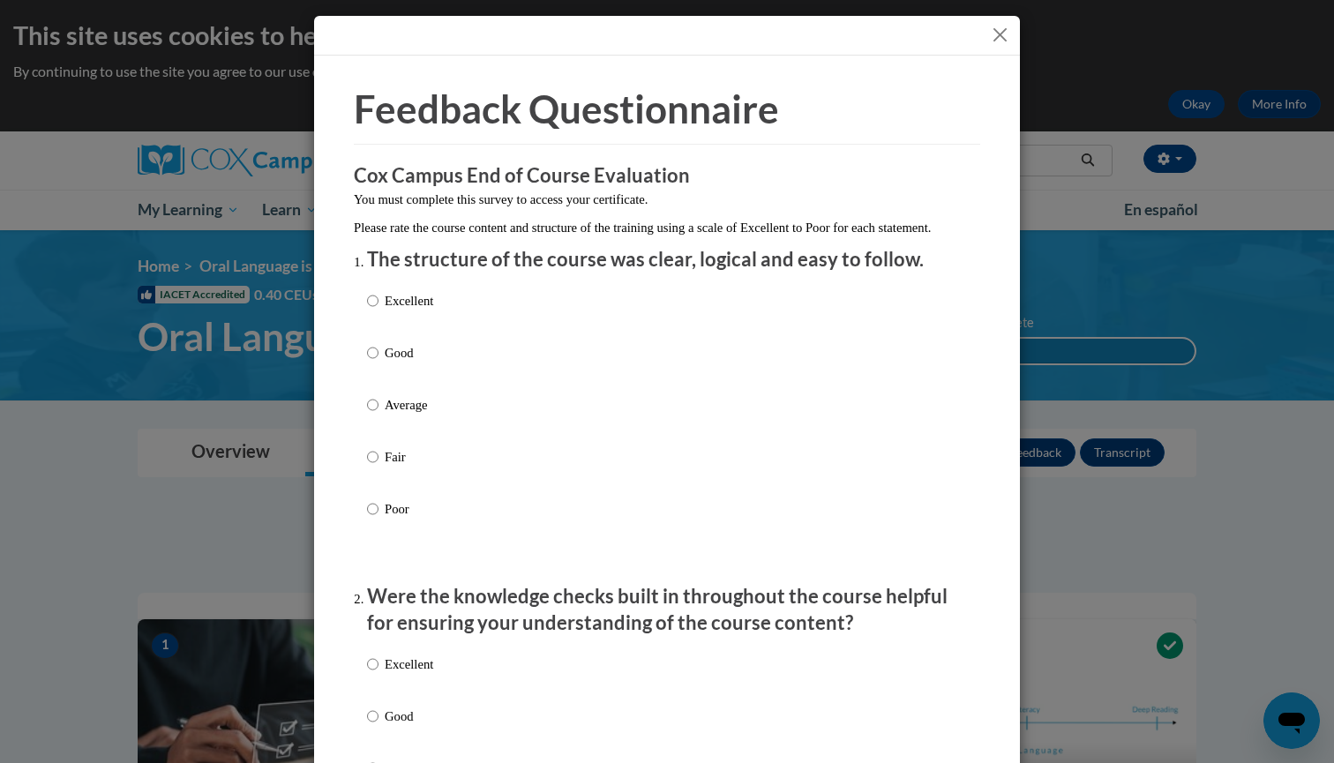
click at [385, 311] on p "Excellent" at bounding box center [409, 300] width 49 height 19
click at [379, 311] on input "Excellent" at bounding box center [372, 300] width 11 height 19
radio input "true"
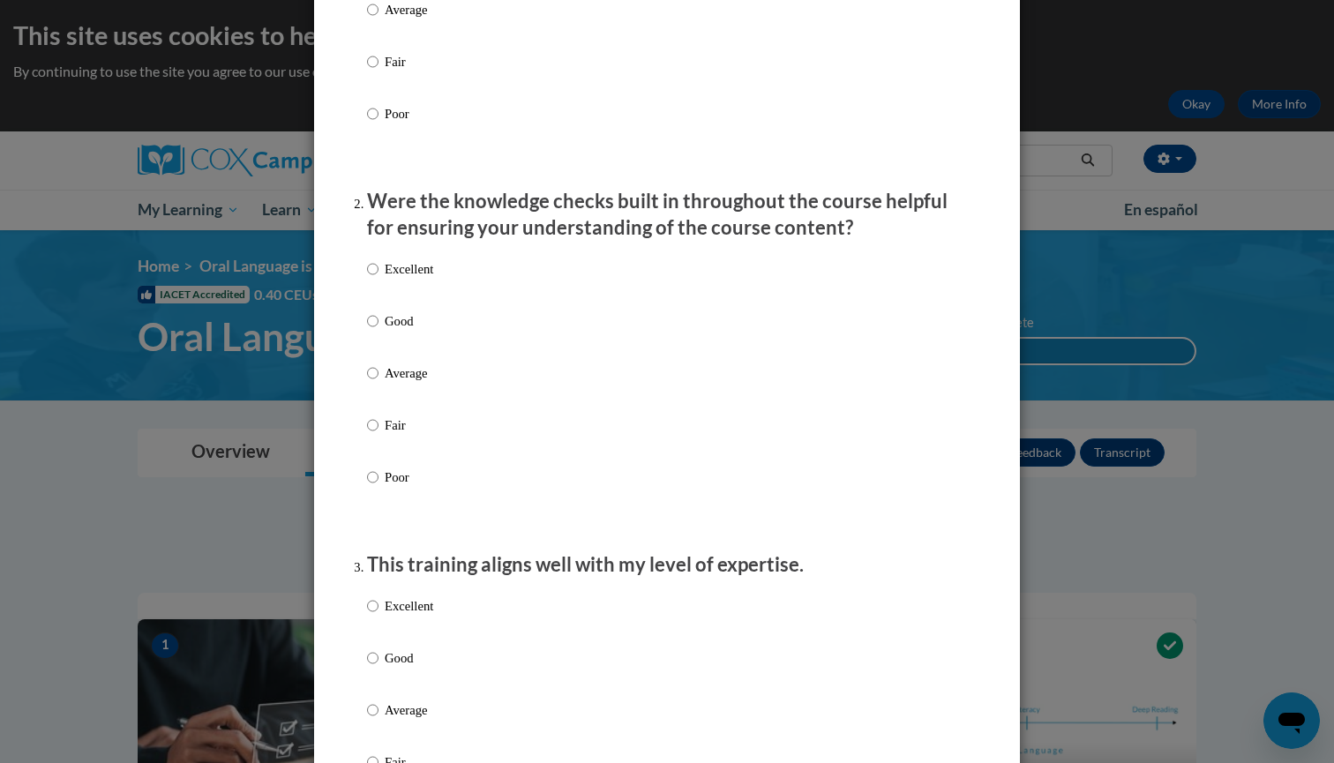
click at [374, 289] on label "Excellent" at bounding box center [400, 283] width 66 height 48
click at [374, 279] on input "Excellent" at bounding box center [372, 268] width 11 height 19
radio input "true"
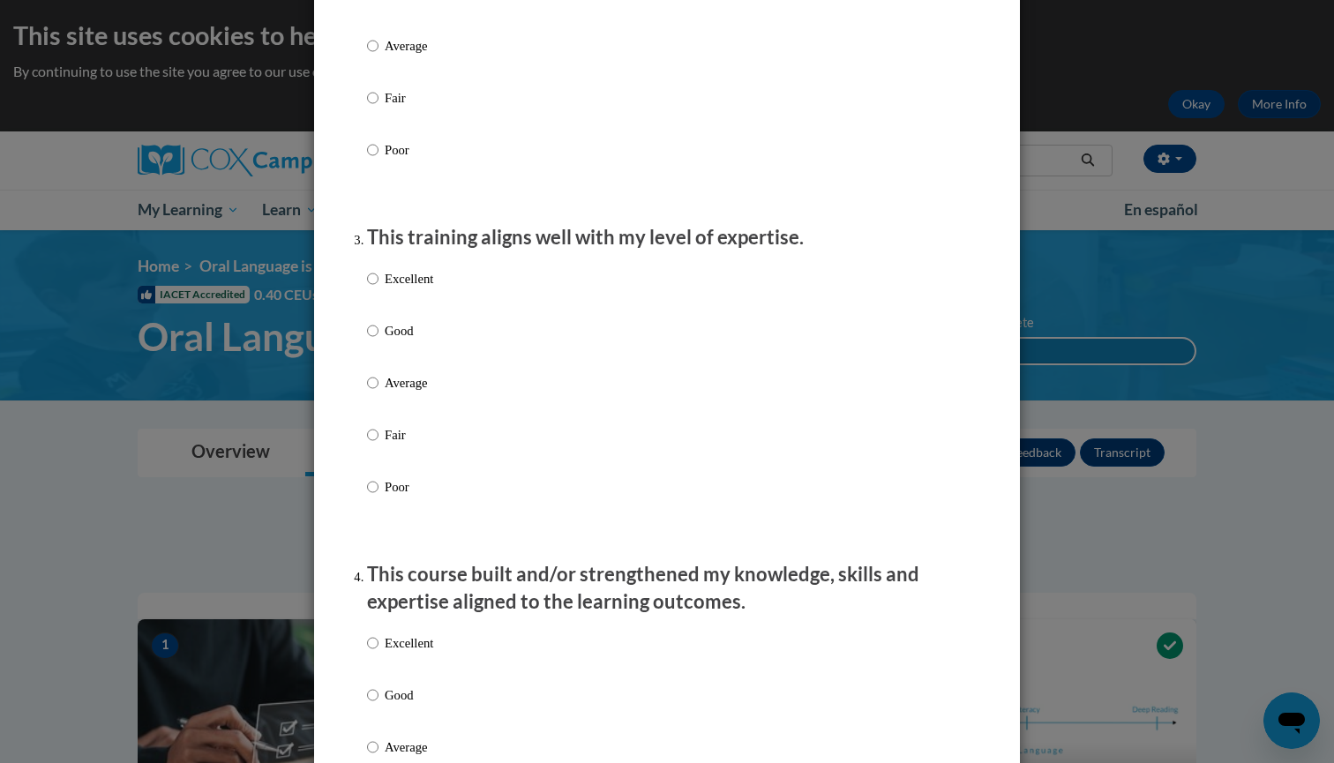
click at [373, 293] on label "Excellent" at bounding box center [400, 293] width 66 height 48
click at [373, 289] on input "Excellent" at bounding box center [372, 278] width 11 height 19
radio input "true"
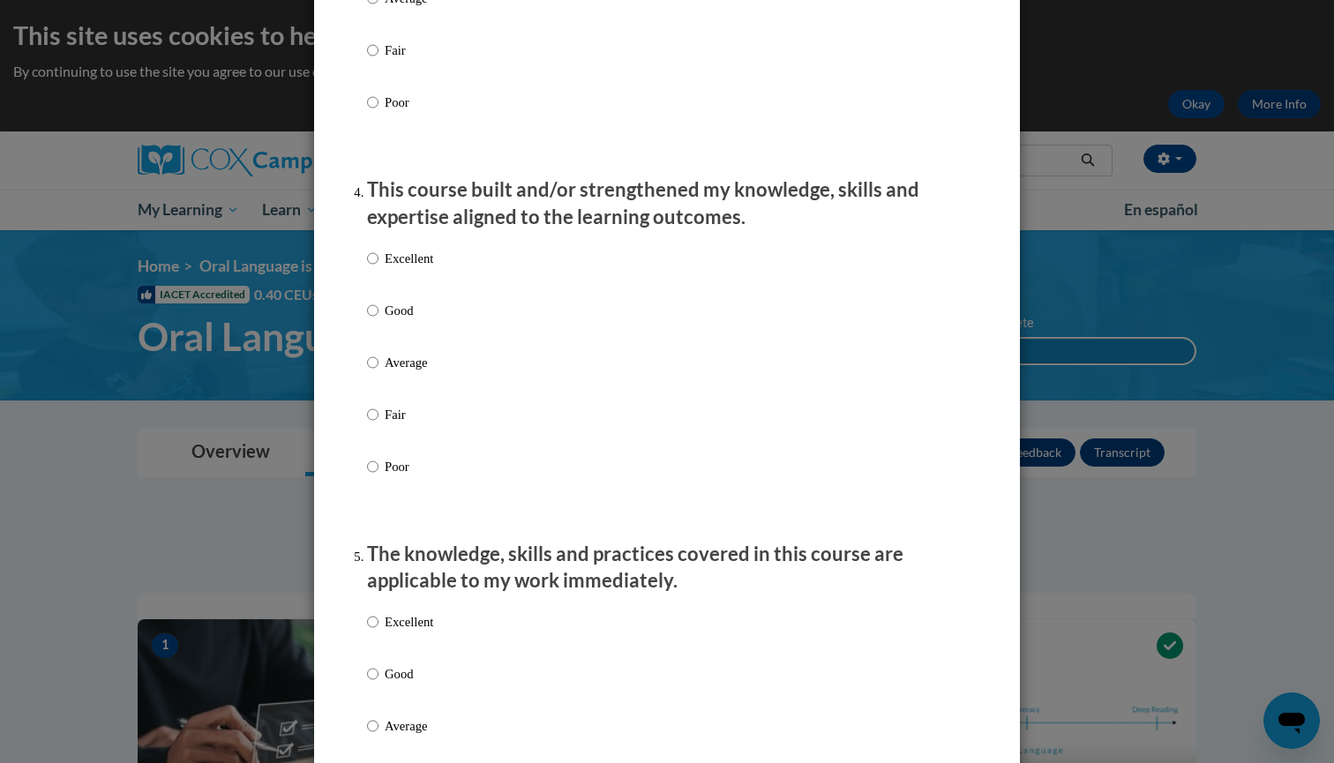
scroll to position [1121, 0]
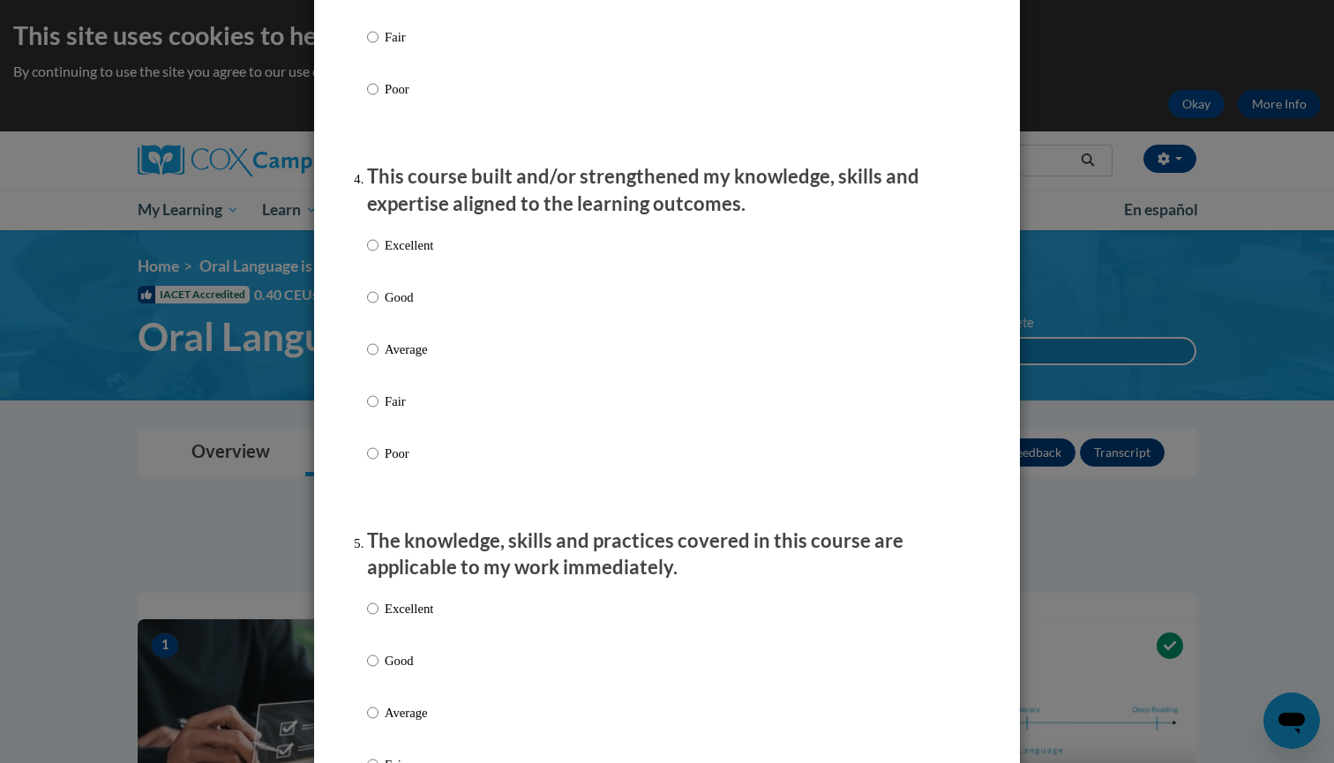
click at [392, 255] on p "Excellent" at bounding box center [409, 245] width 49 height 19
click at [379, 255] on input "Excellent" at bounding box center [372, 245] width 11 height 19
radio input "true"
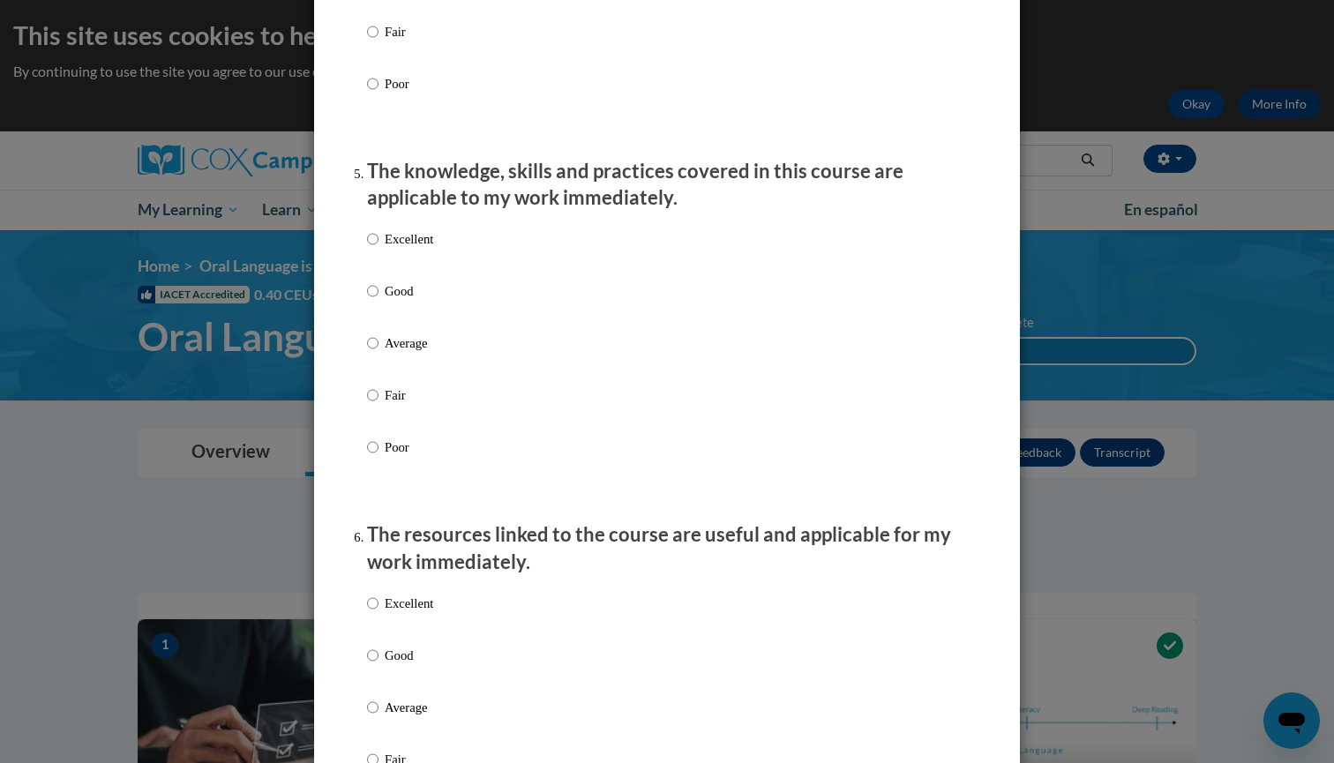
click at [394, 249] on p "Excellent" at bounding box center [409, 238] width 49 height 19
click at [379, 249] on input "Excellent" at bounding box center [372, 238] width 11 height 19
radio input "true"
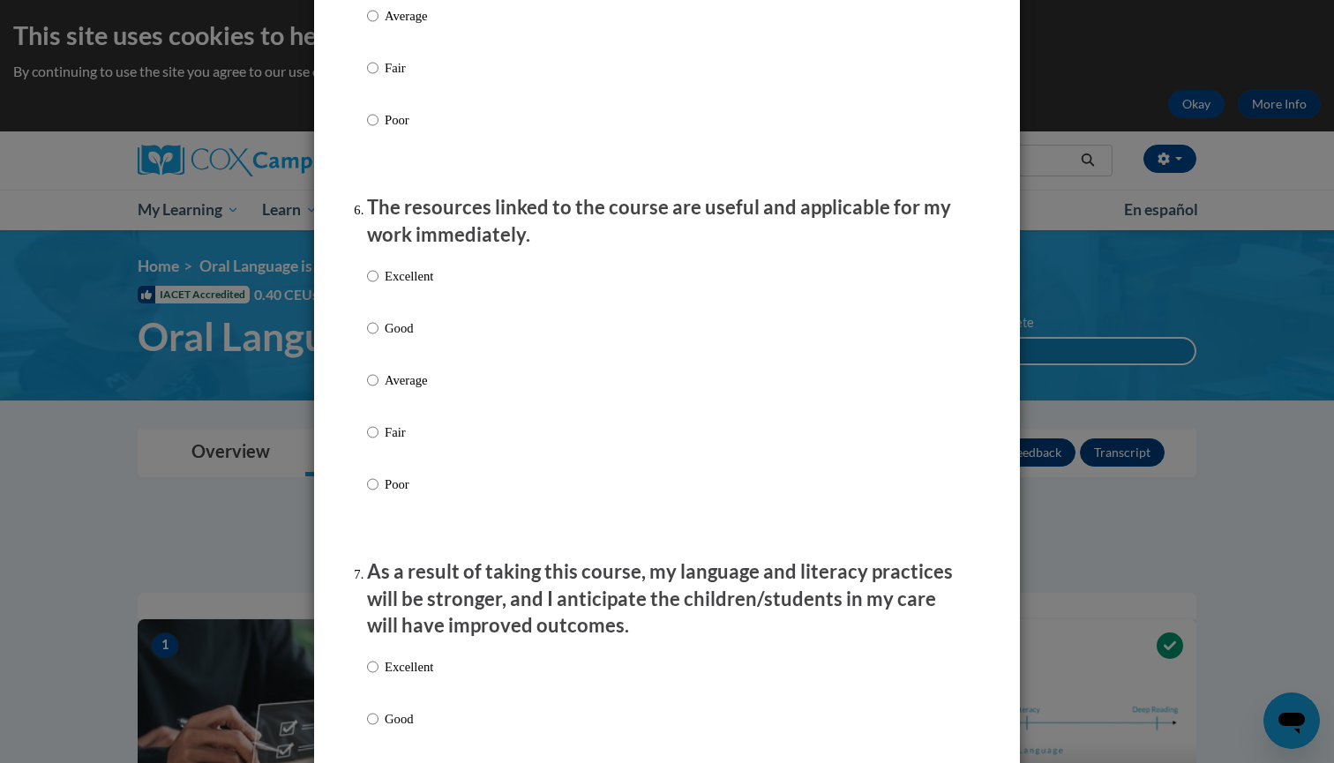
click at [385, 279] on p "Excellent" at bounding box center [409, 276] width 49 height 19
click at [379, 279] on input "Excellent" at bounding box center [372, 276] width 11 height 19
radio input "true"
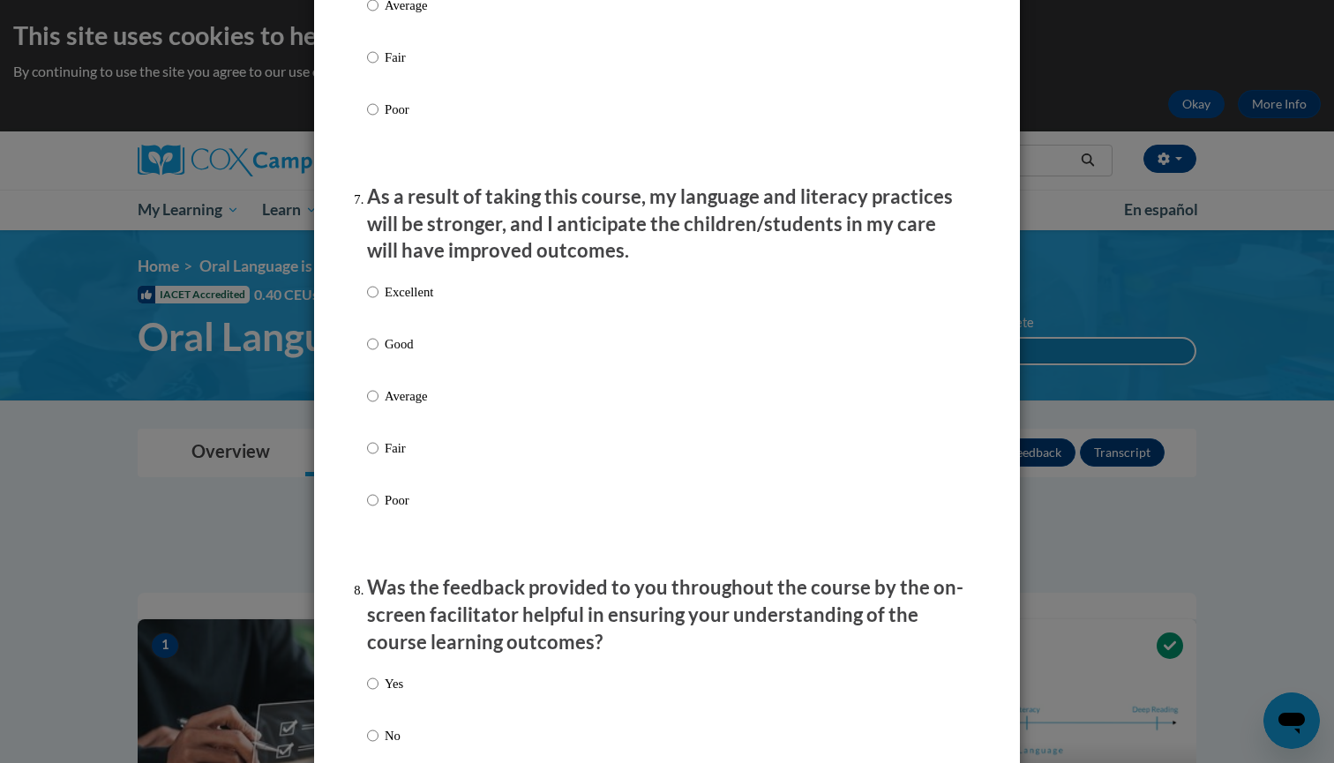
click at [386, 297] on p "Excellent" at bounding box center [409, 291] width 49 height 19
click at [379, 297] on input "Excellent" at bounding box center [372, 291] width 11 height 19
radio input "true"
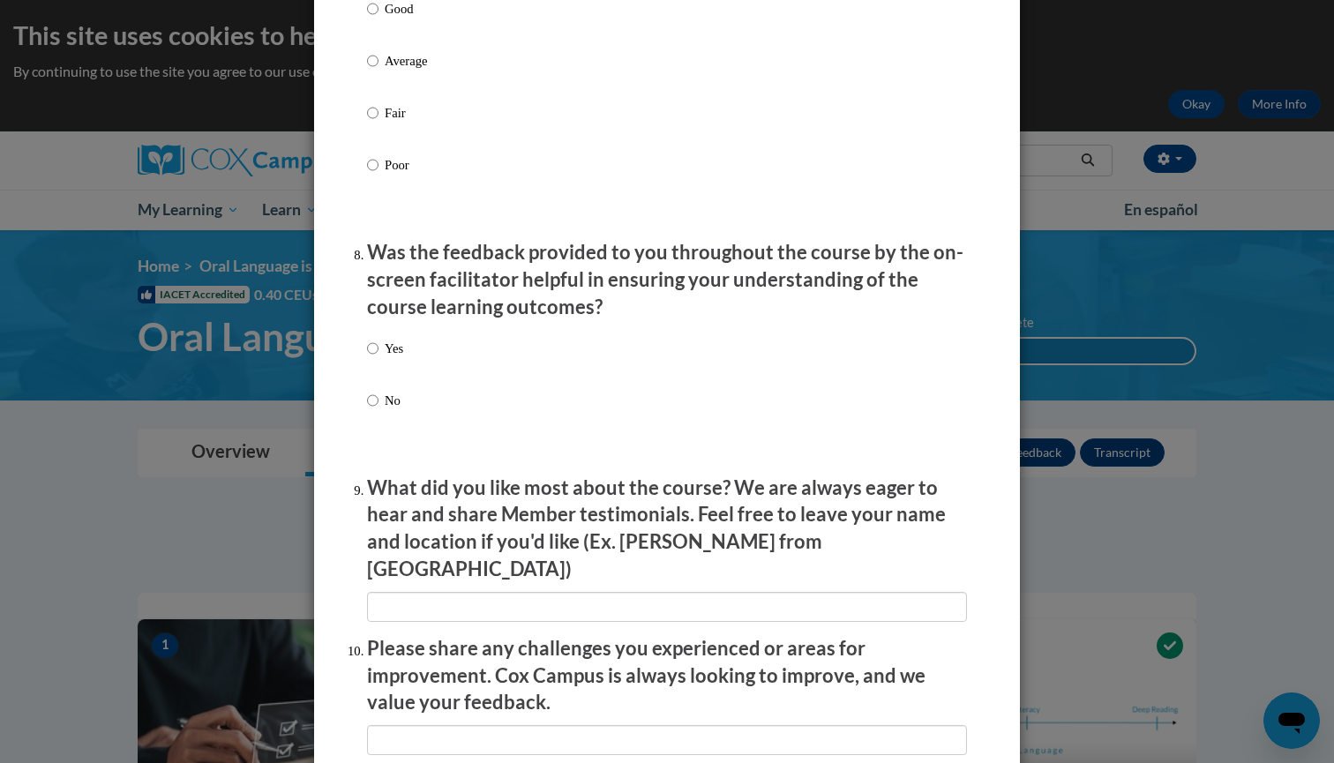
scroll to position [2538, 0]
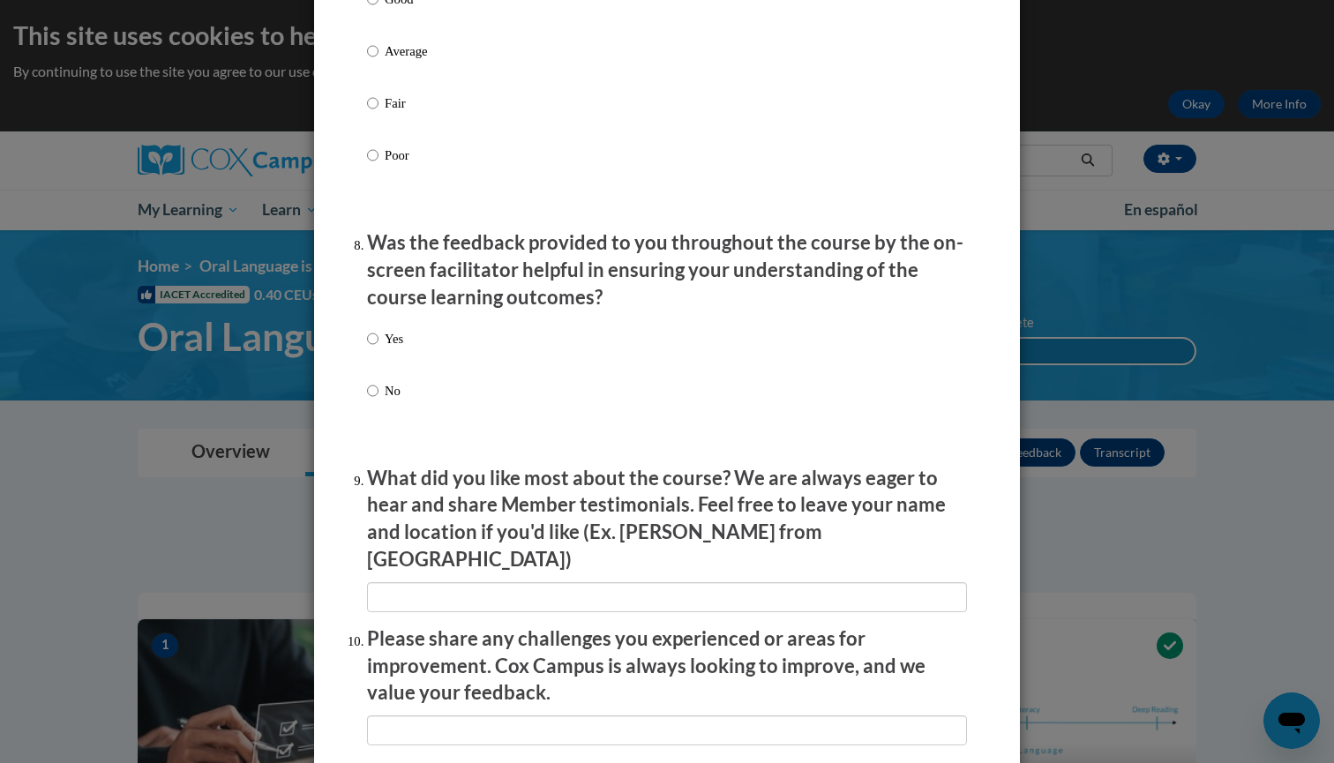
click at [385, 337] on p "Yes" at bounding box center [394, 338] width 19 height 19
click at [379, 337] on input "Yes" at bounding box center [372, 338] width 11 height 19
radio input "true"
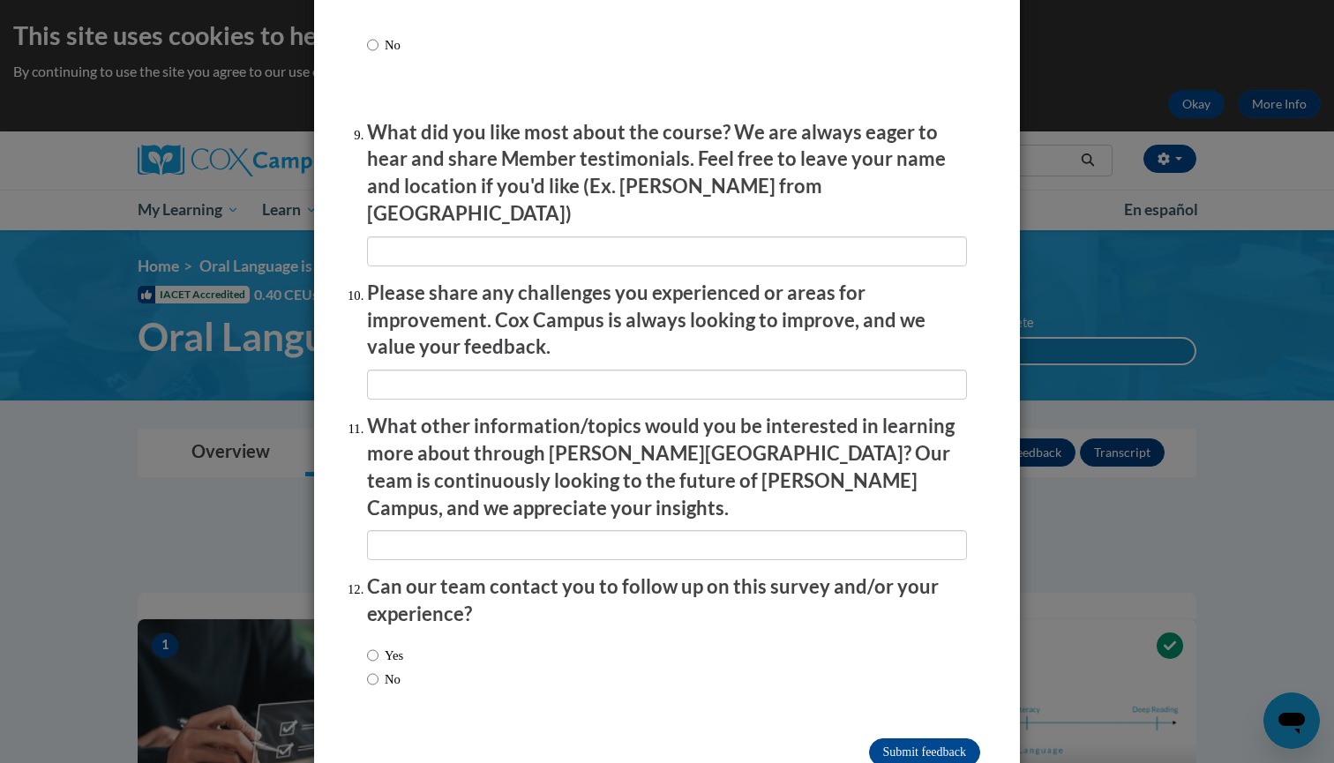
scroll to position [2883, 0]
click at [367, 671] on input "No" at bounding box center [372, 680] width 11 height 19
radio input "true"
click at [930, 740] on input "Submit feedback" at bounding box center [924, 754] width 111 height 28
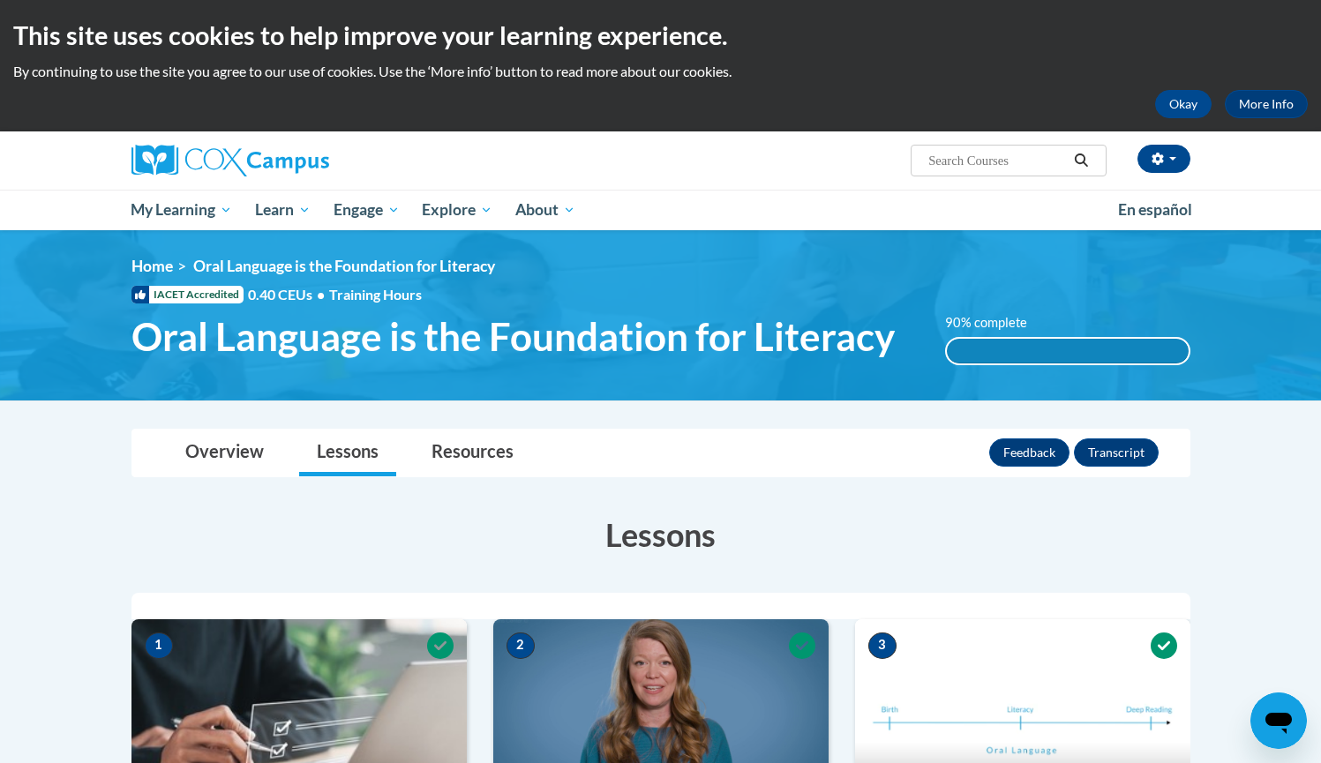
scroll to position [0, 0]
